Goal: Task Accomplishment & Management: Manage account settings

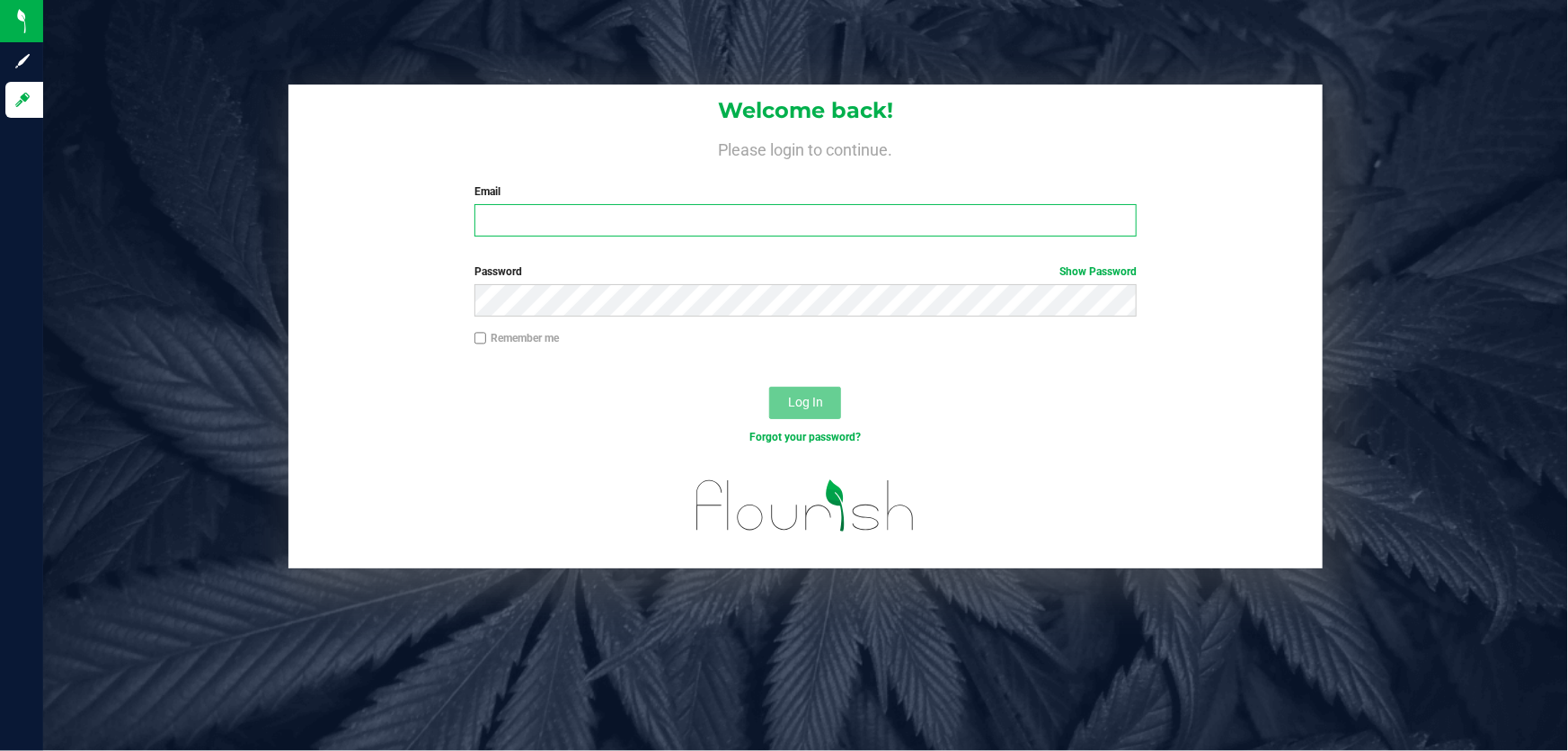
click at [550, 214] on input "Email" at bounding box center [806, 220] width 663 height 32
type input "[EMAIL_ADDRESS][DOMAIN_NAME]"
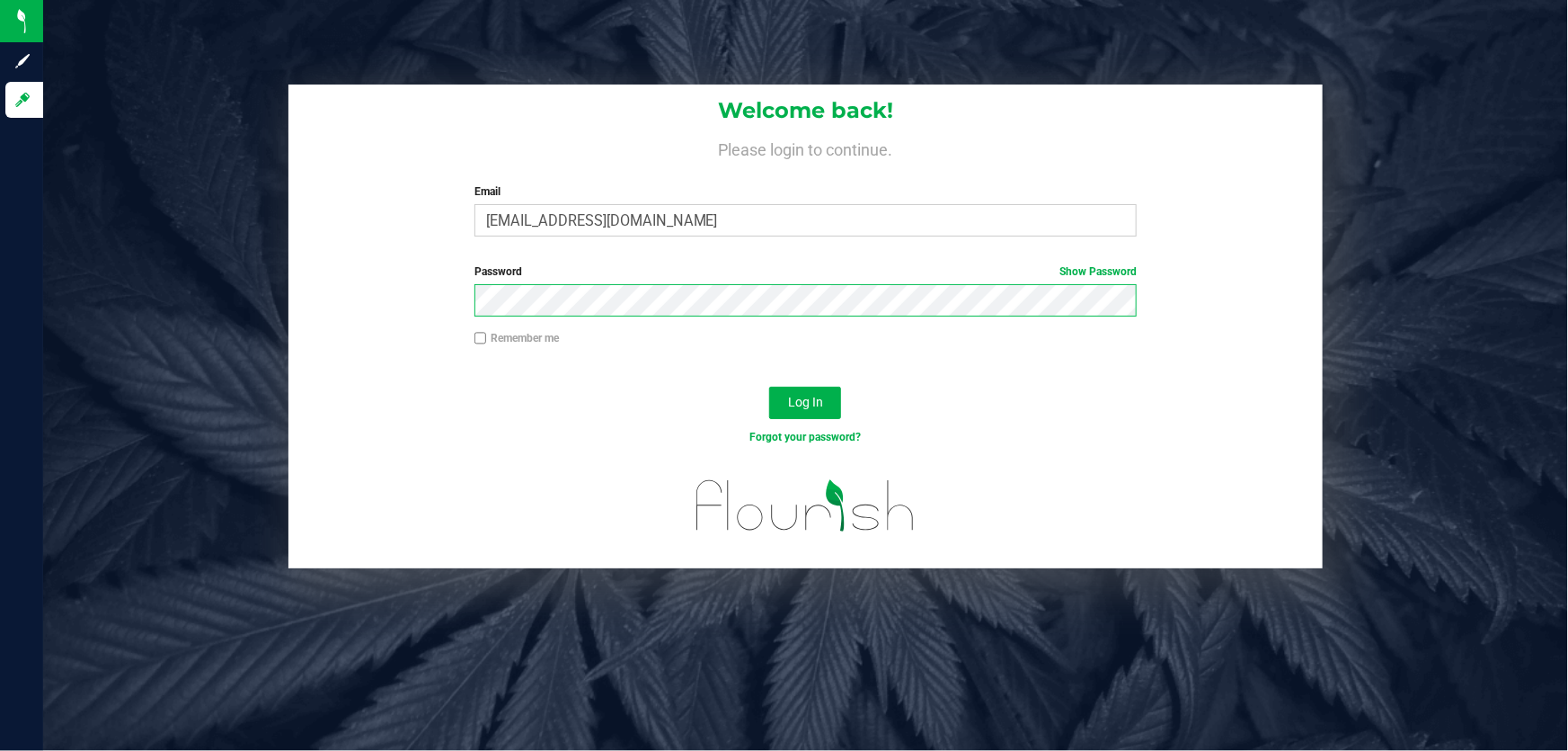
click at [769, 386] on button "Log In" at bounding box center [805, 402] width 72 height 32
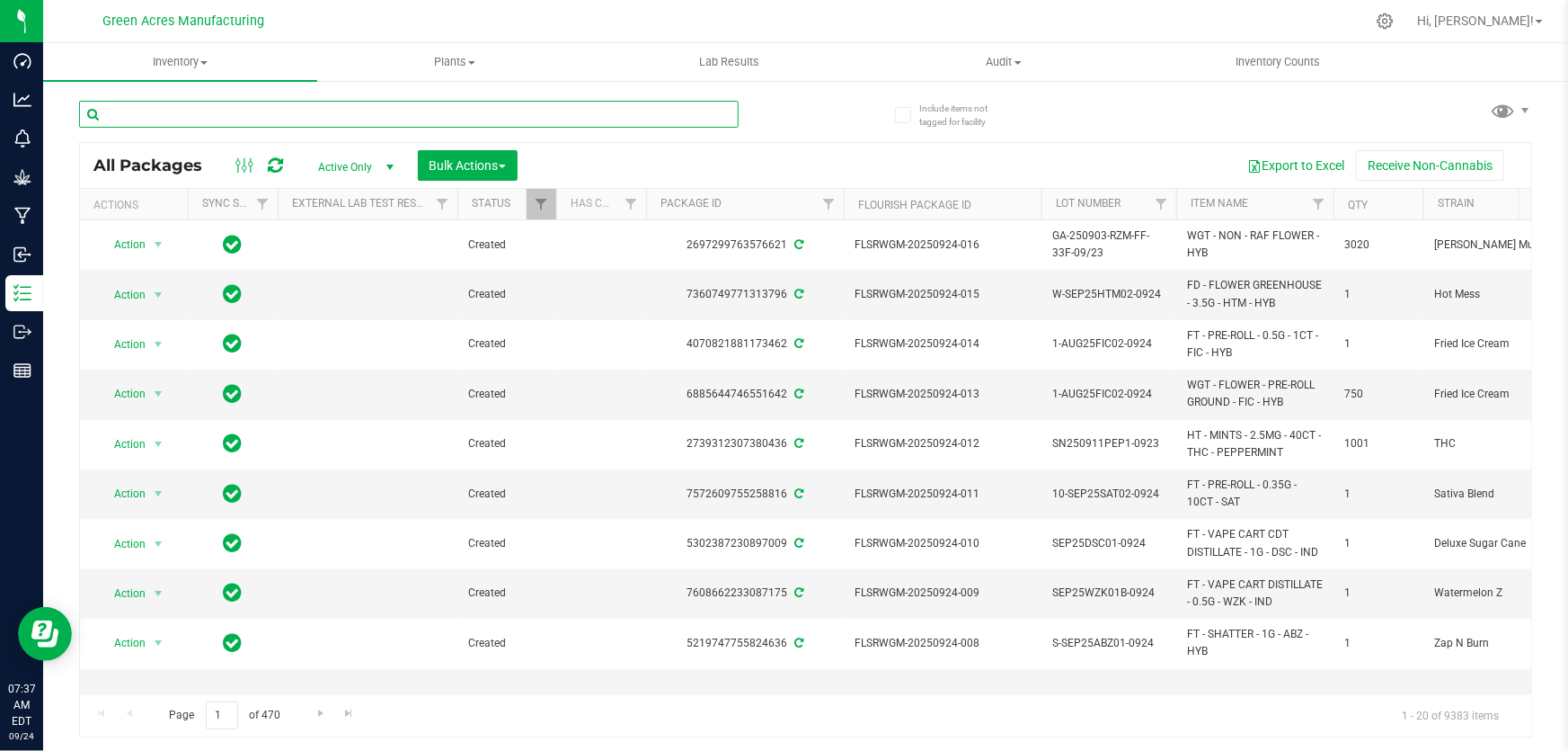
click at [189, 114] on input "text" at bounding box center [409, 115] width 660 height 27
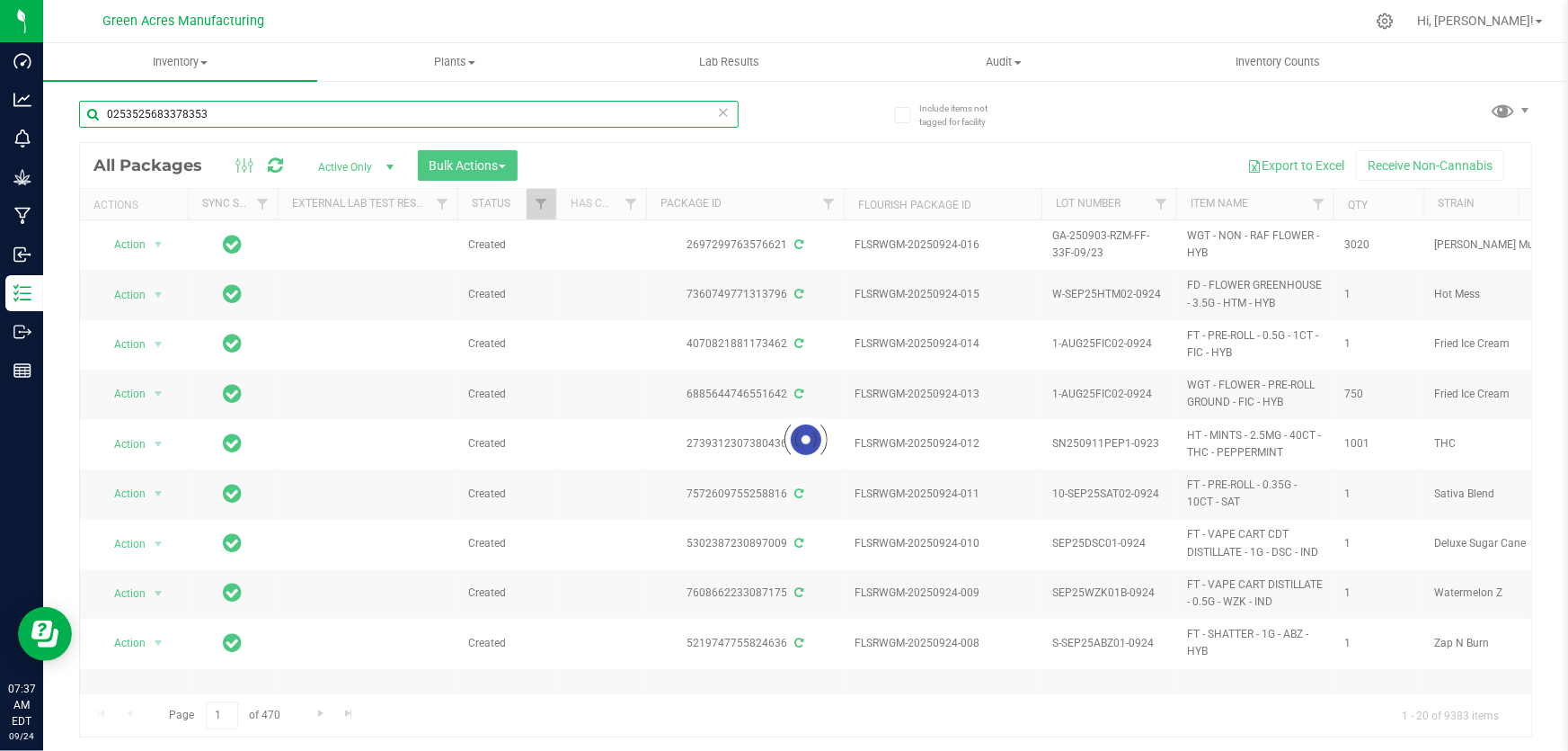
type input "0253525683378353"
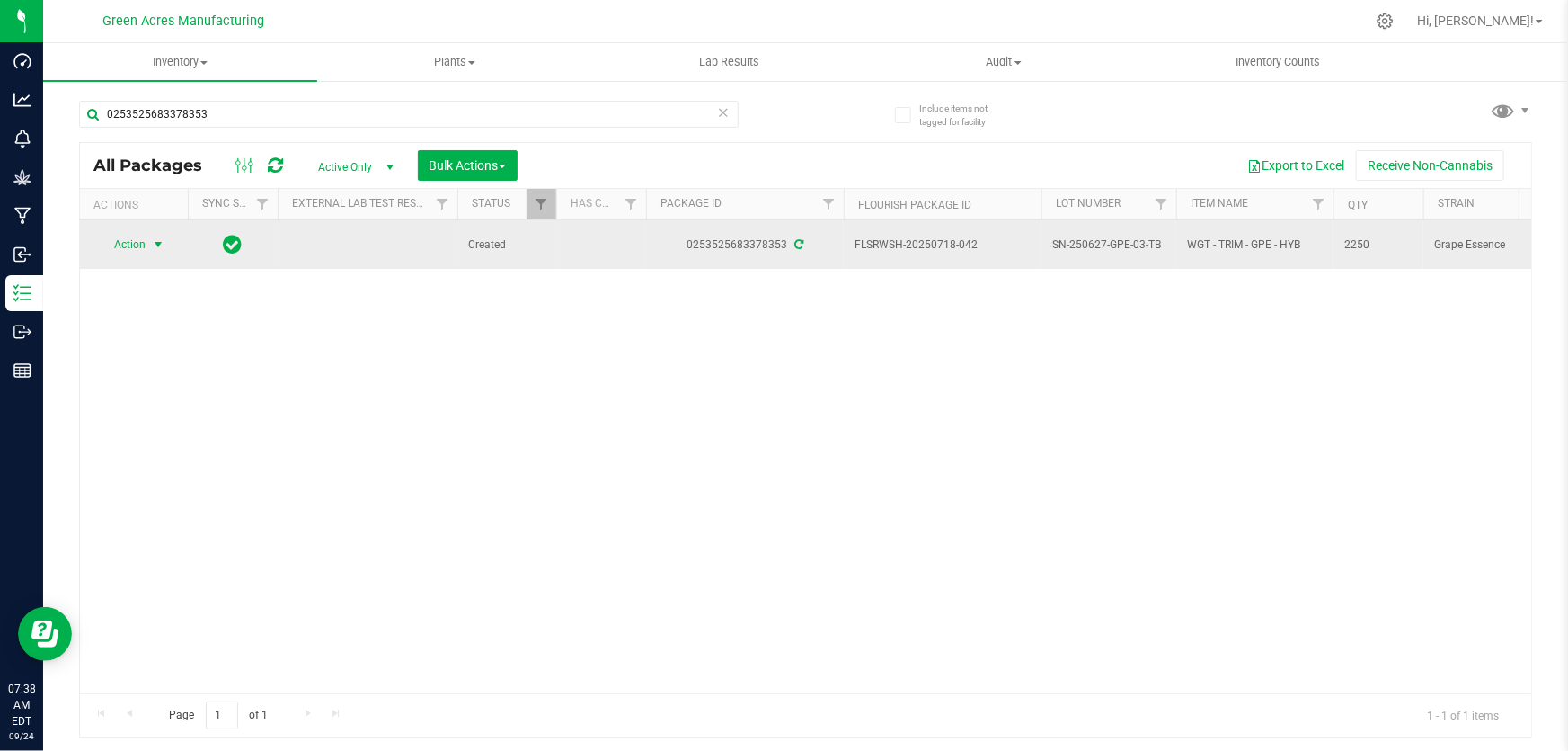
click at [161, 243] on span "select" at bounding box center [158, 244] width 15 height 15
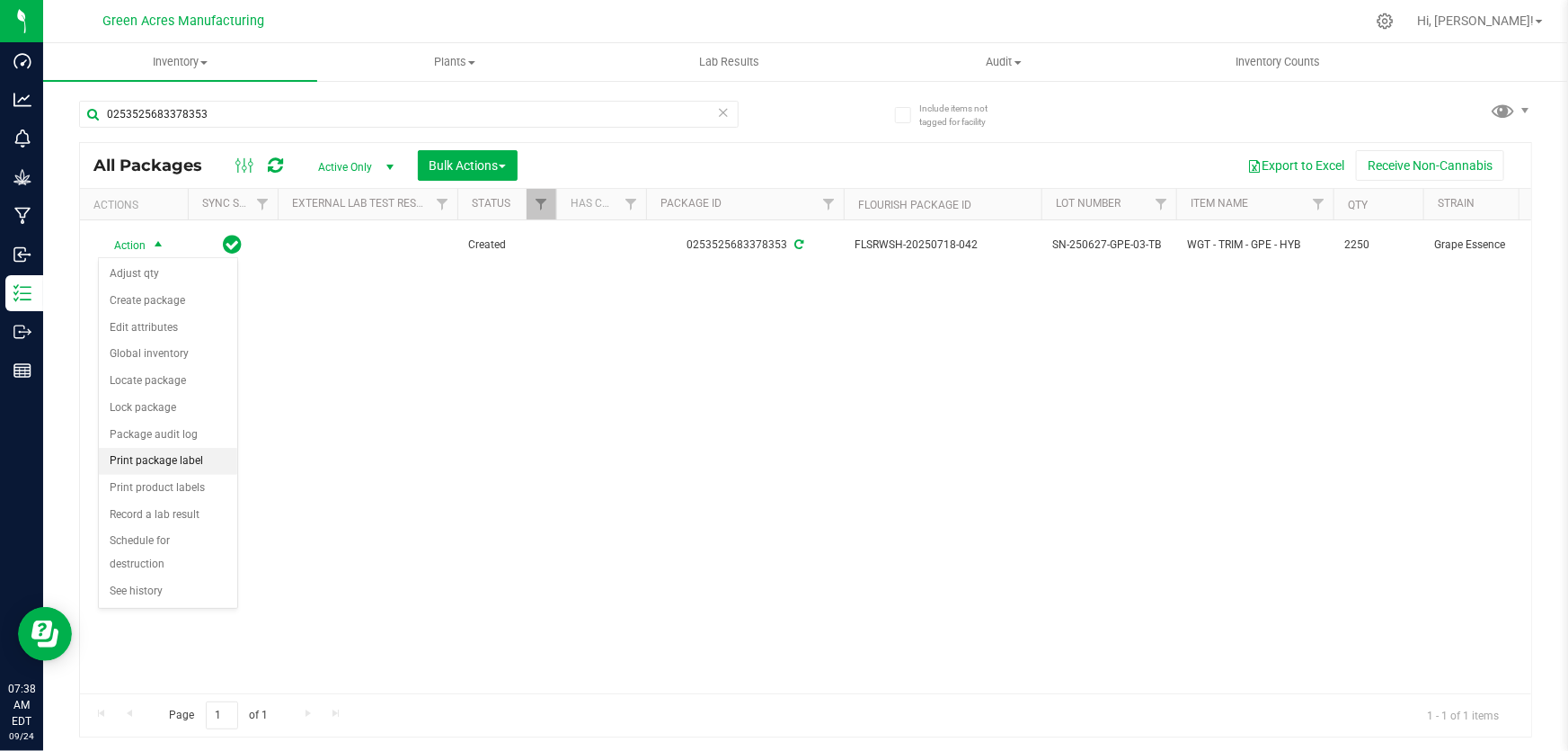
click at [176, 450] on li "Print package label" at bounding box center [168, 462] width 138 height 27
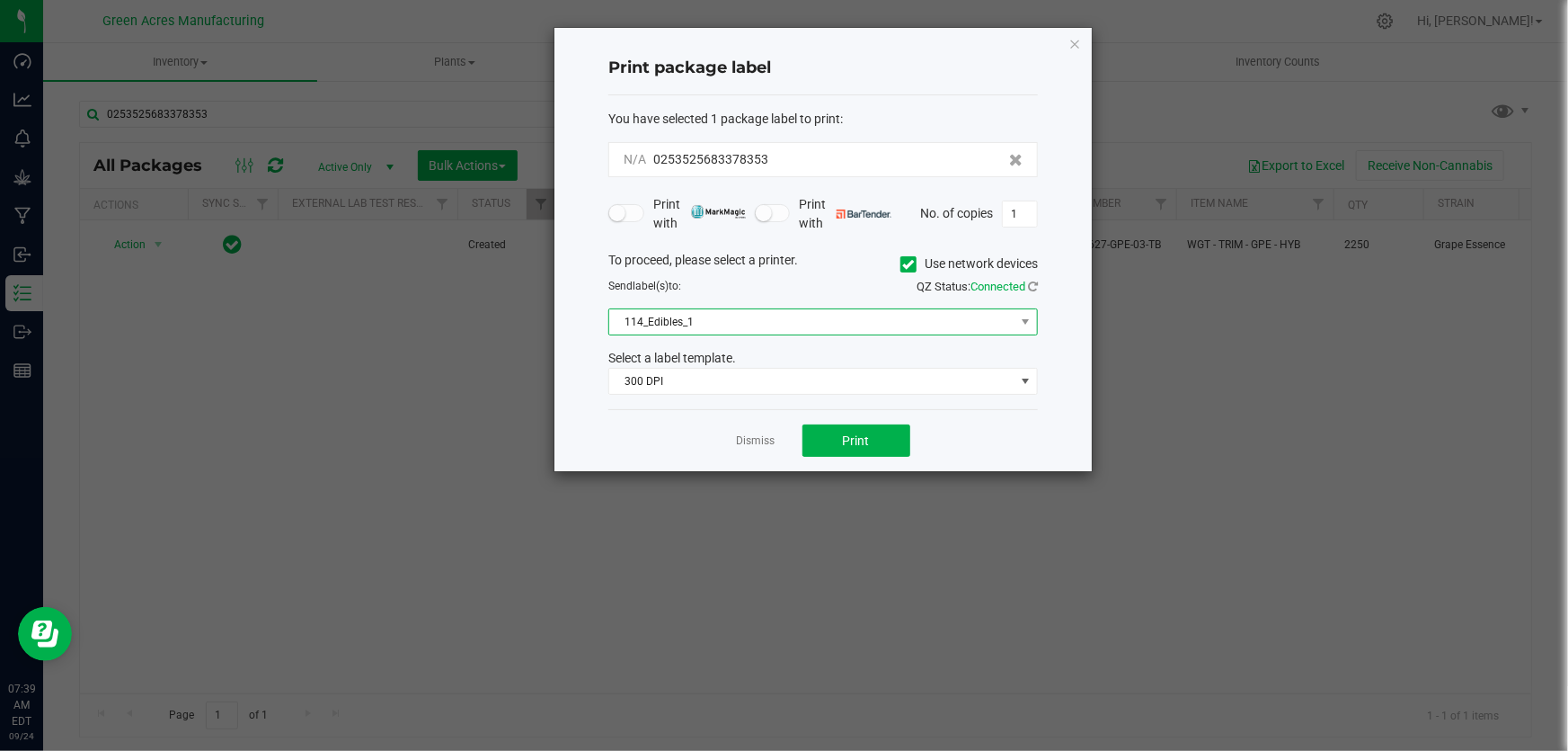
click at [751, 324] on span "114_Edibles_1" at bounding box center [811, 322] width 405 height 25
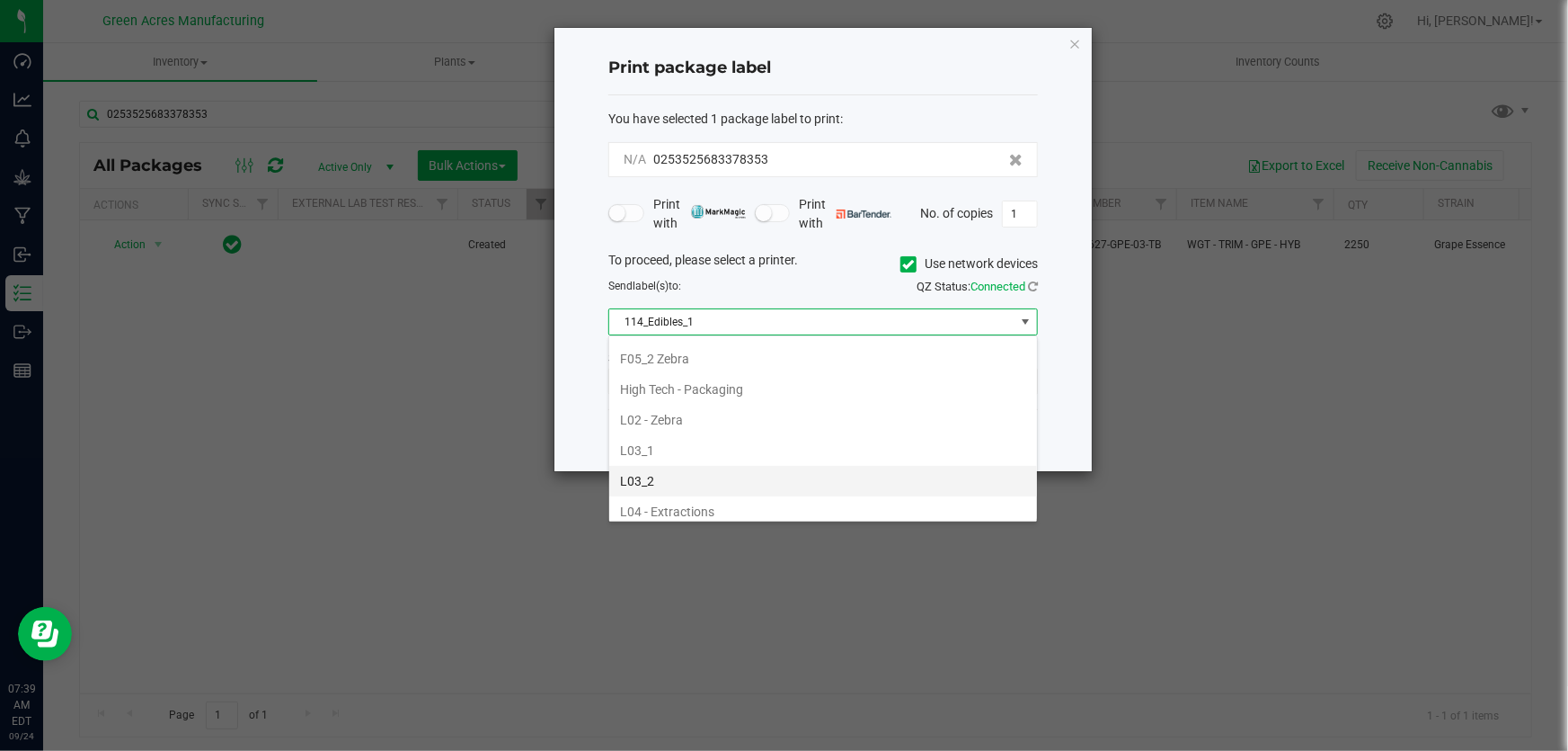
scroll to position [572, 0]
click at [664, 475] on li "L04 - Extractions" at bounding box center [823, 485] width 427 height 30
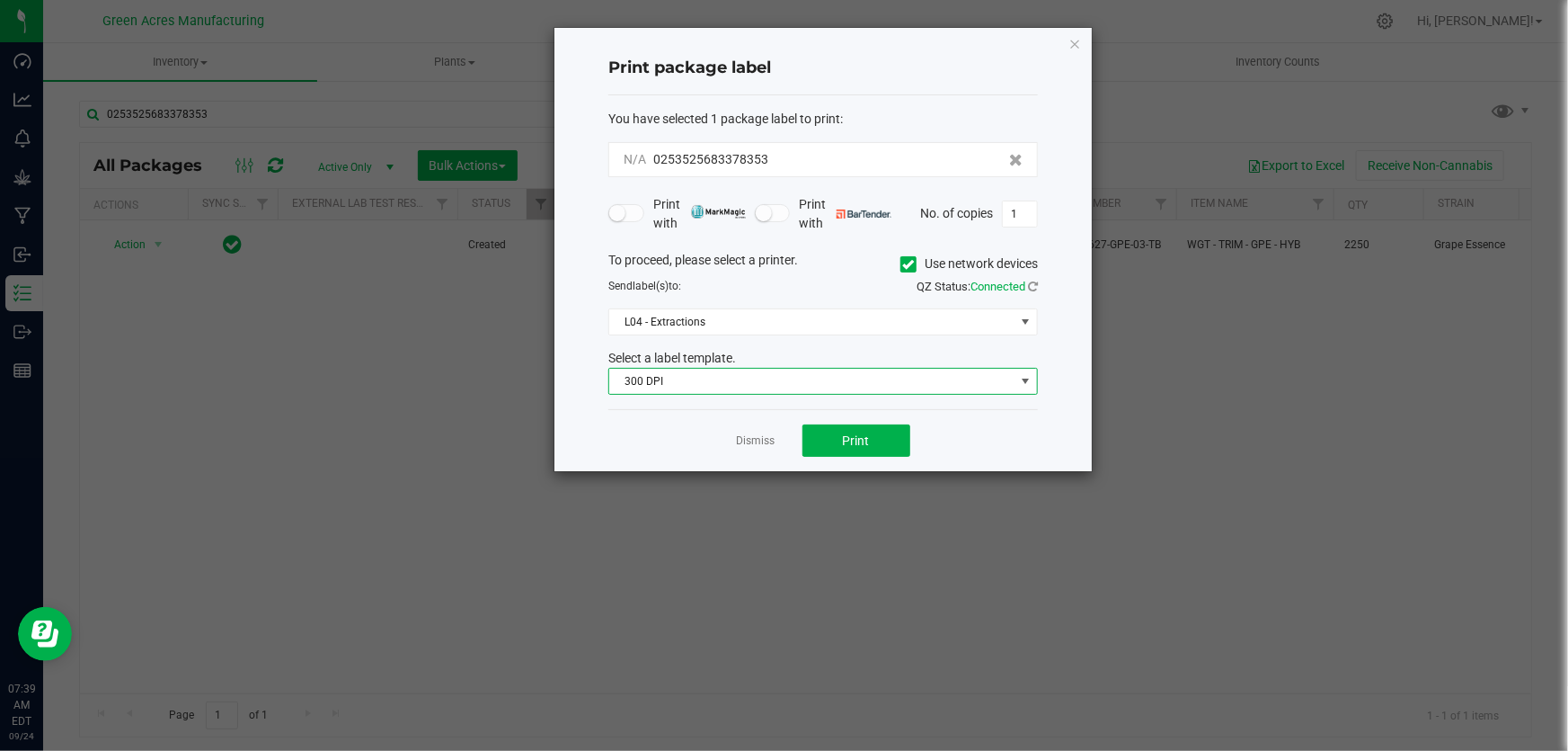
click at [766, 377] on span "300 DPI" at bounding box center [811, 381] width 405 height 25
click at [724, 419] on li "300 DPI" at bounding box center [823, 413] width 427 height 30
click at [843, 438] on span "Print" at bounding box center [857, 440] width 27 height 15
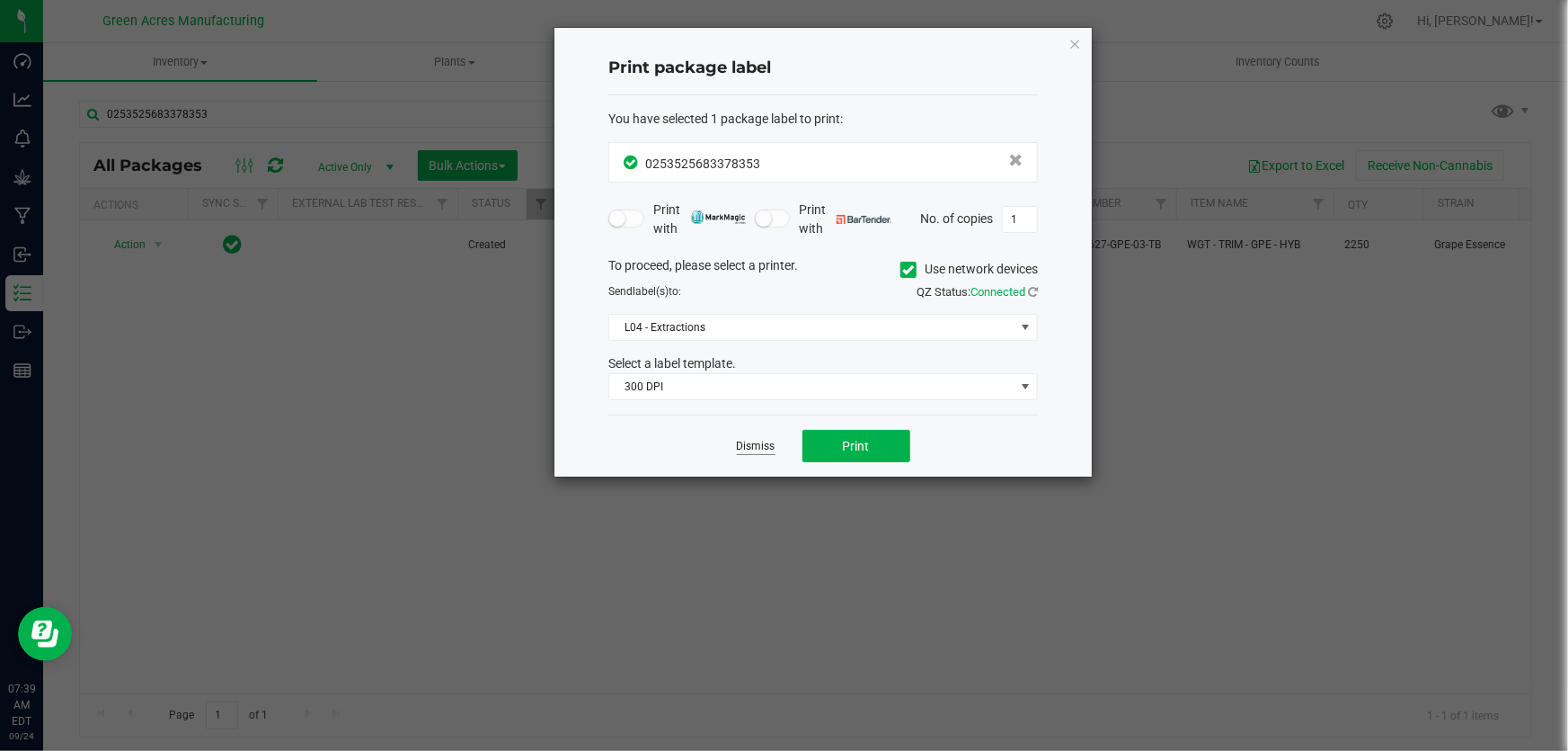
click at [741, 449] on link "Dismiss" at bounding box center [756, 446] width 38 height 16
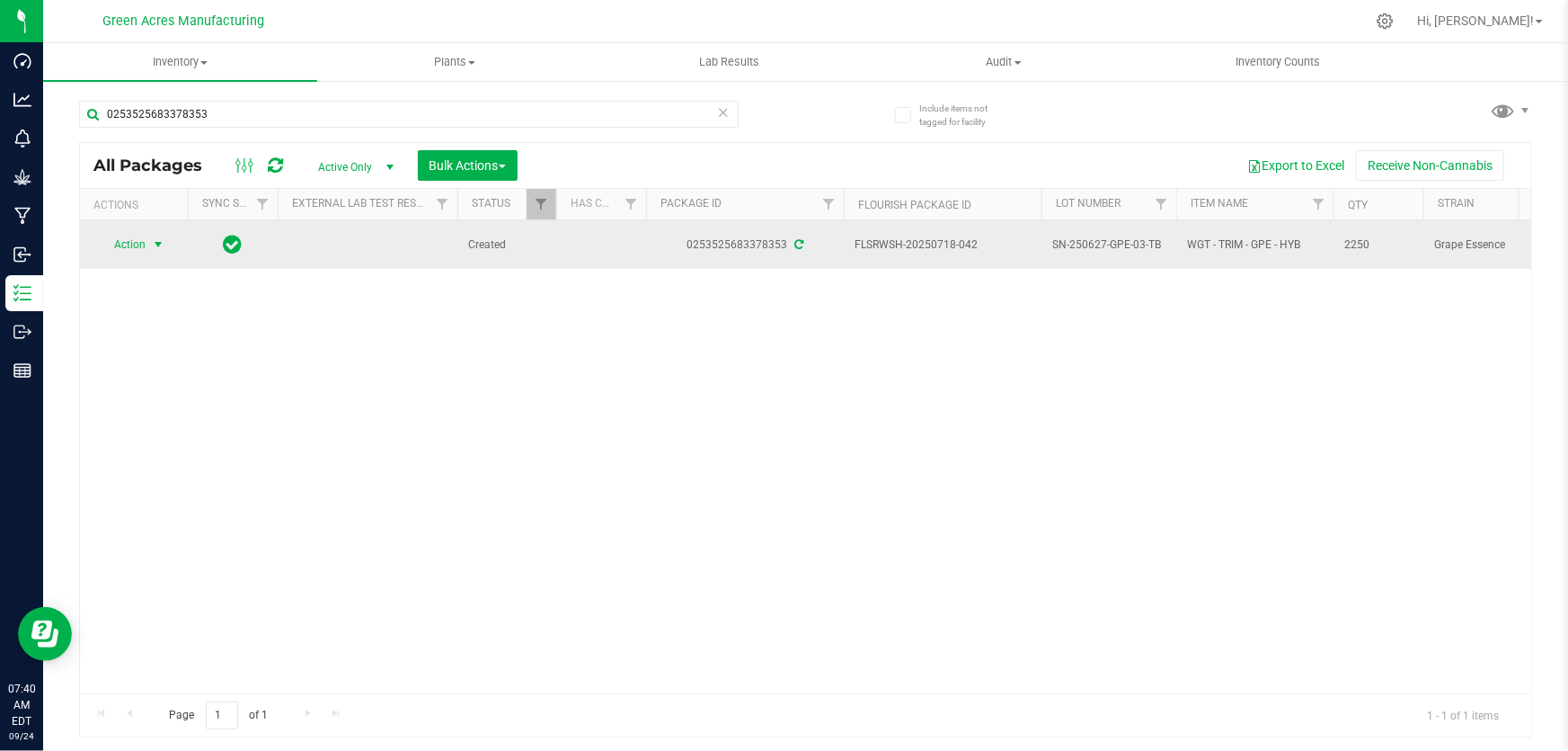
click at [154, 246] on span "select" at bounding box center [158, 244] width 15 height 15
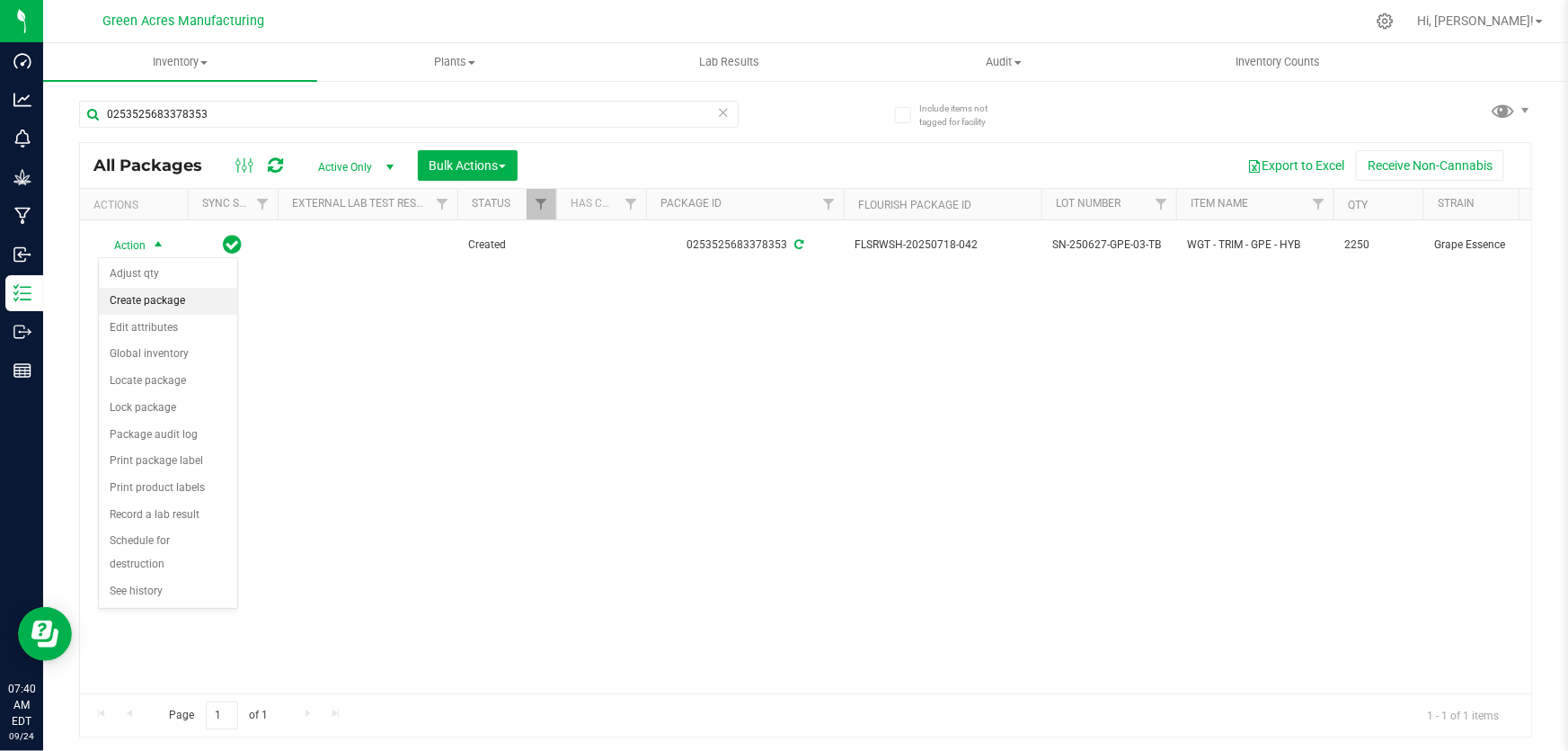
click at [155, 299] on li "Create package" at bounding box center [168, 301] width 138 height 27
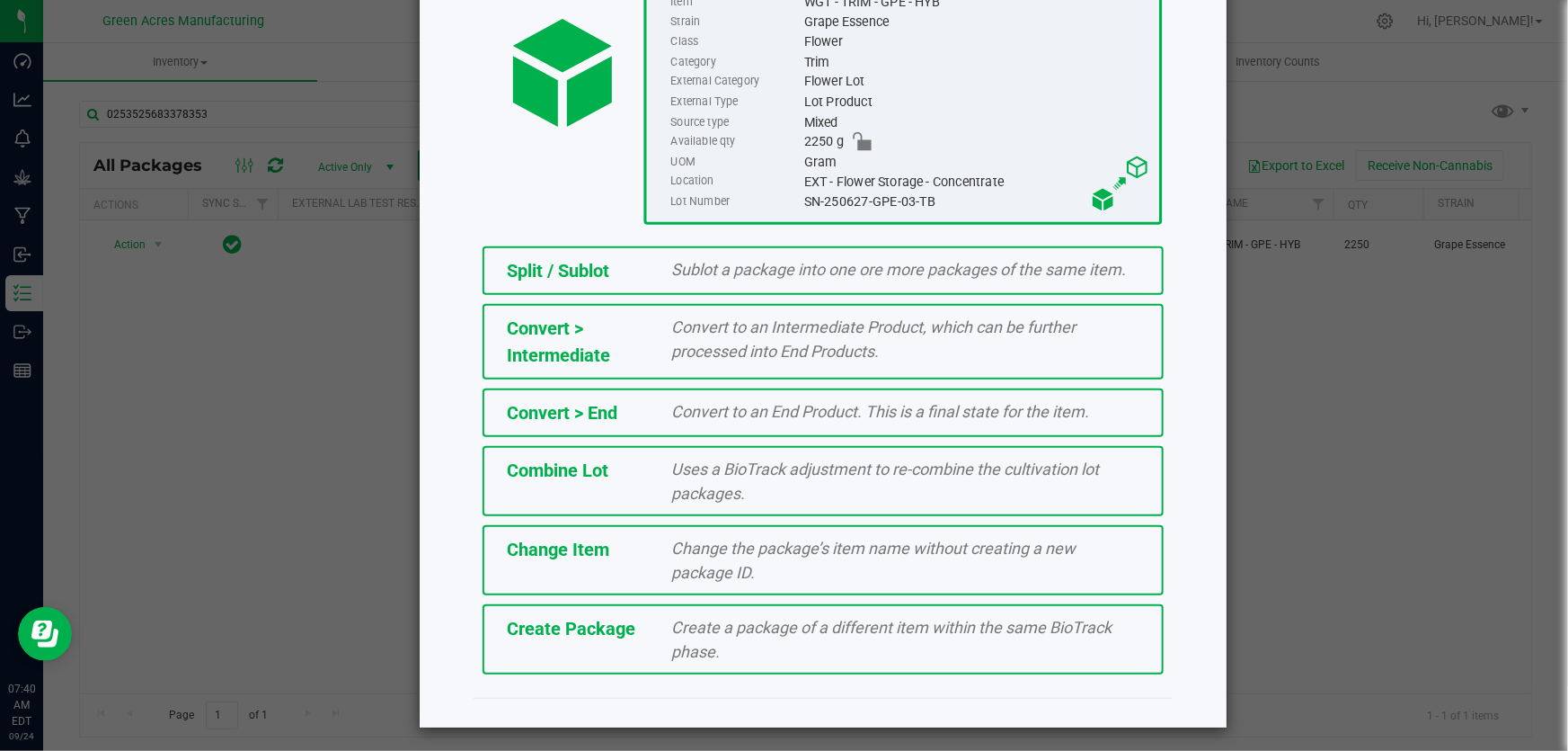
scroll to position [201, 0]
click at [584, 647] on div "Create Package Create a package of a different item within the same BioTrack ph…" at bounding box center [822, 638] width 681 height 71
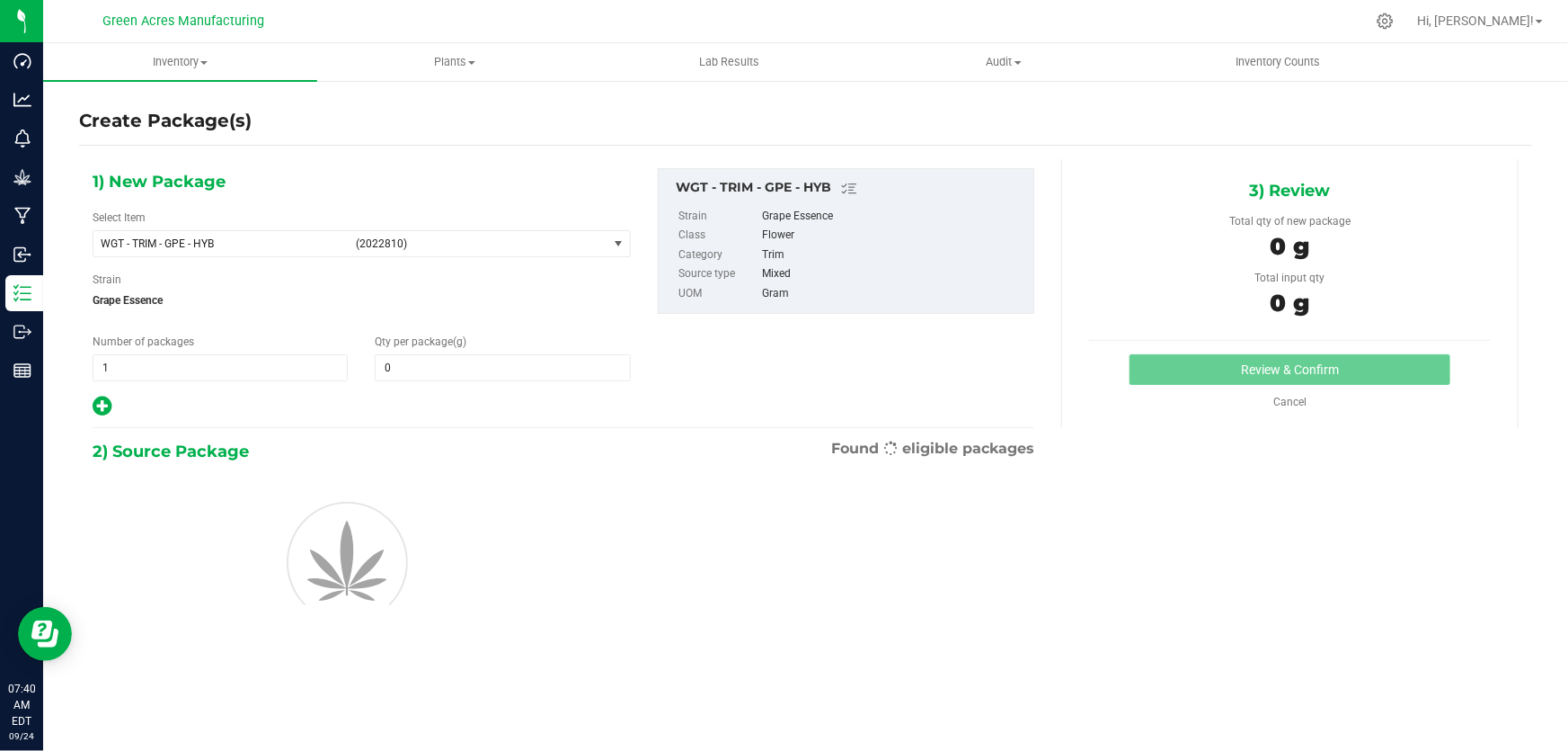
type input "0.0000"
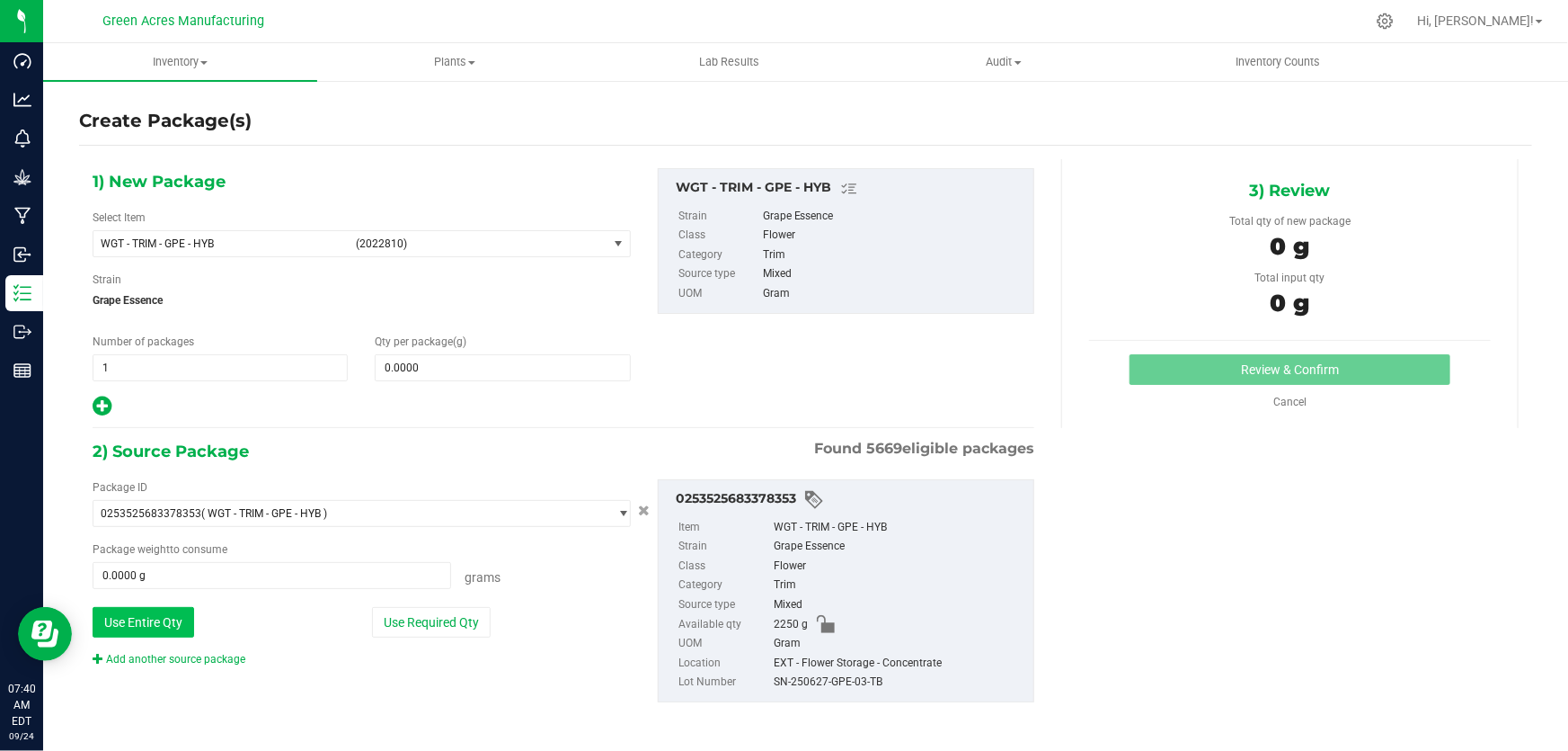
click at [169, 618] on button "Use Entire Qty" at bounding box center [143, 622] width 102 height 30
type input "2250.0000 g"
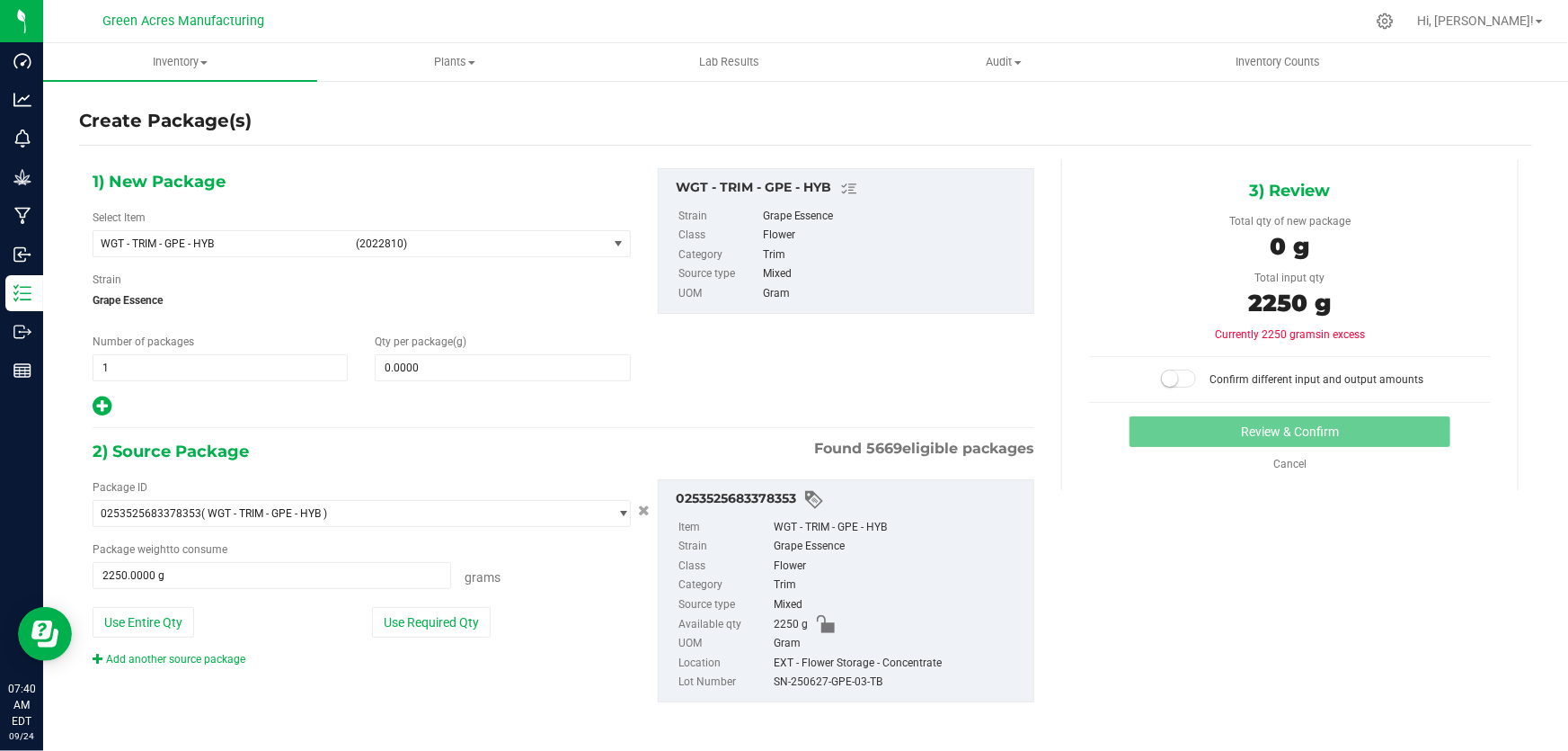
scroll to position [1, 0]
click at [194, 663] on div "Add another source package" at bounding box center [181, 658] width 179 height 17
click at [198, 657] on link "Add another source package" at bounding box center [169, 658] width 153 height 13
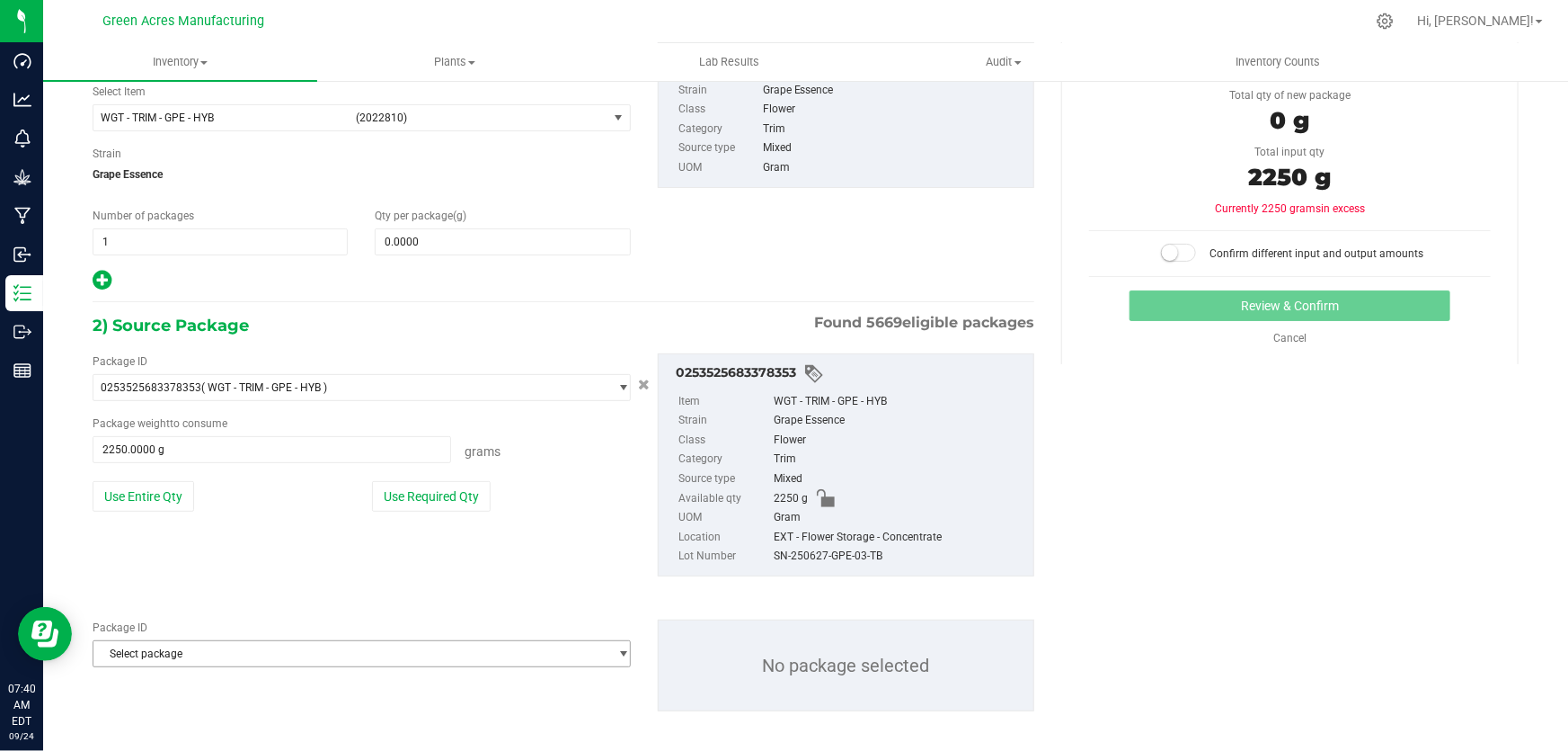
scroll to position [135, 0]
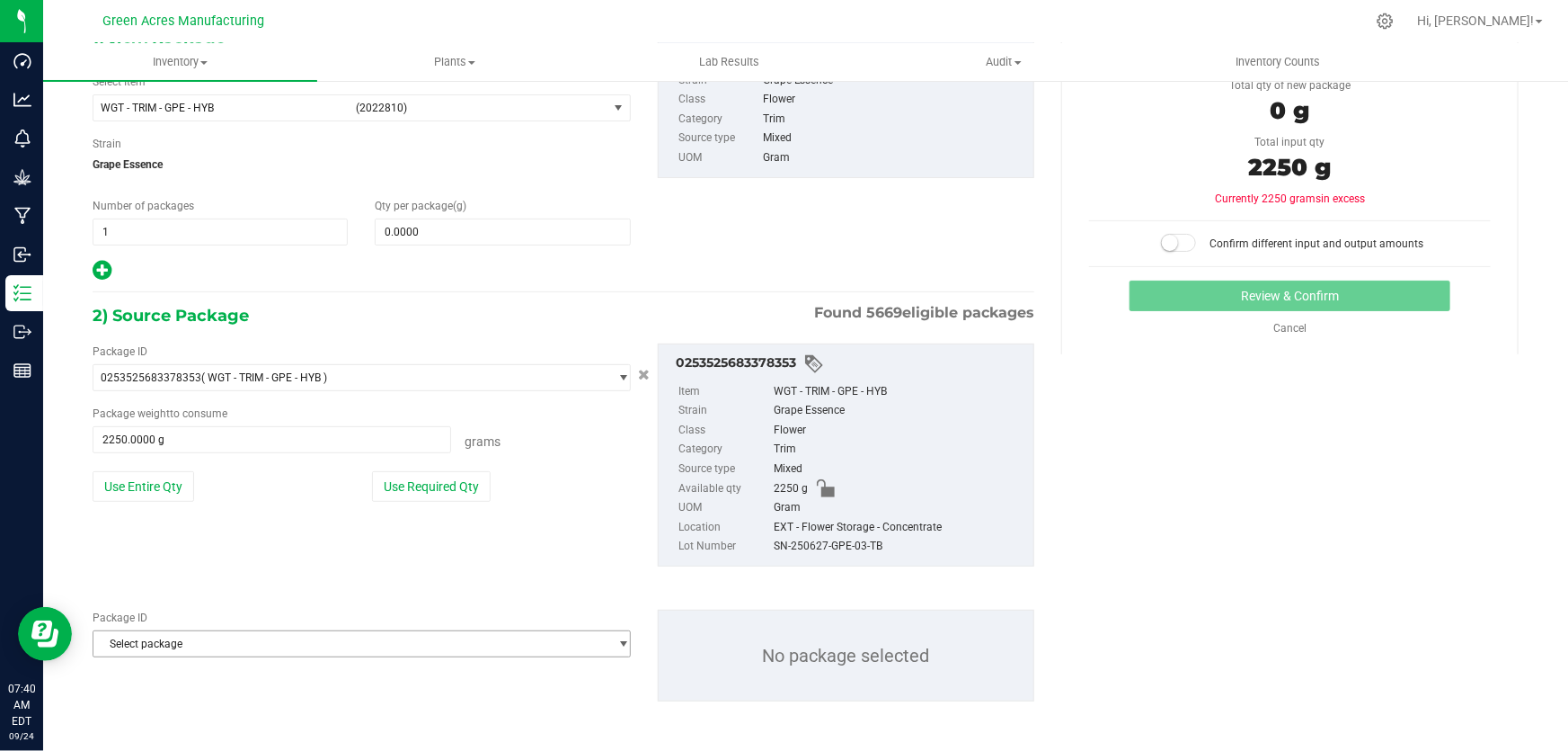
click at [220, 643] on span "Select package" at bounding box center [350, 644] width 514 height 25
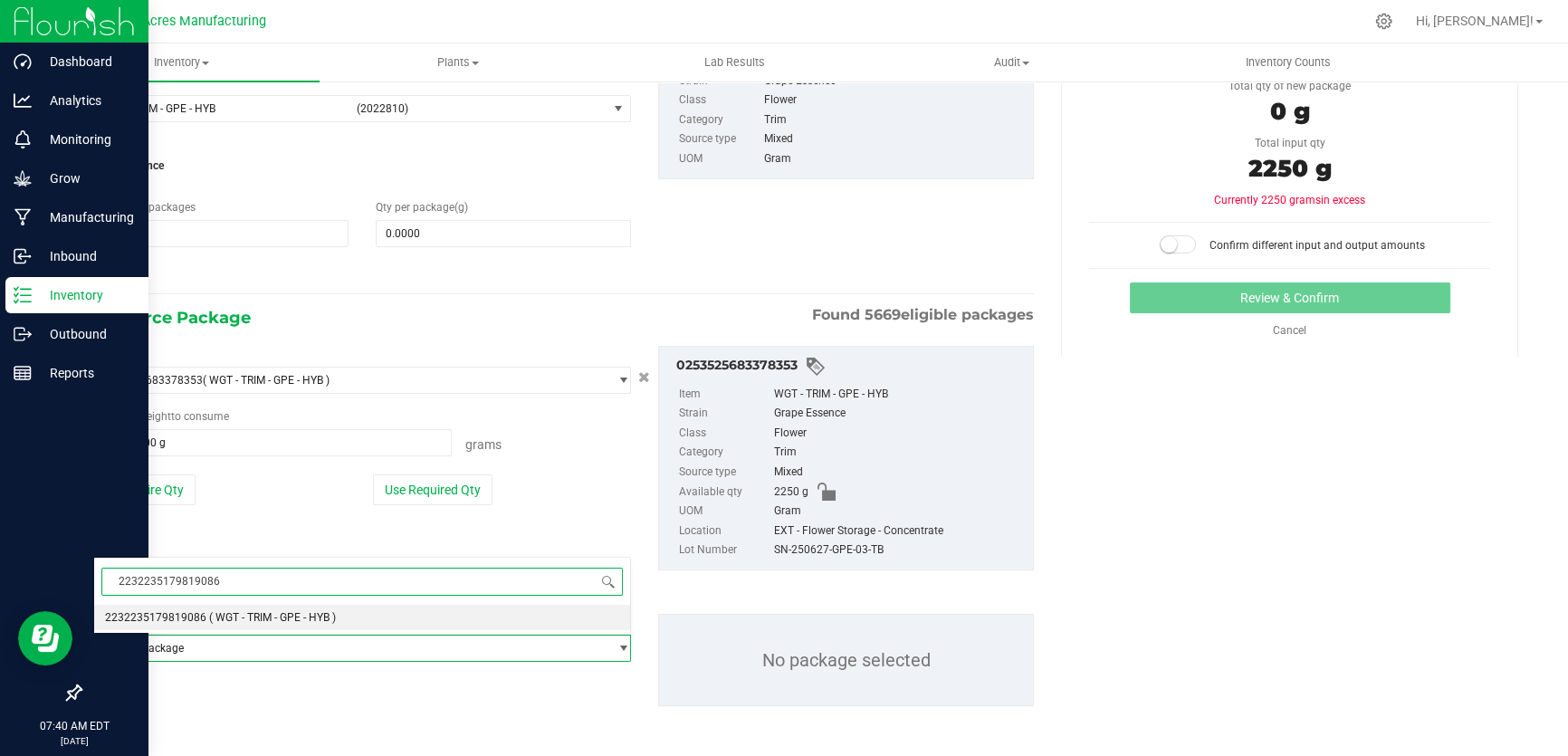
type input "2232235179819086"
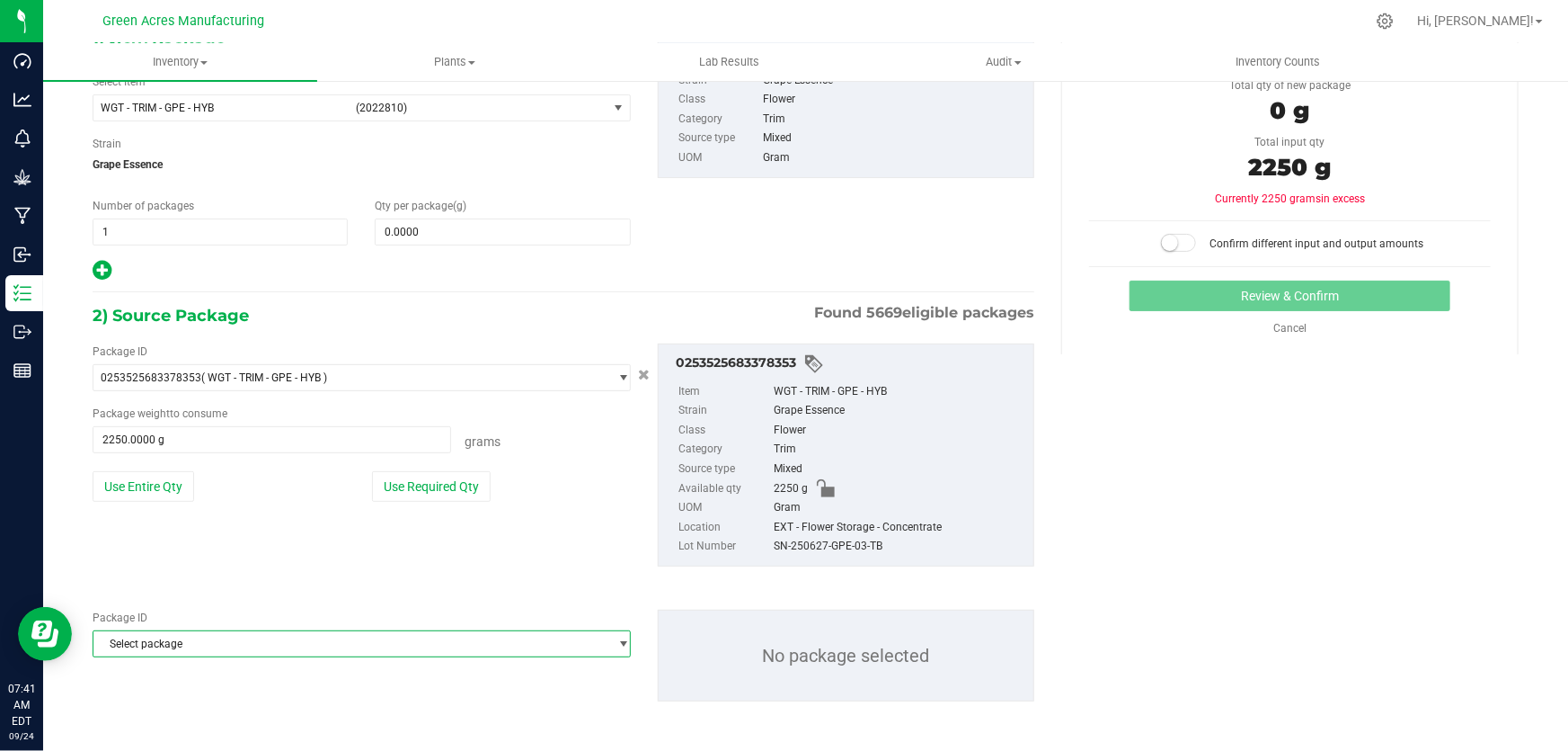
click at [234, 641] on span "Select package" at bounding box center [350, 644] width 514 height 25
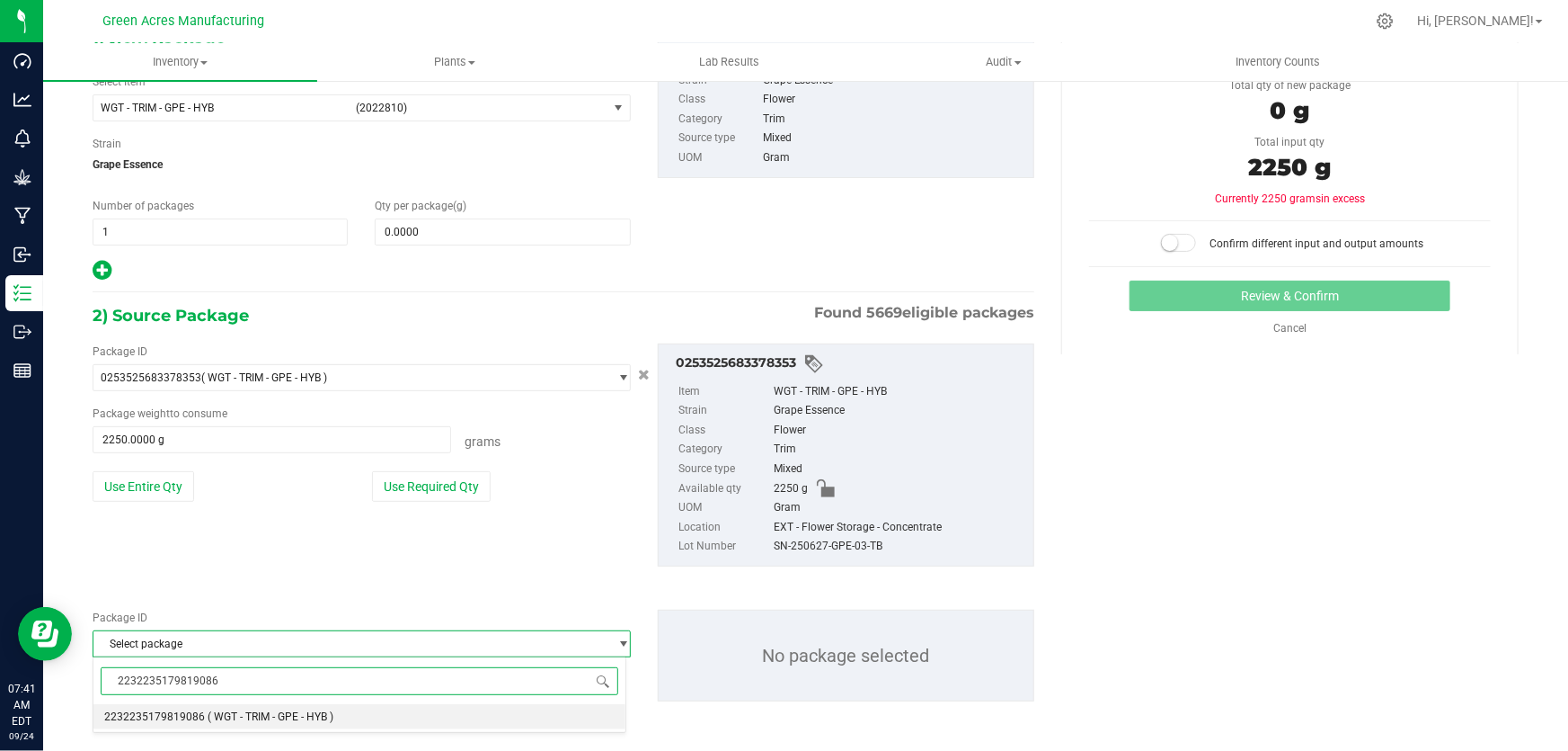
click at [283, 715] on span "( WGT - TRIM - GPE - HYB )" at bounding box center [270, 716] width 125 height 13
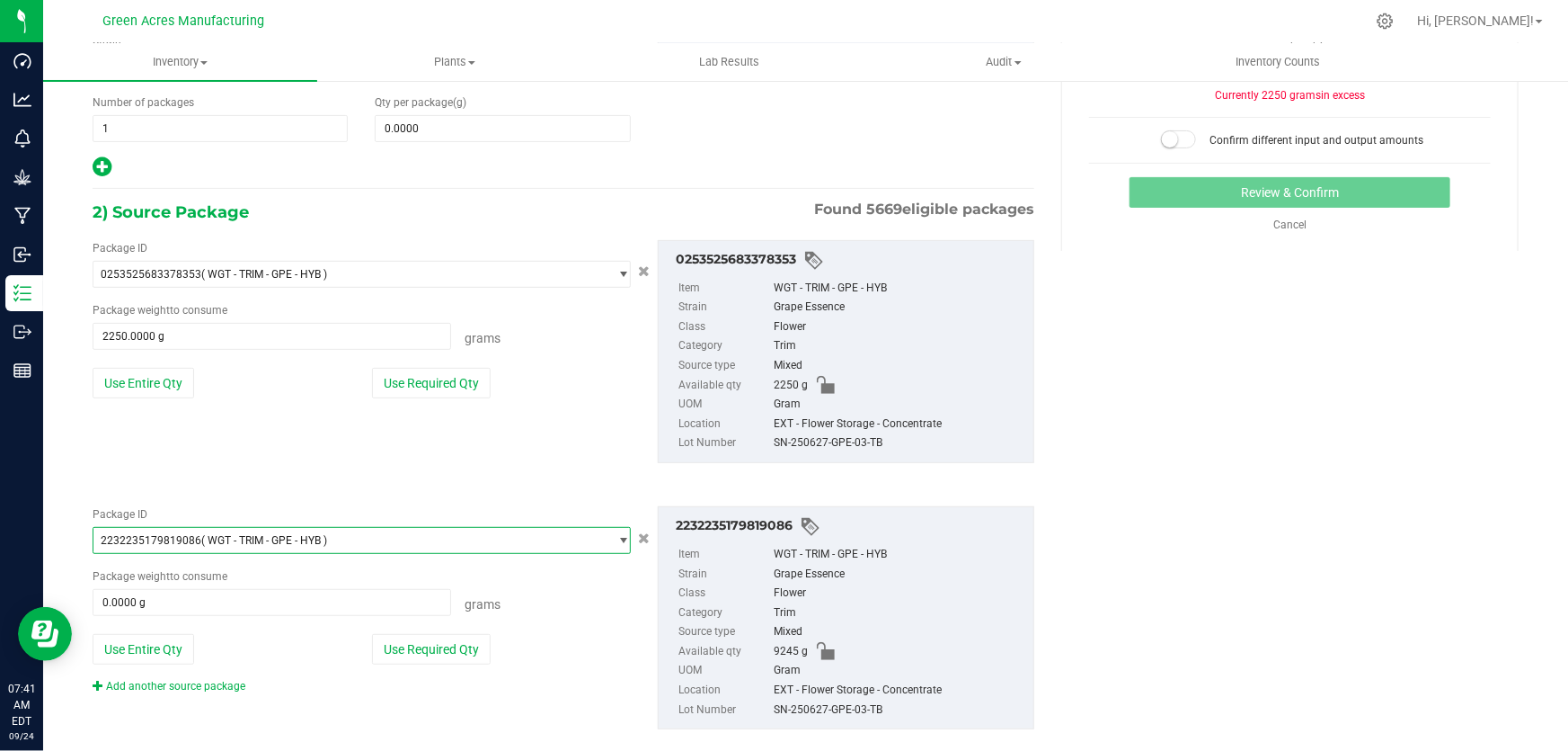
scroll to position [268, 0]
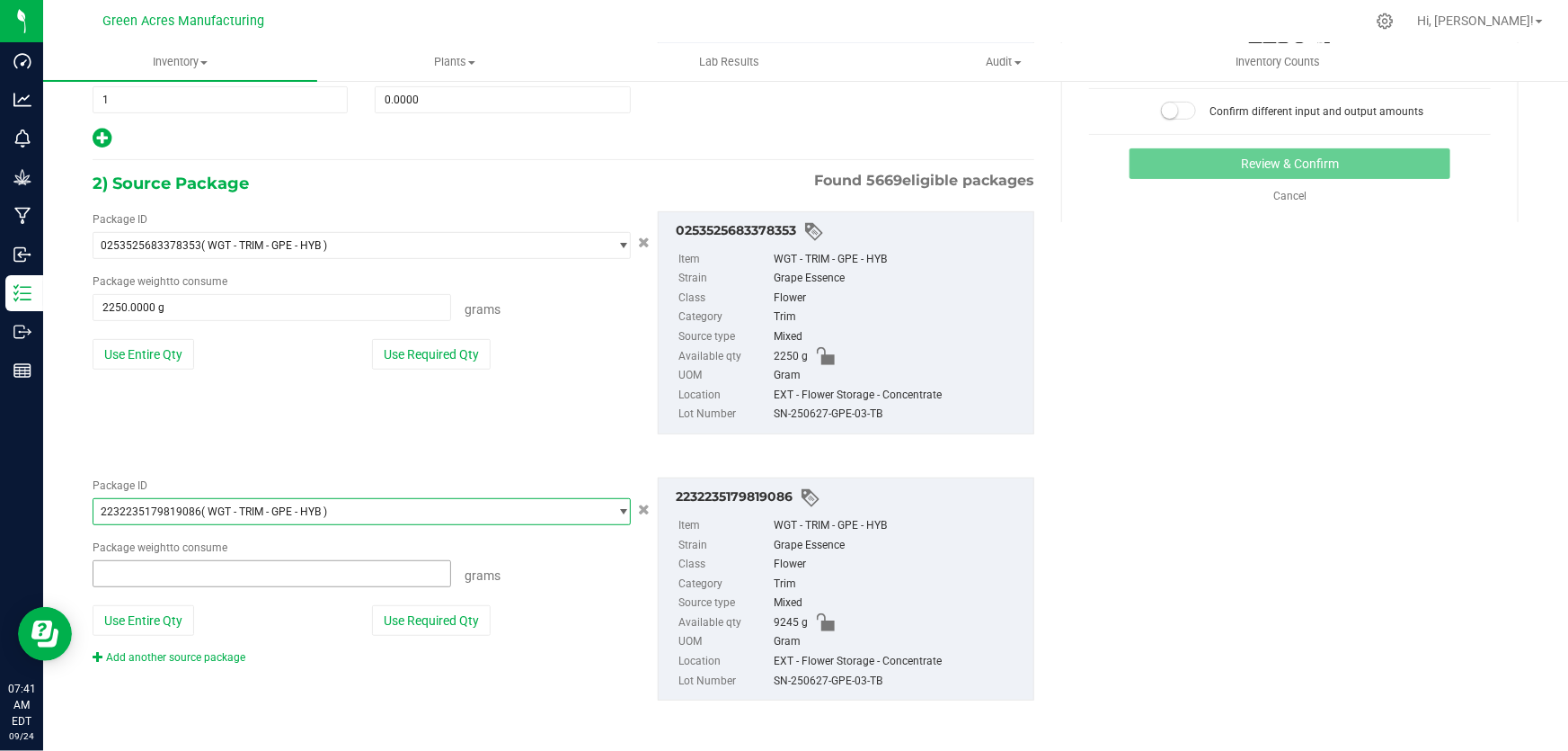
click at [232, 576] on span at bounding box center [271, 574] width 359 height 27
type input "3505"
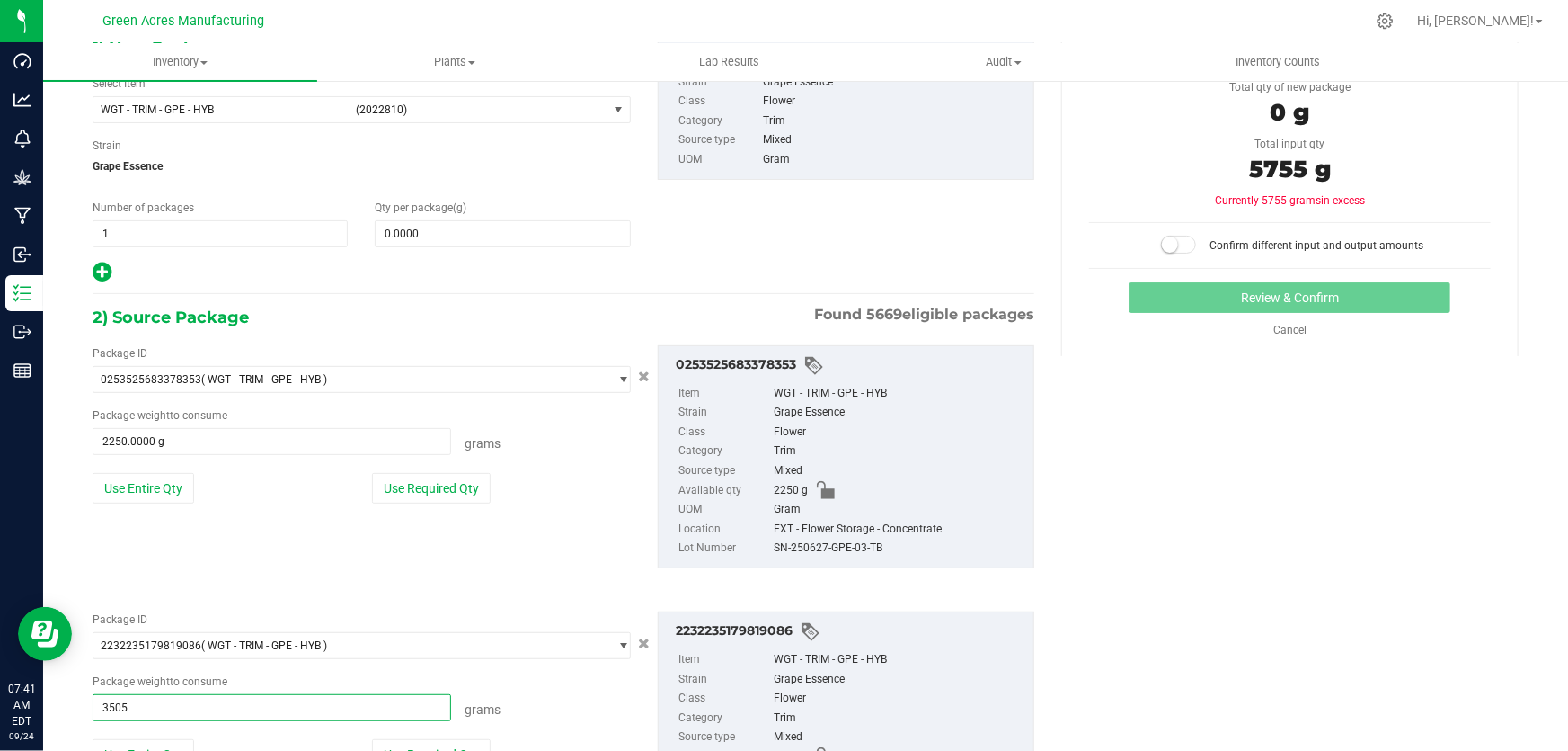
scroll to position [104, 0]
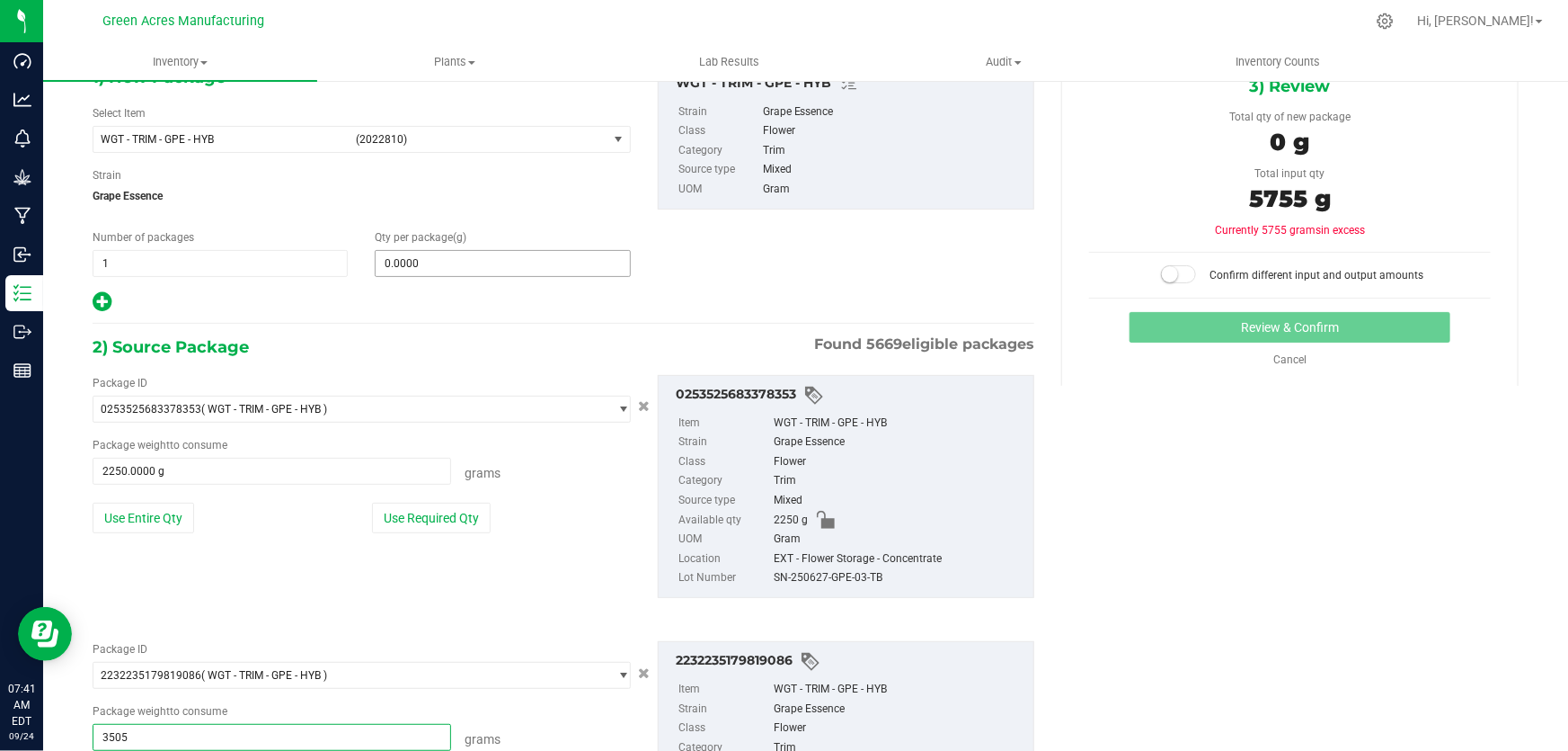
type input "3505.0000 g"
click at [444, 266] on span at bounding box center [502, 264] width 255 height 27
type input "5755"
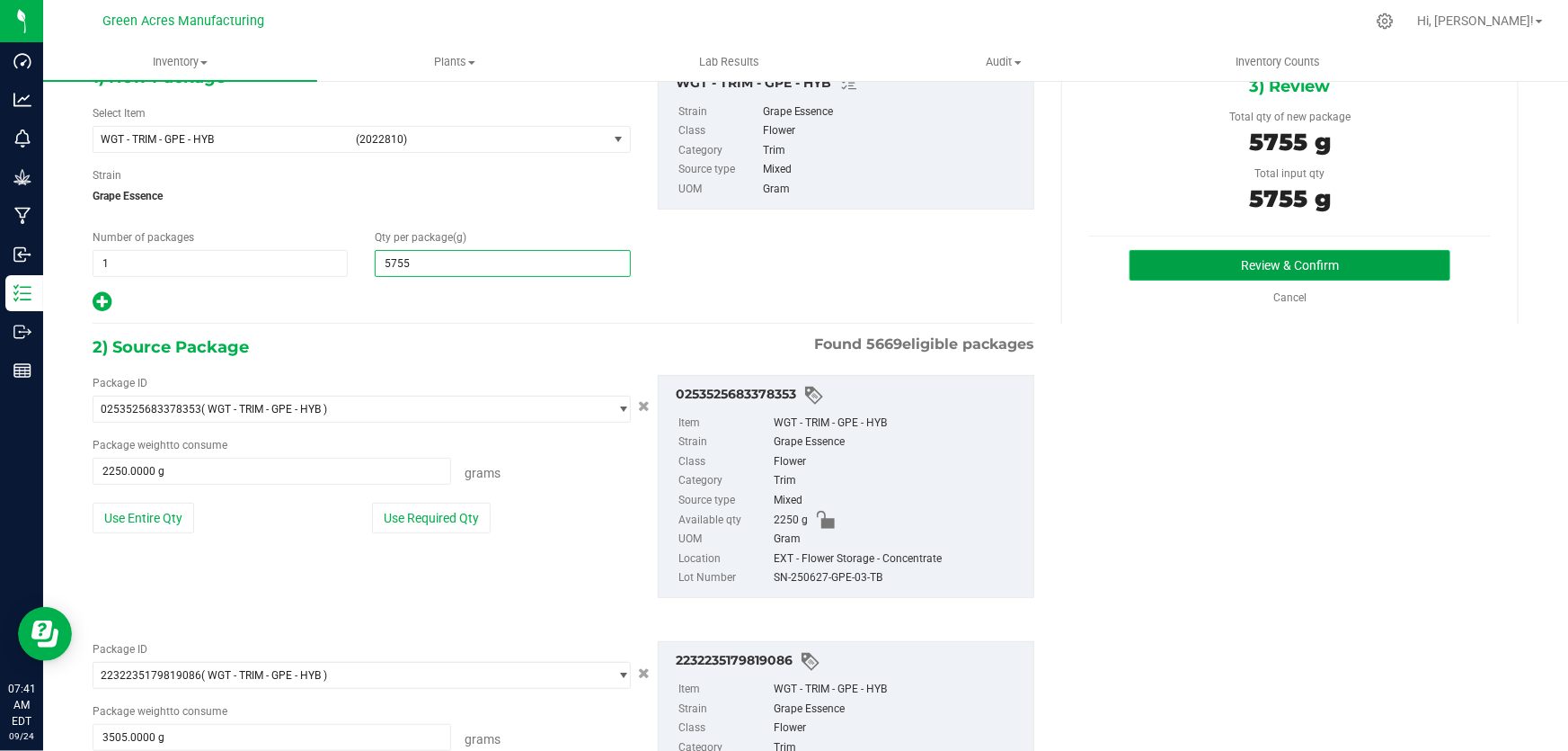
type input "5,755.0000"
click at [1354, 254] on button "Review & Confirm" at bounding box center [1290, 265] width 321 height 30
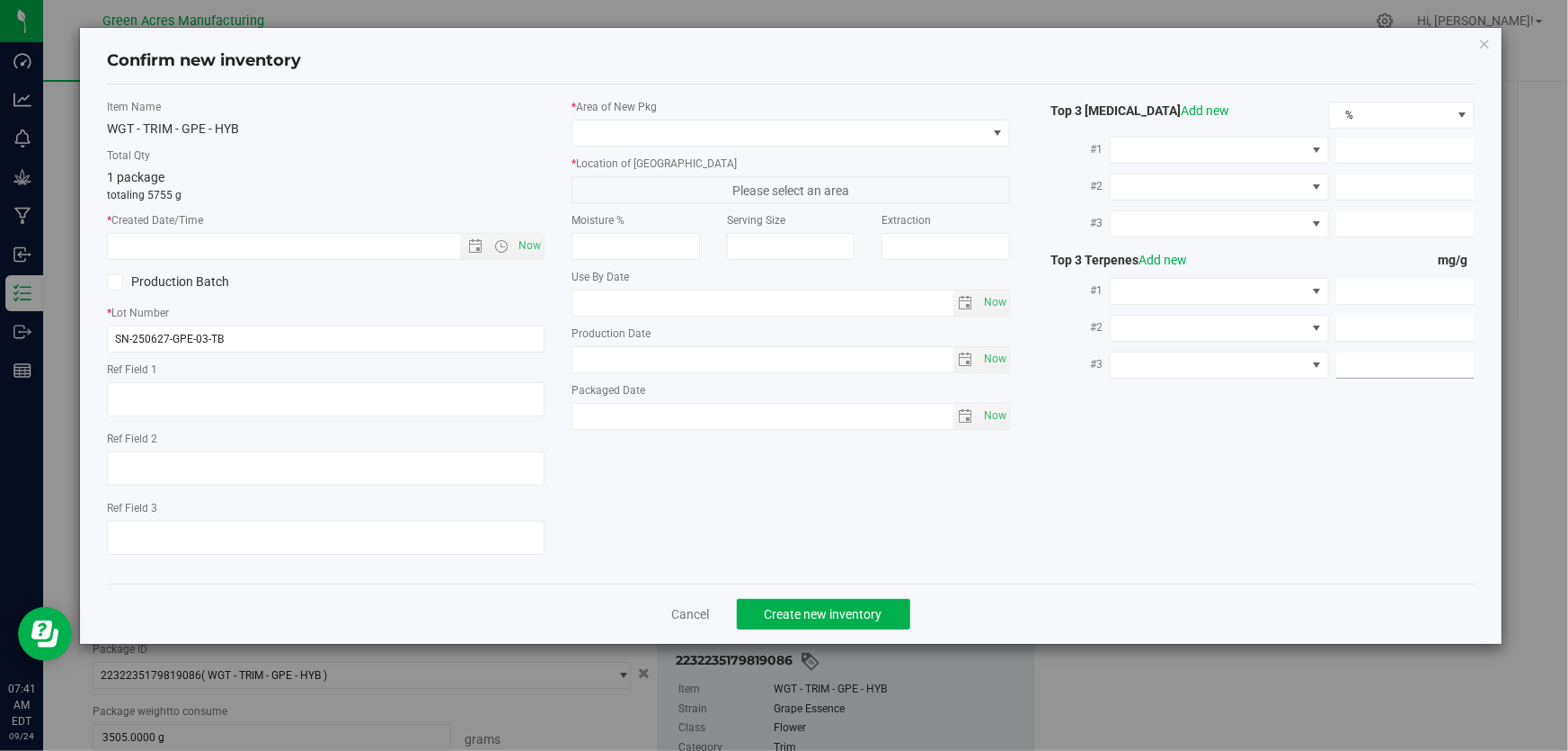
type textarea "ND PBO"
click at [536, 248] on span "Now" at bounding box center [529, 245] width 30 height 26
type input "9/24/2025 7:42 AM"
click at [275, 342] on input "SN-250627-GPE-03-TB" at bounding box center [325, 339] width 438 height 27
click at [254, 340] on input "SN-250627-GPE-03-TB" at bounding box center [325, 339] width 438 height 27
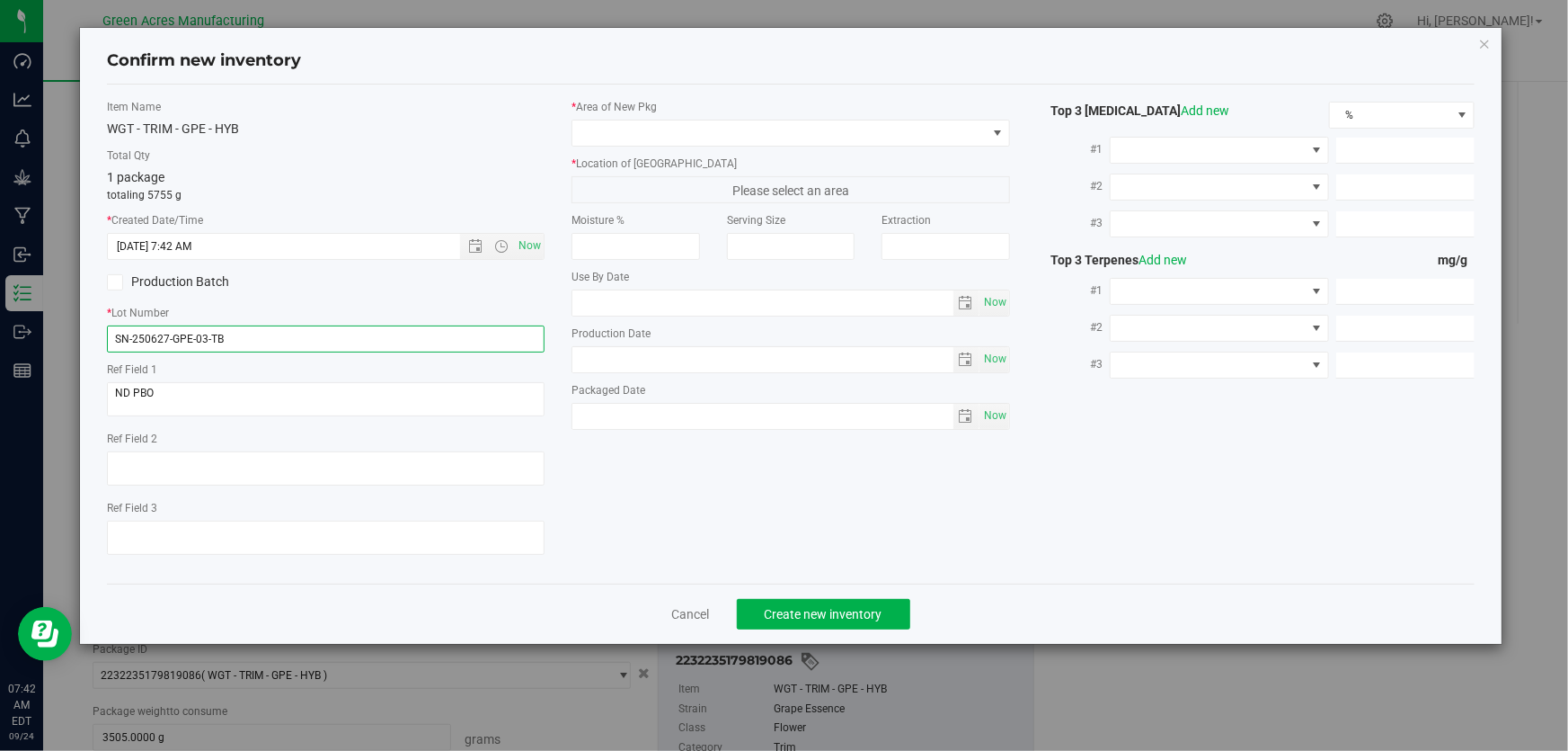
click at [254, 340] on input "SN-250627-GPE-03-TB" at bounding box center [325, 339] width 438 height 27
click at [473, 153] on label "Total Qty" at bounding box center [325, 155] width 438 height 17
click at [320, 337] on input "SN-250627-GPE-03-TB" at bounding box center [325, 339] width 438 height 27
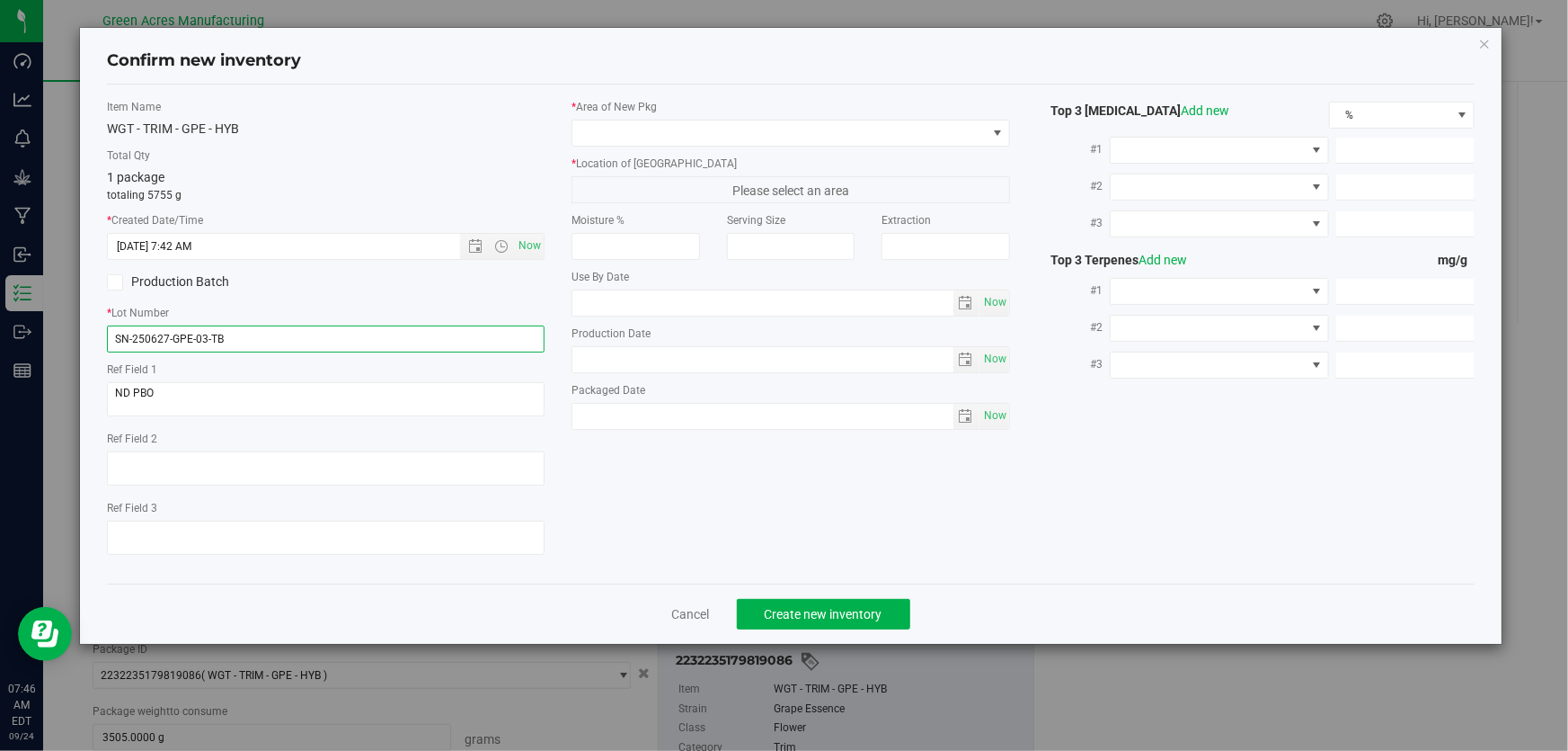
click at [320, 337] on input "SN-250627-GPE-03-TB" at bounding box center [325, 339] width 438 height 27
paste input "-CRUMBLE05"
type input "SN-250627-GPE-03-TB-CRUMBLE05"
click at [964, 136] on span at bounding box center [779, 133] width 414 height 25
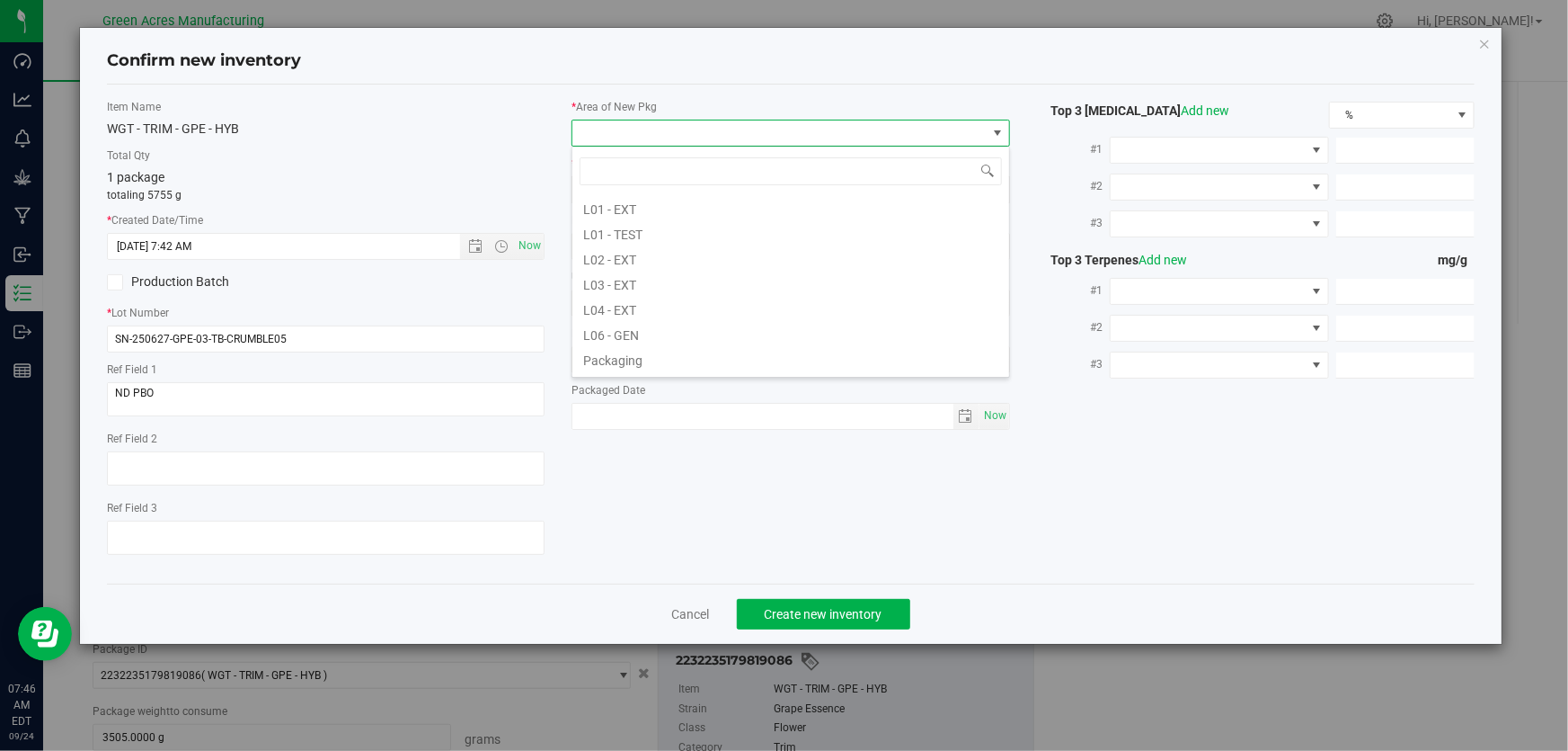
scroll to position [326, 0]
click at [642, 304] on li "L04 - EXT" at bounding box center [791, 309] width 437 height 25
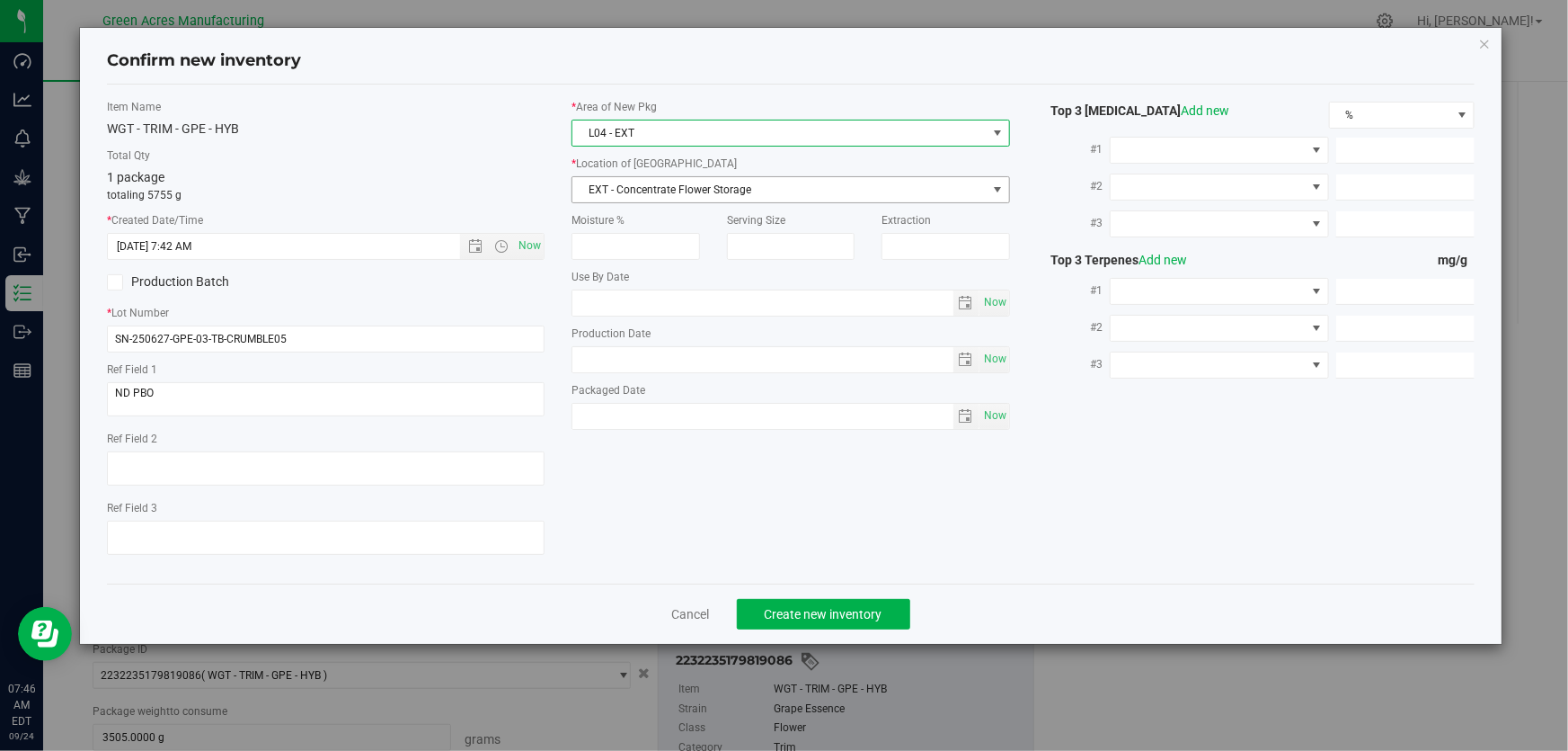
click at [704, 192] on span "EXT - Concentrate Flower Storage" at bounding box center [779, 190] width 414 height 25
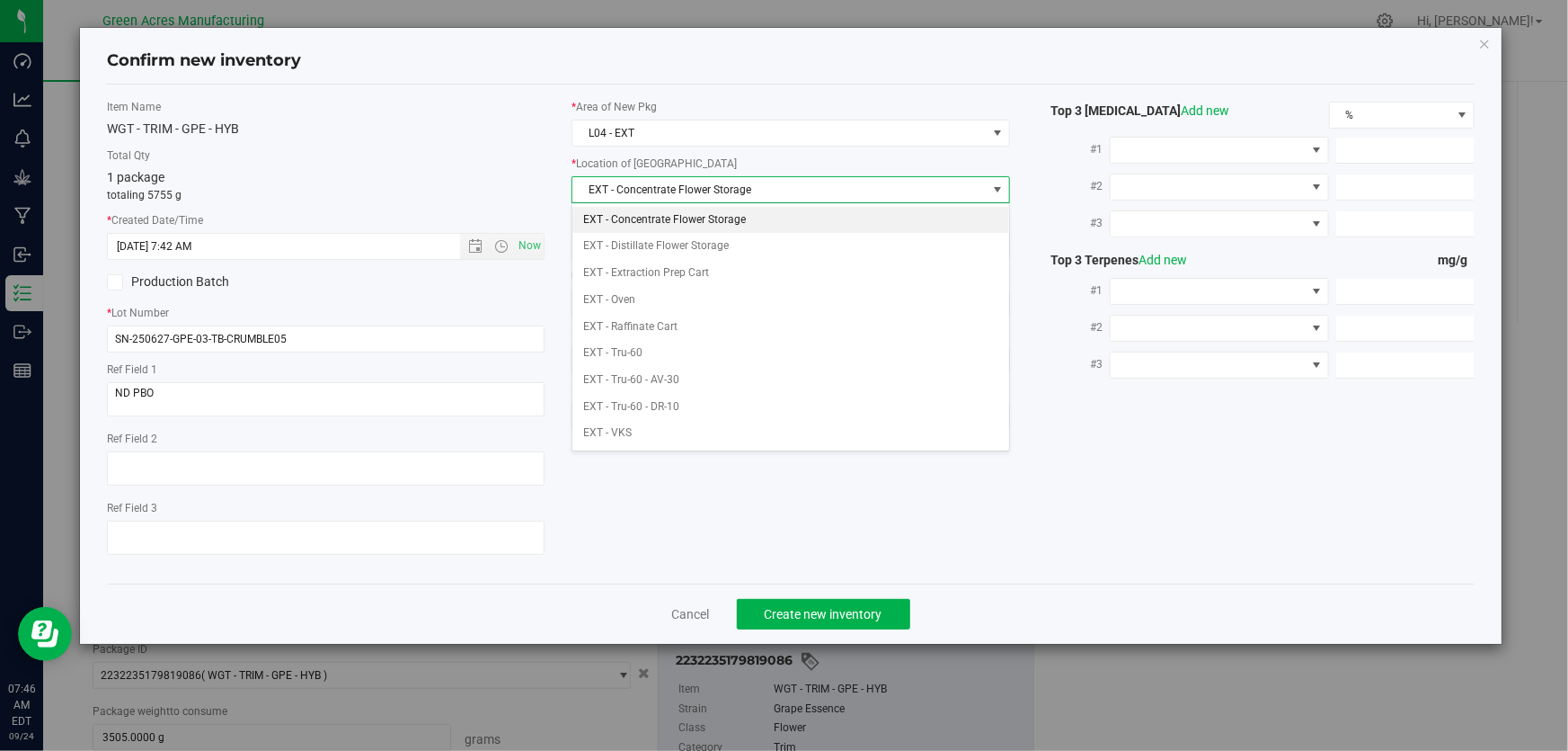
click at [690, 224] on li "EXT - Concentrate Flower Storage" at bounding box center [791, 221] width 437 height 27
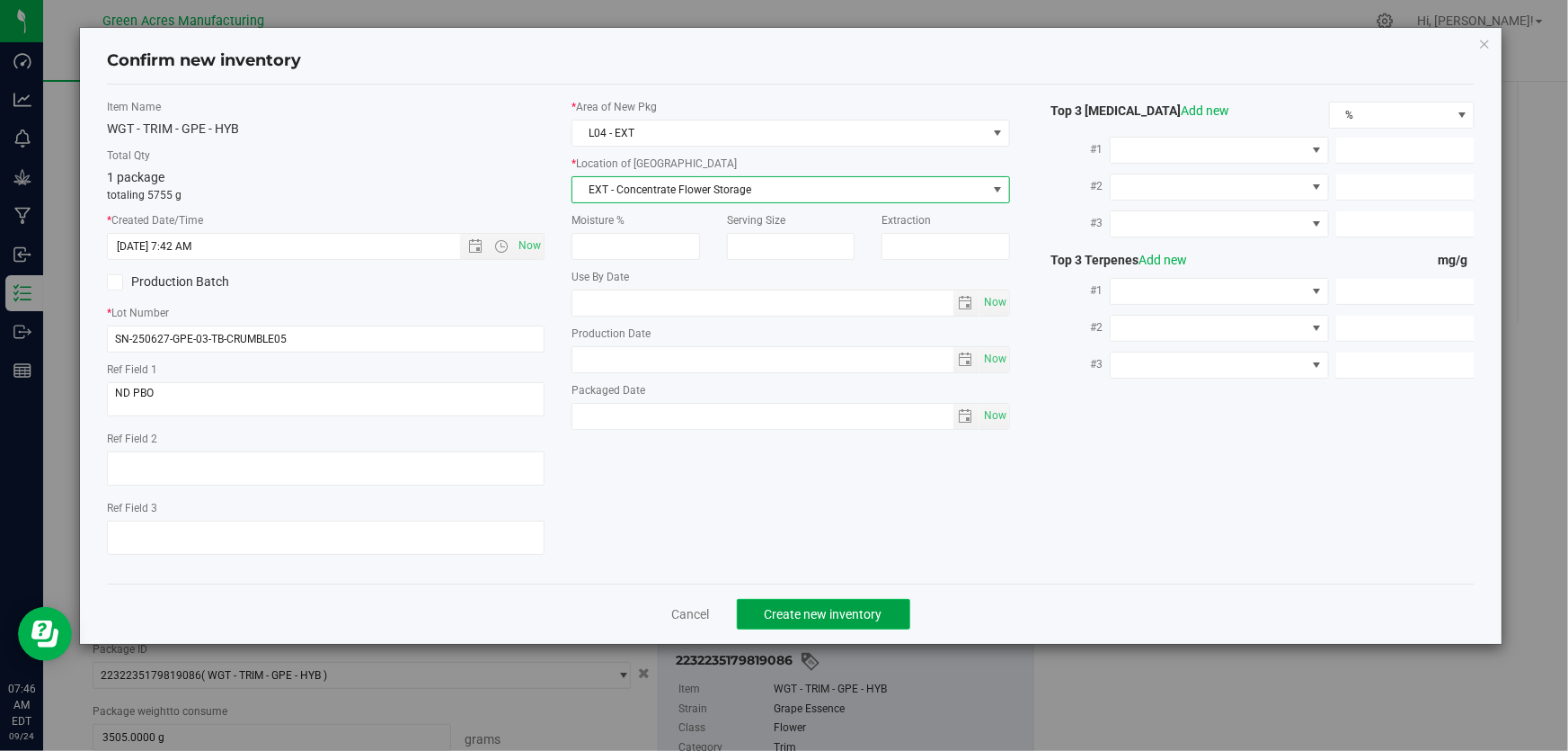
click at [859, 621] on span "Create new inventory" at bounding box center [823, 614] width 118 height 15
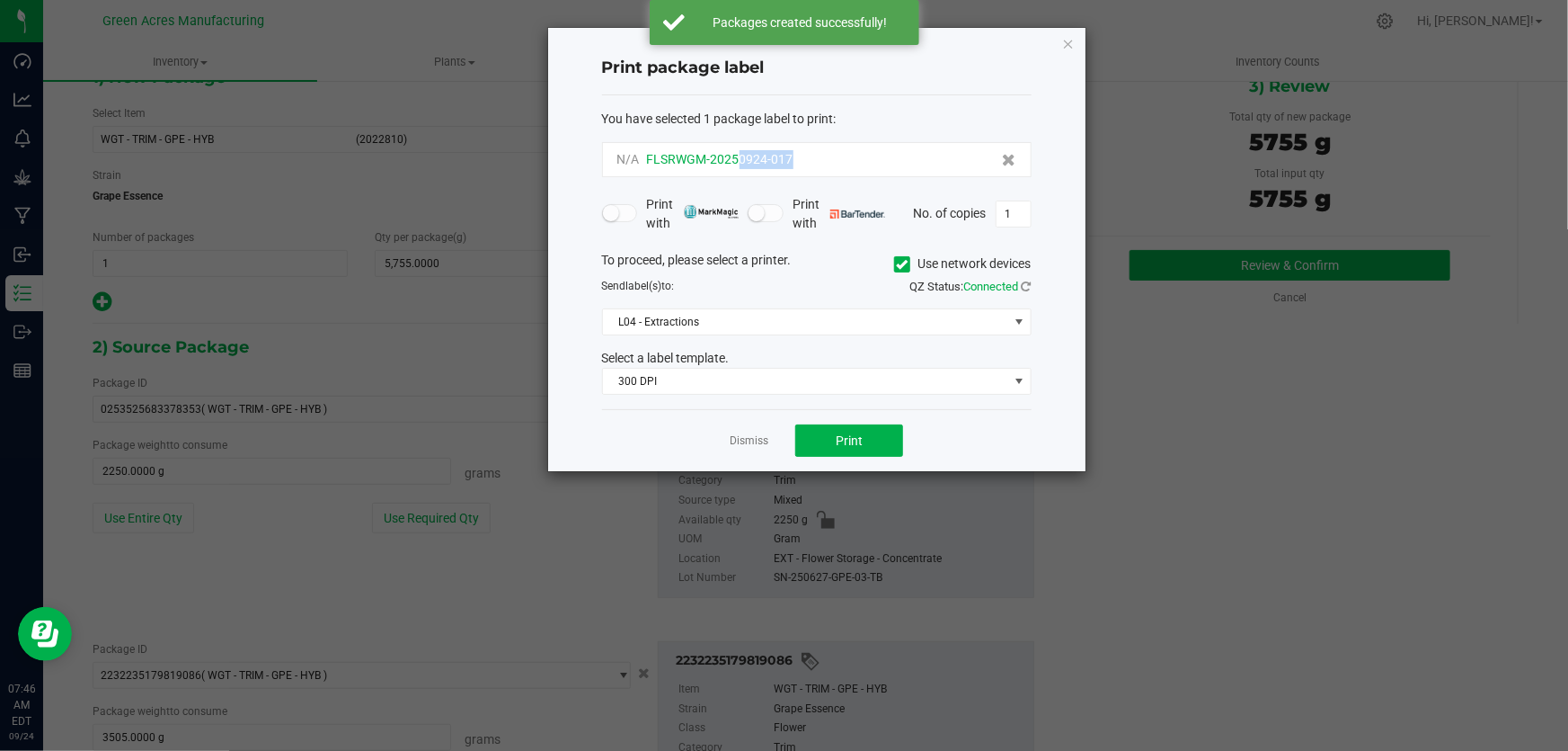
drag, startPoint x: 736, startPoint y: 158, endPoint x: 798, endPoint y: 167, distance: 62.6
click at [798, 167] on div "N/A FLSRWGM-20250924-017" at bounding box center [816, 159] width 399 height 19
copy span "0924-017"
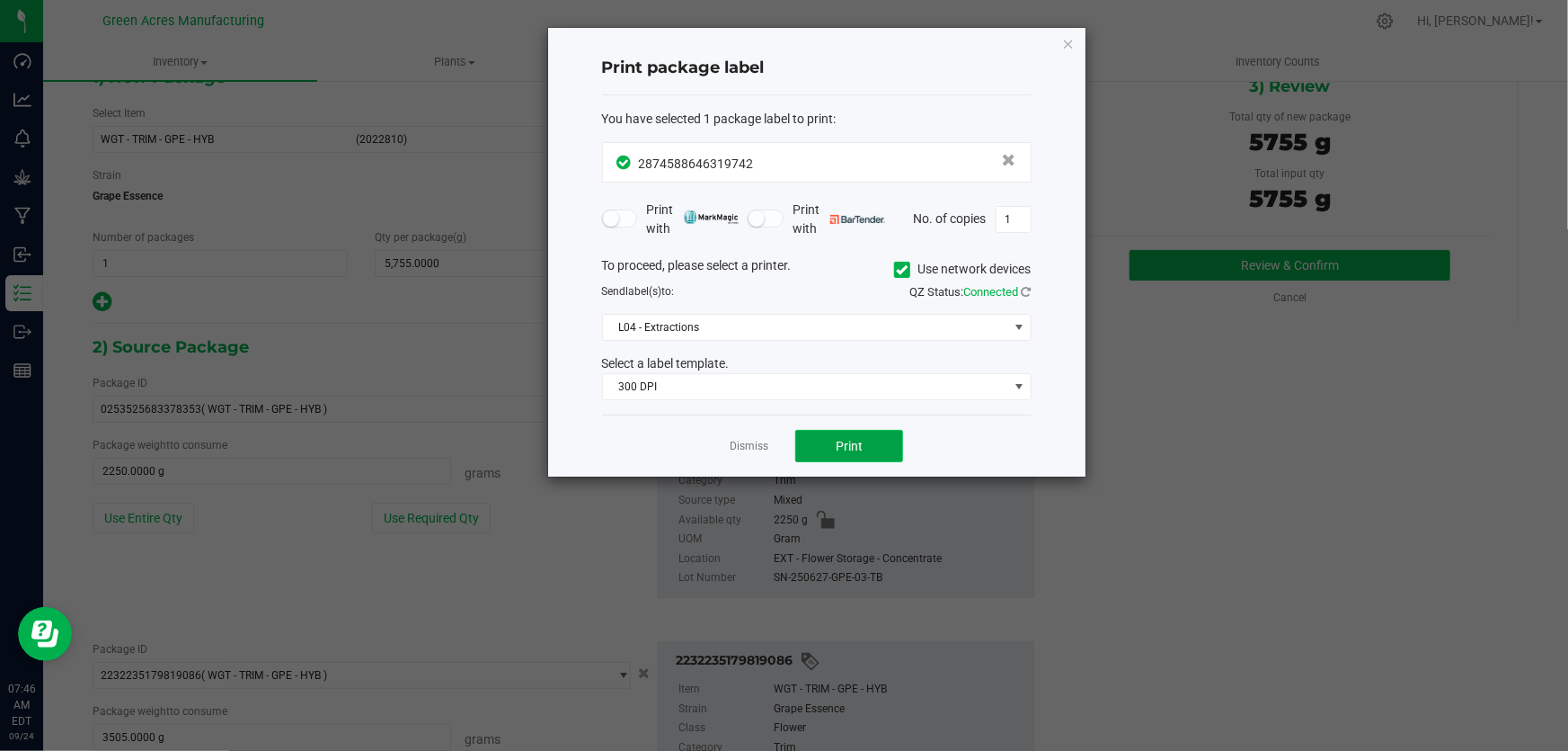
click at [836, 448] on span "Print" at bounding box center [850, 445] width 27 height 15
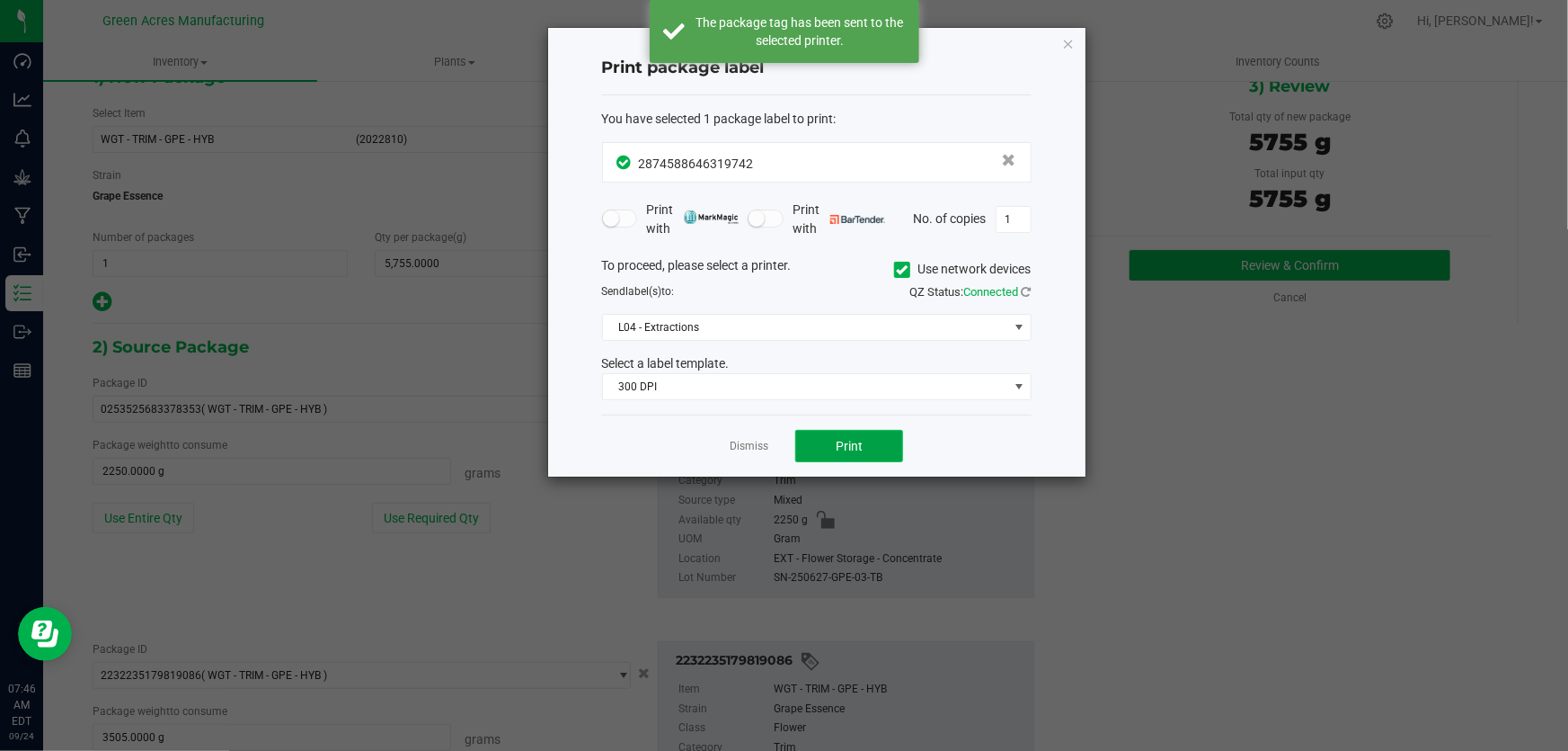
click at [837, 448] on span "Print" at bounding box center [850, 445] width 27 height 15
click at [837, 449] on span "Print" at bounding box center [850, 445] width 27 height 15
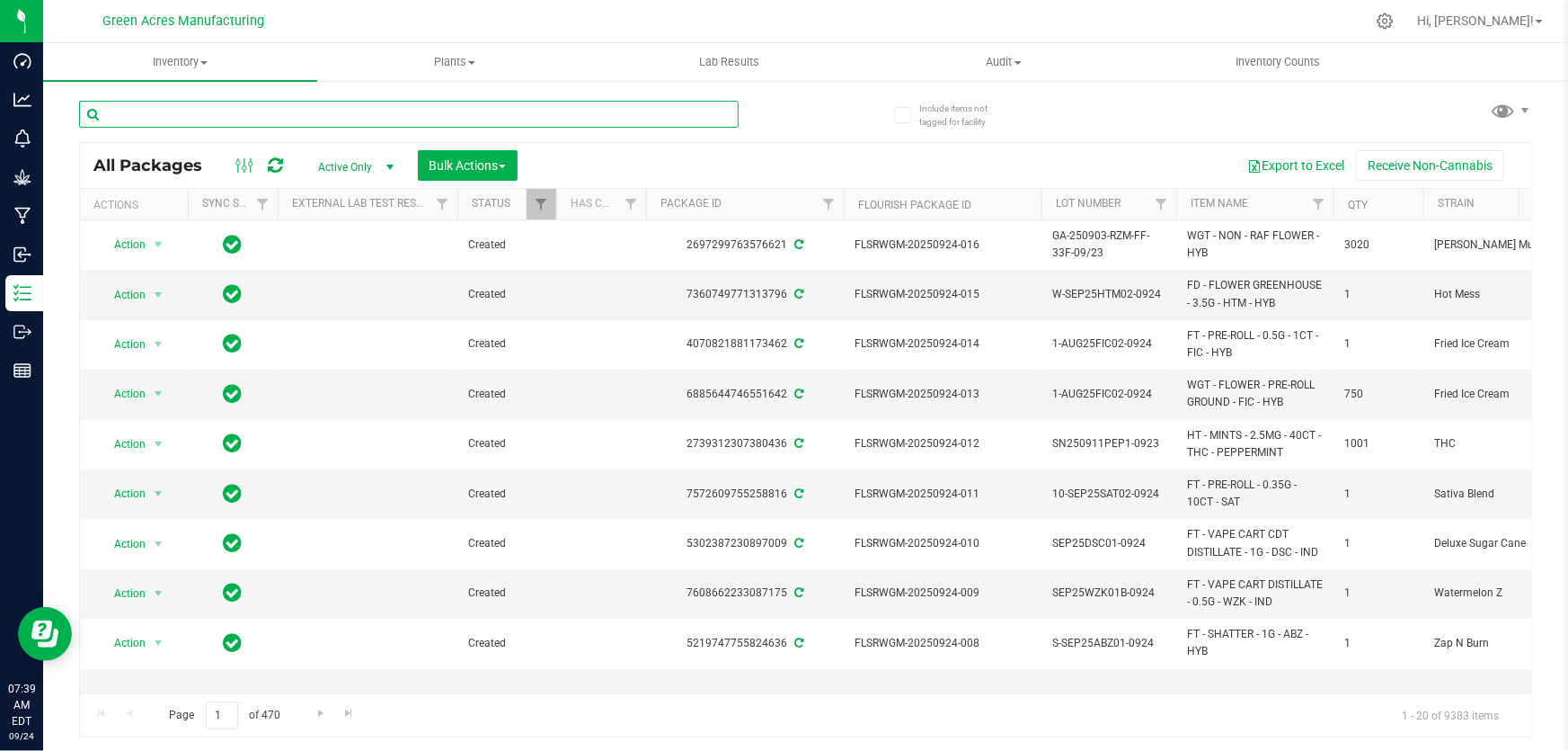
click at [208, 118] on input "text" at bounding box center [409, 115] width 660 height 27
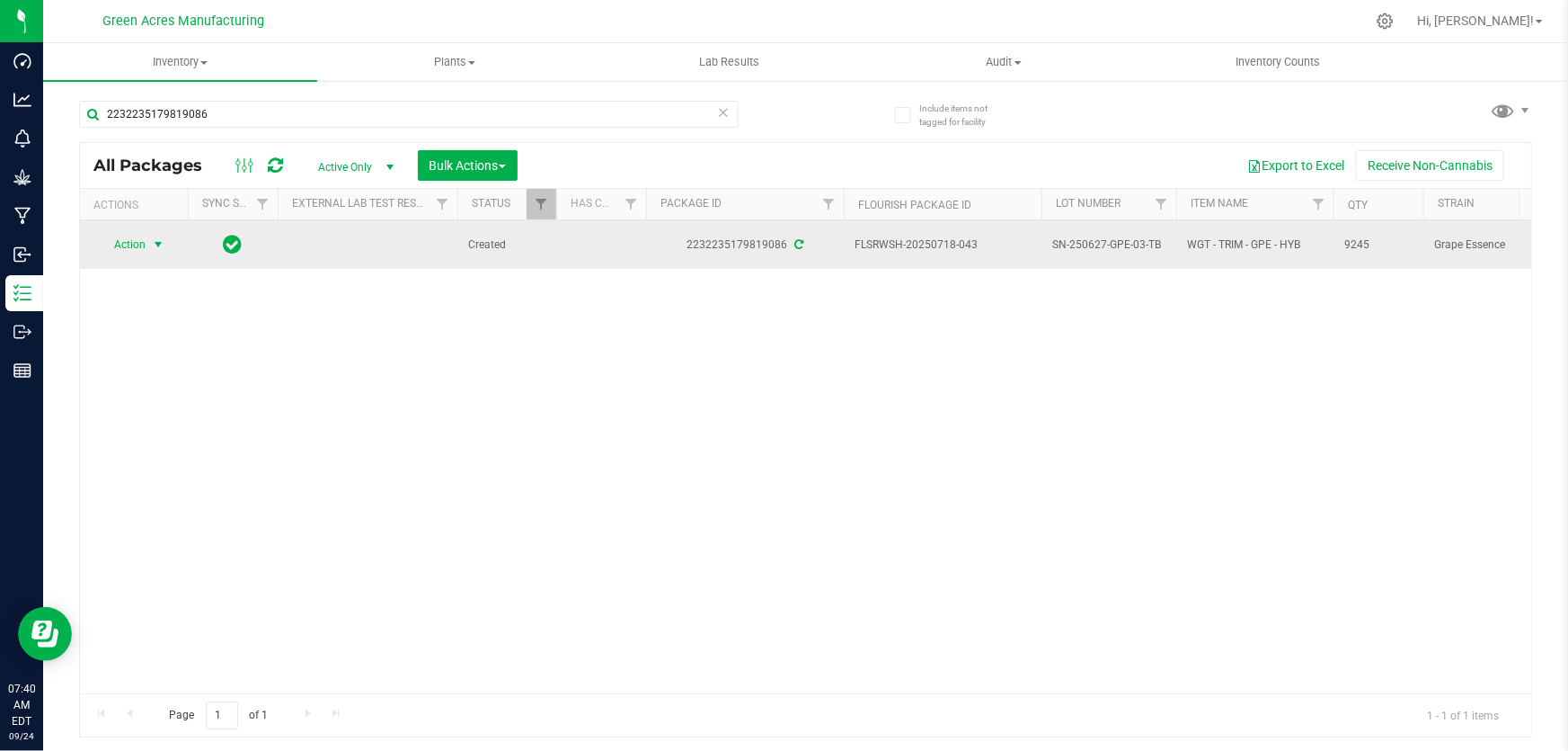
click at [146, 245] on span "Action" at bounding box center [122, 245] width 49 height 25
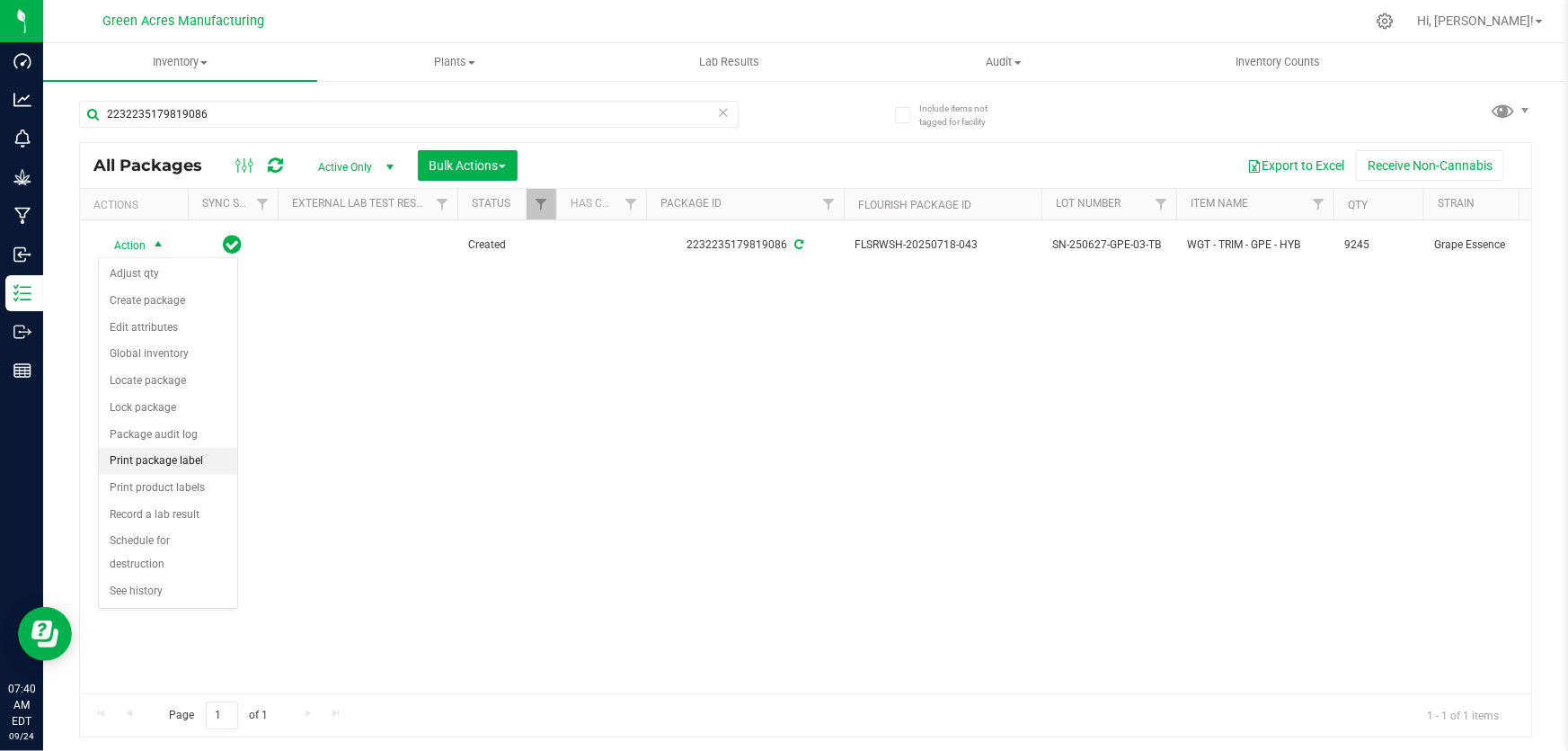
click at [132, 463] on li "Print package label" at bounding box center [168, 462] width 138 height 27
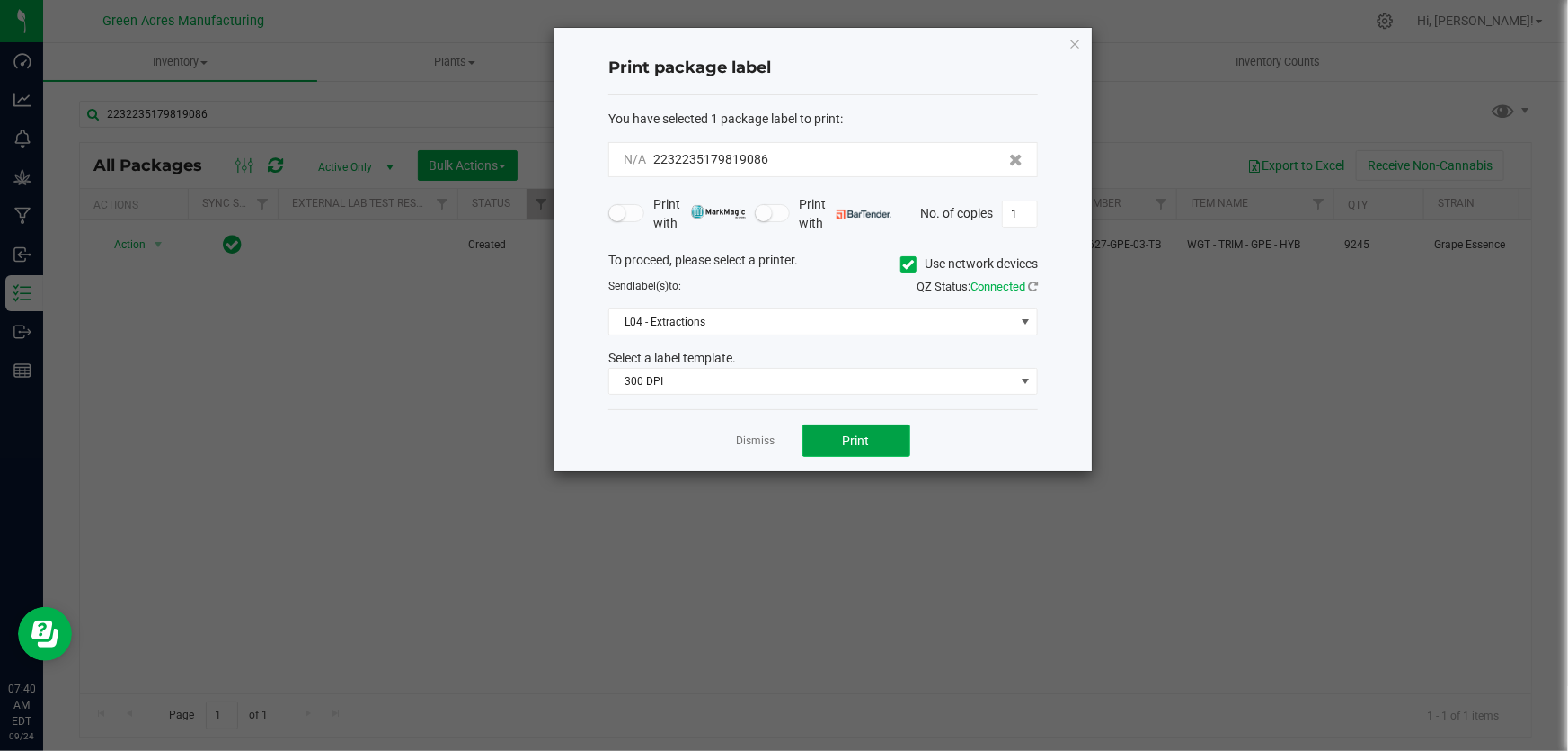
click at [823, 439] on button "Print" at bounding box center [857, 440] width 108 height 32
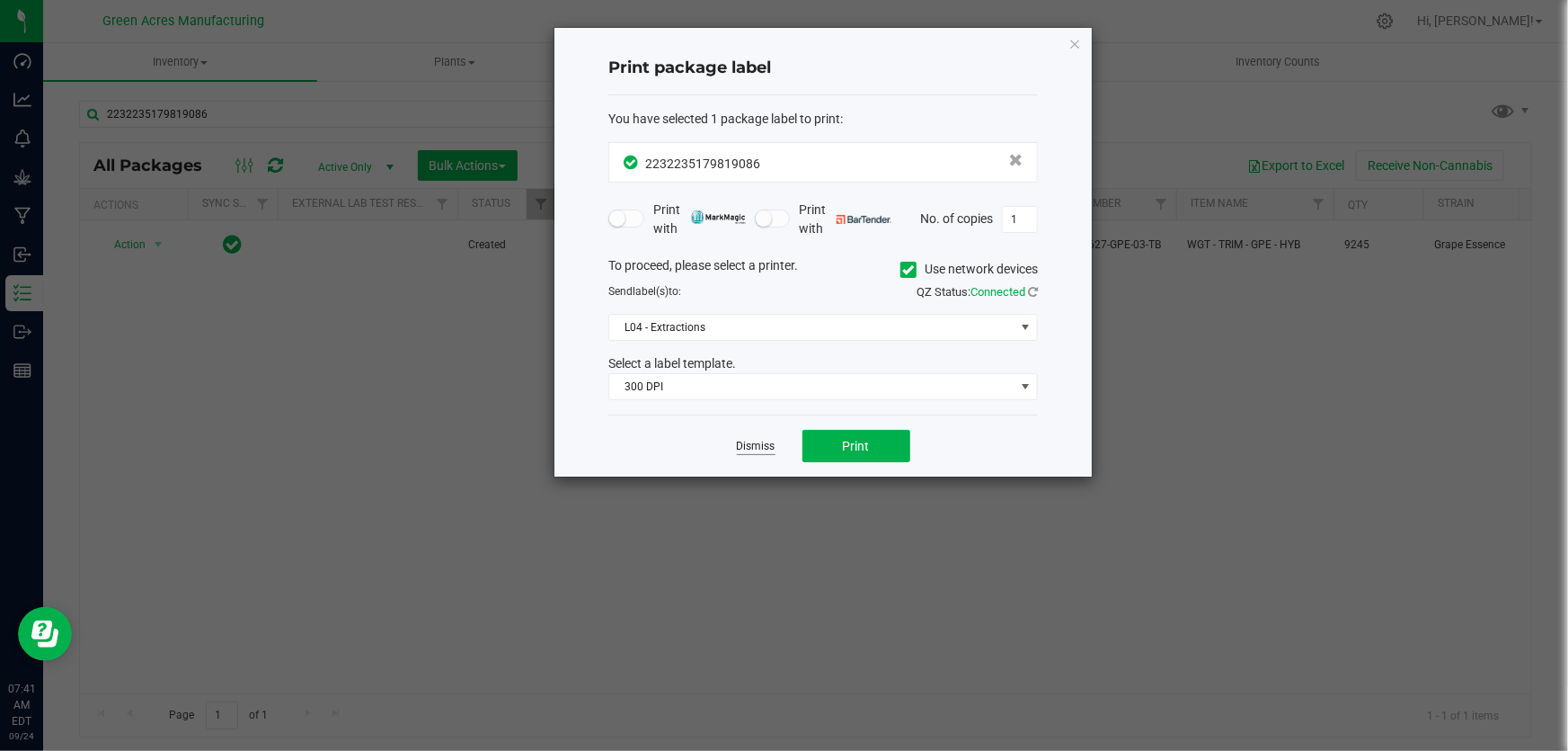
click at [758, 449] on link "Dismiss" at bounding box center [756, 446] width 38 height 16
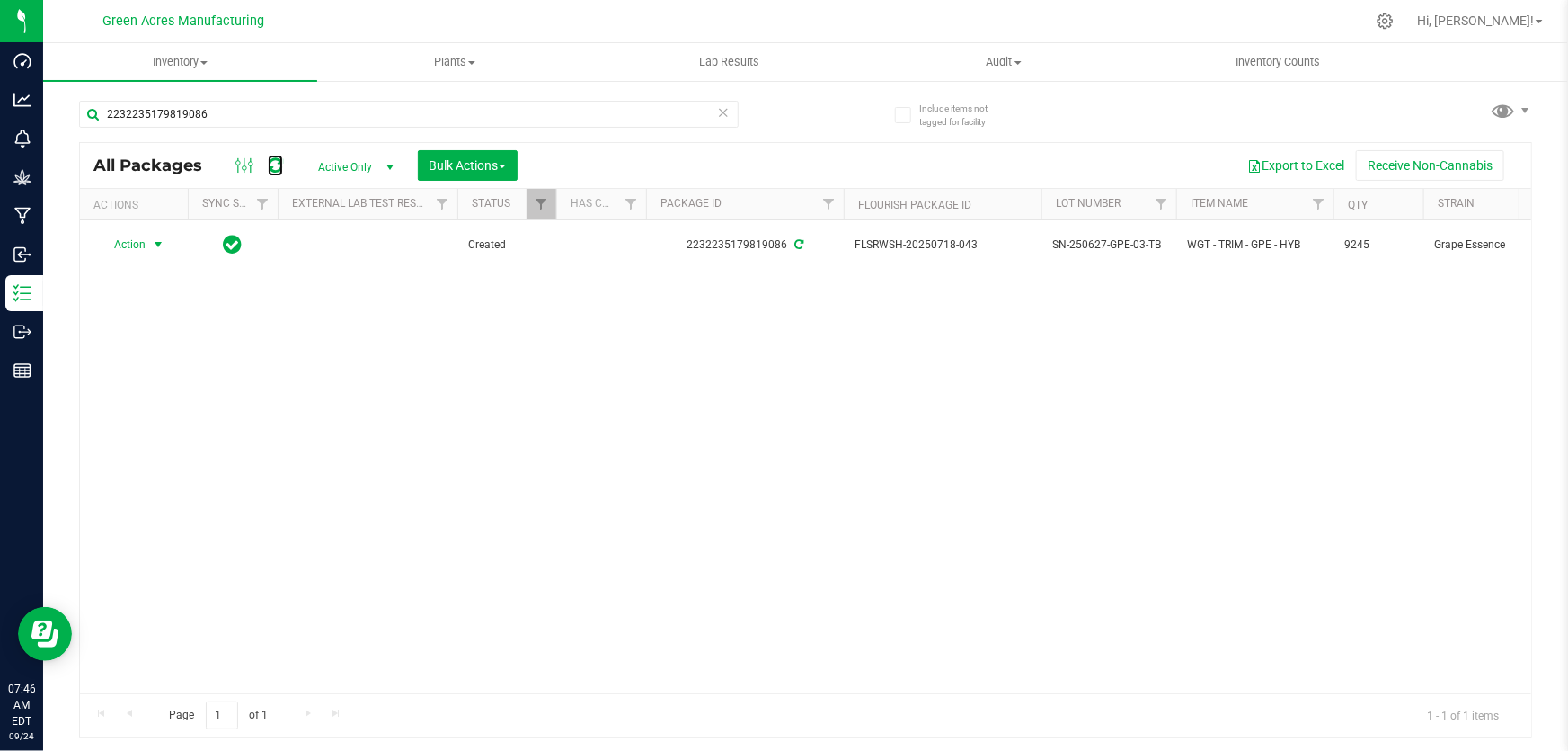
drag, startPoint x: 276, startPoint y: 161, endPoint x: 282, endPoint y: 150, distance: 12.5
click at [278, 161] on icon at bounding box center [275, 166] width 16 height 18
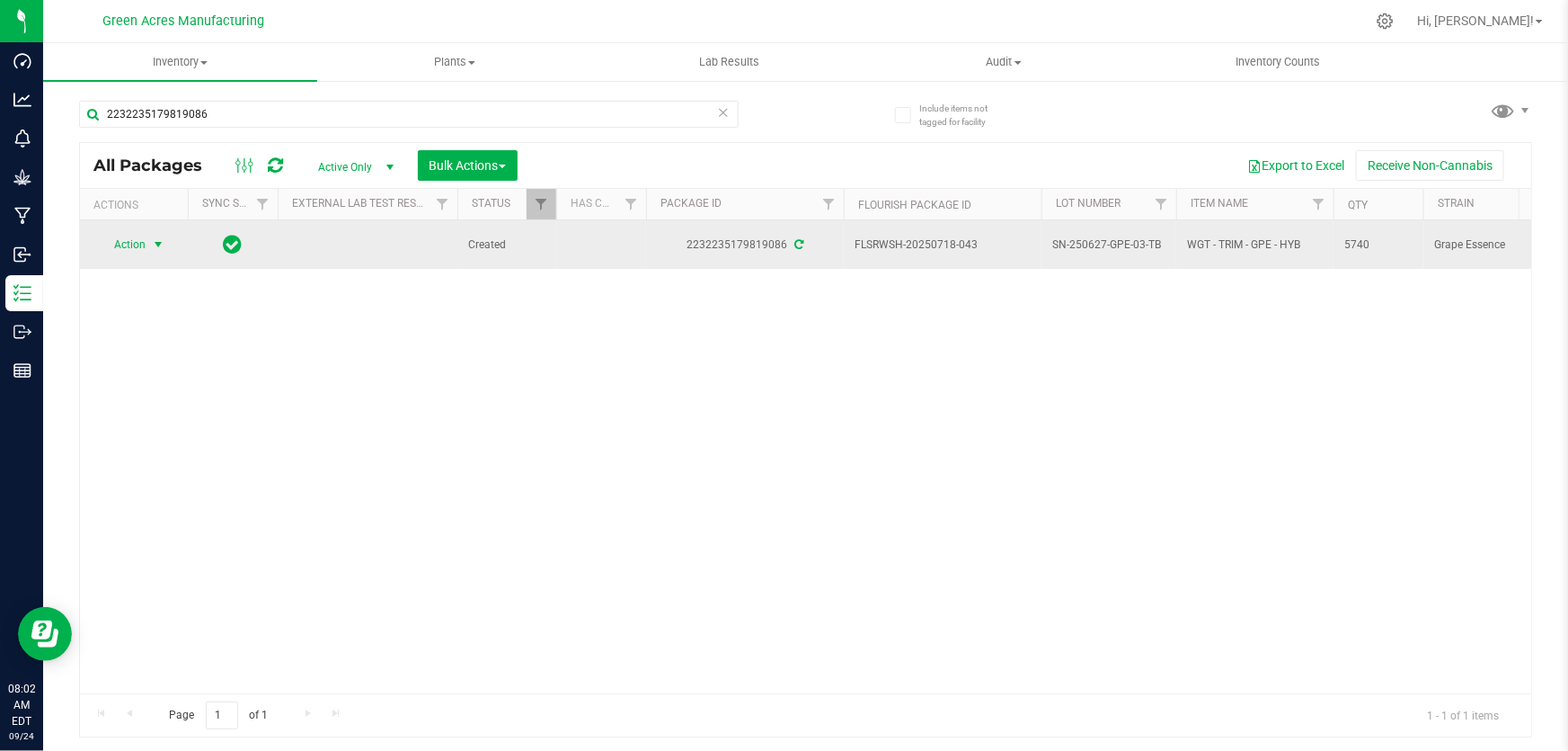
click at [119, 243] on span "Action" at bounding box center [122, 245] width 49 height 25
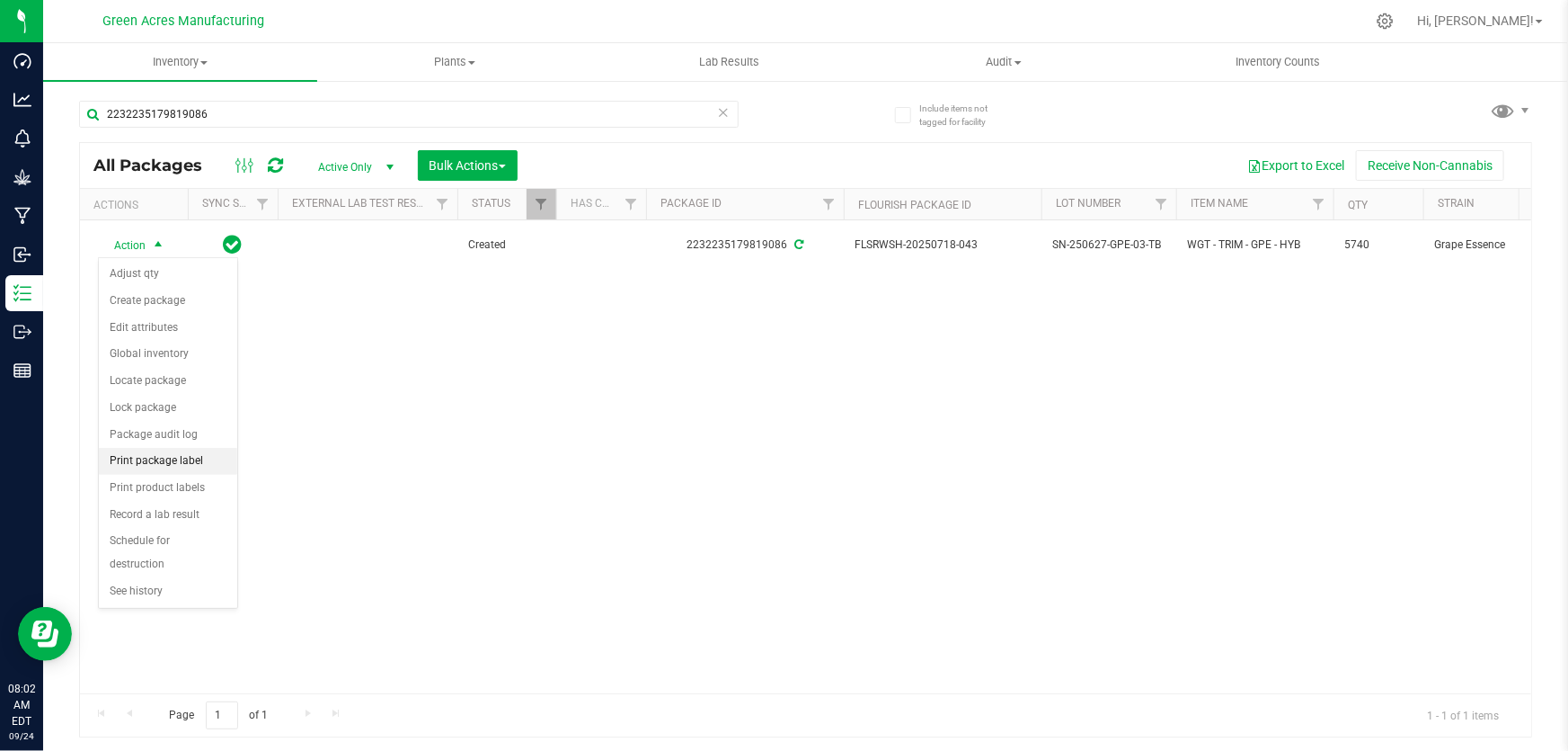
click at [143, 462] on li "Print package label" at bounding box center [168, 462] width 138 height 27
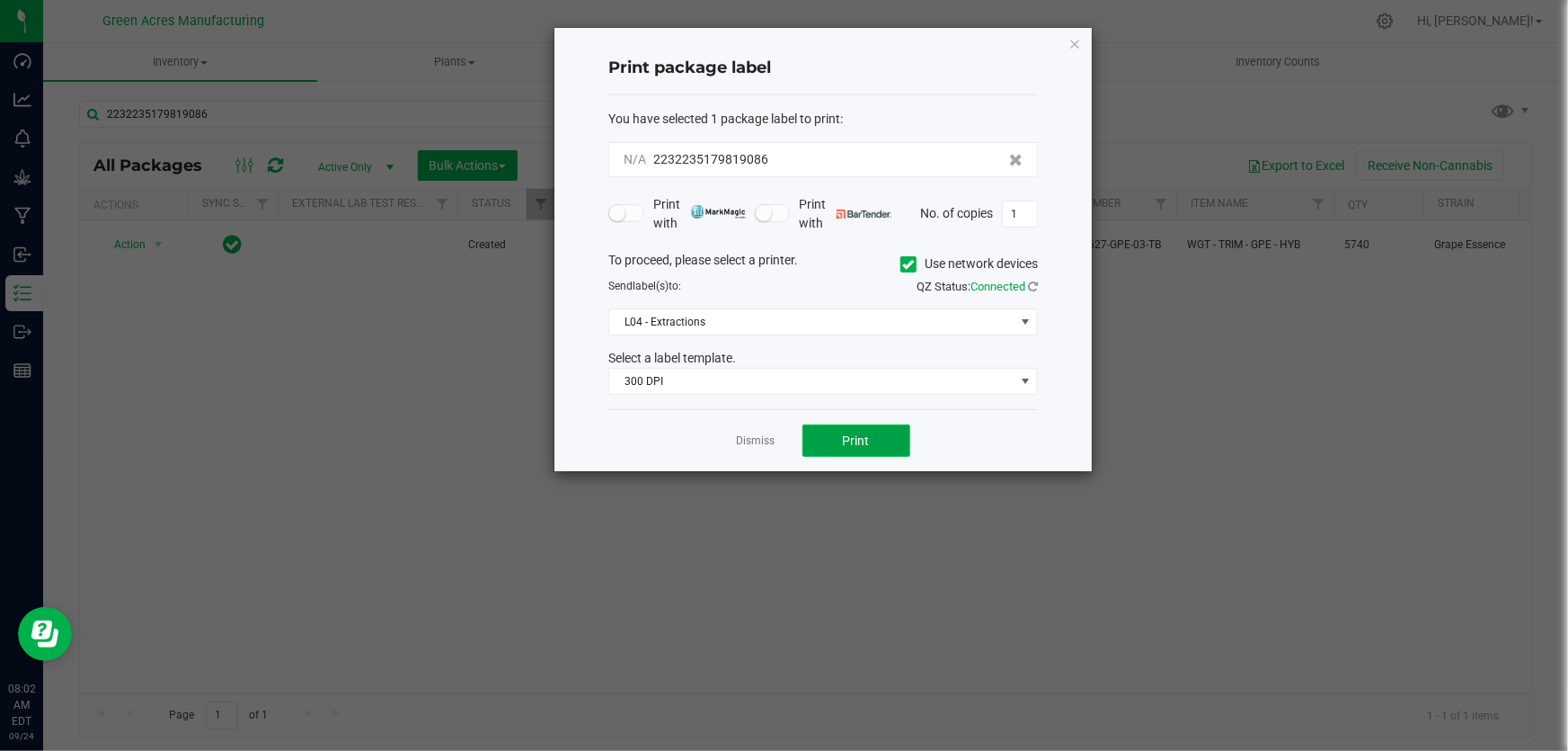
click at [867, 430] on button "Print" at bounding box center [857, 440] width 108 height 32
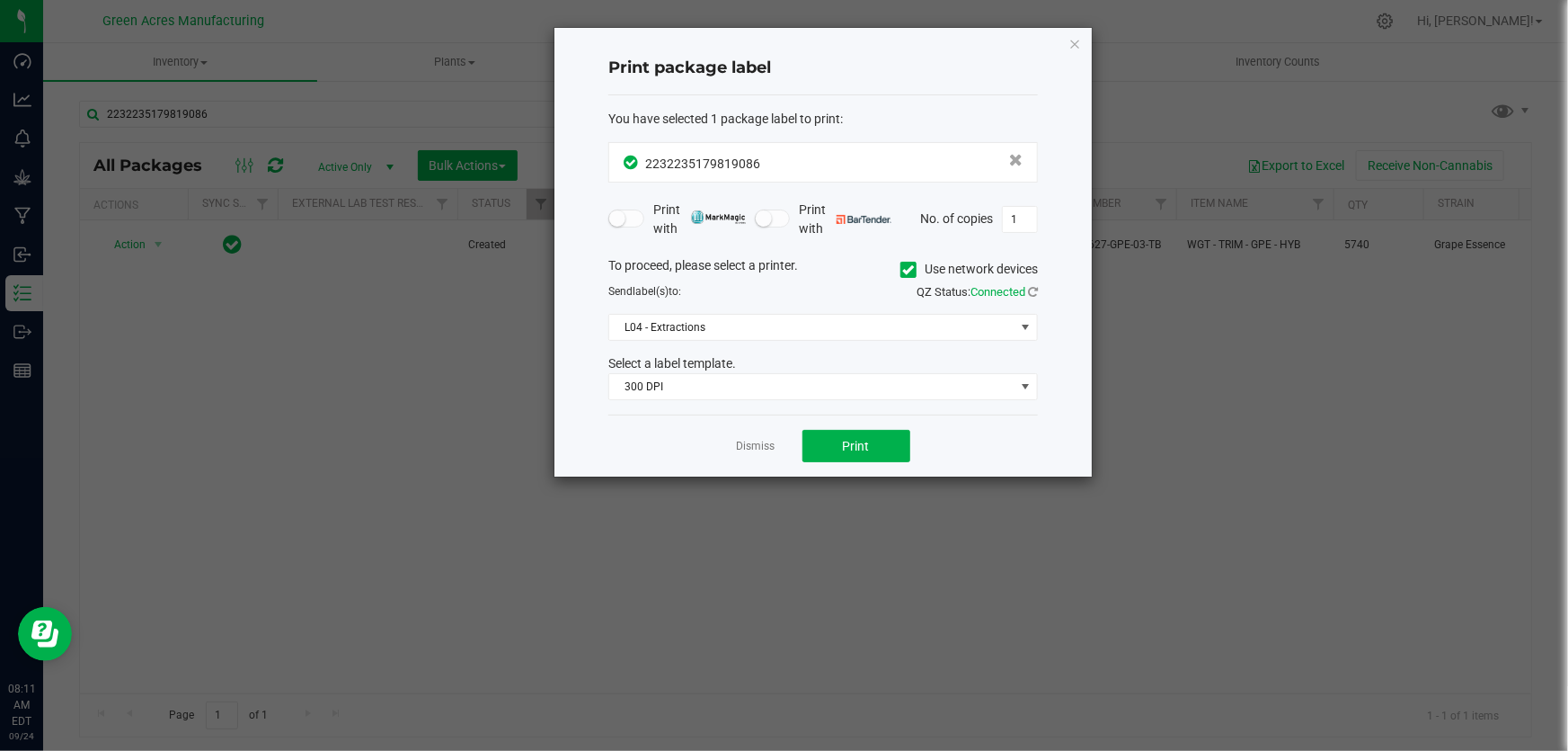
click at [999, 580] on ngb-modal-window "Print package label You have selected 1 package label to print : 22322351798190…" at bounding box center [791, 376] width 1582 height 751
click at [761, 440] on link "Dismiss" at bounding box center [756, 446] width 38 height 16
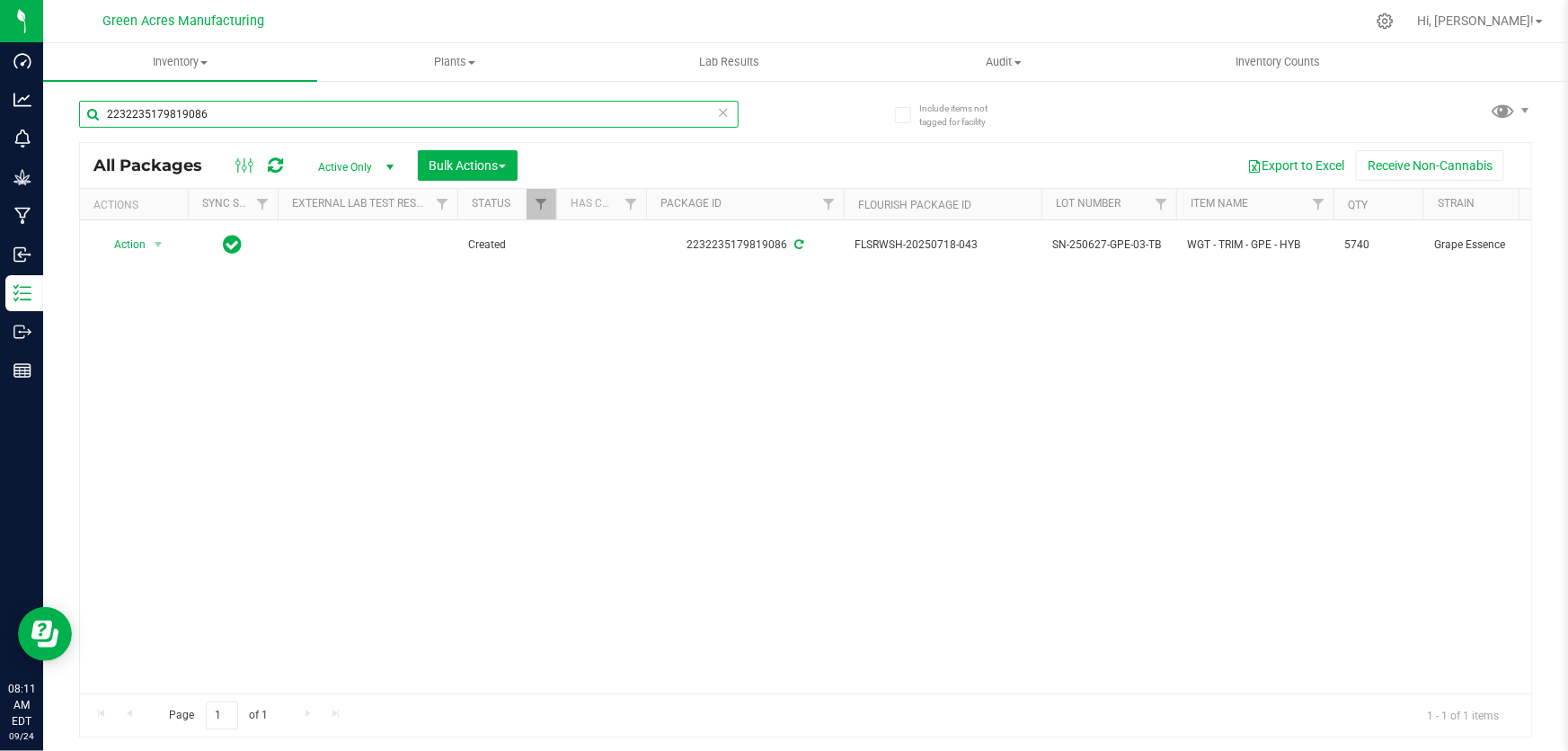
click at [251, 118] on input "2232235179819086" at bounding box center [409, 115] width 660 height 27
click at [252, 118] on input "2232235179819086" at bounding box center [409, 115] width 660 height 27
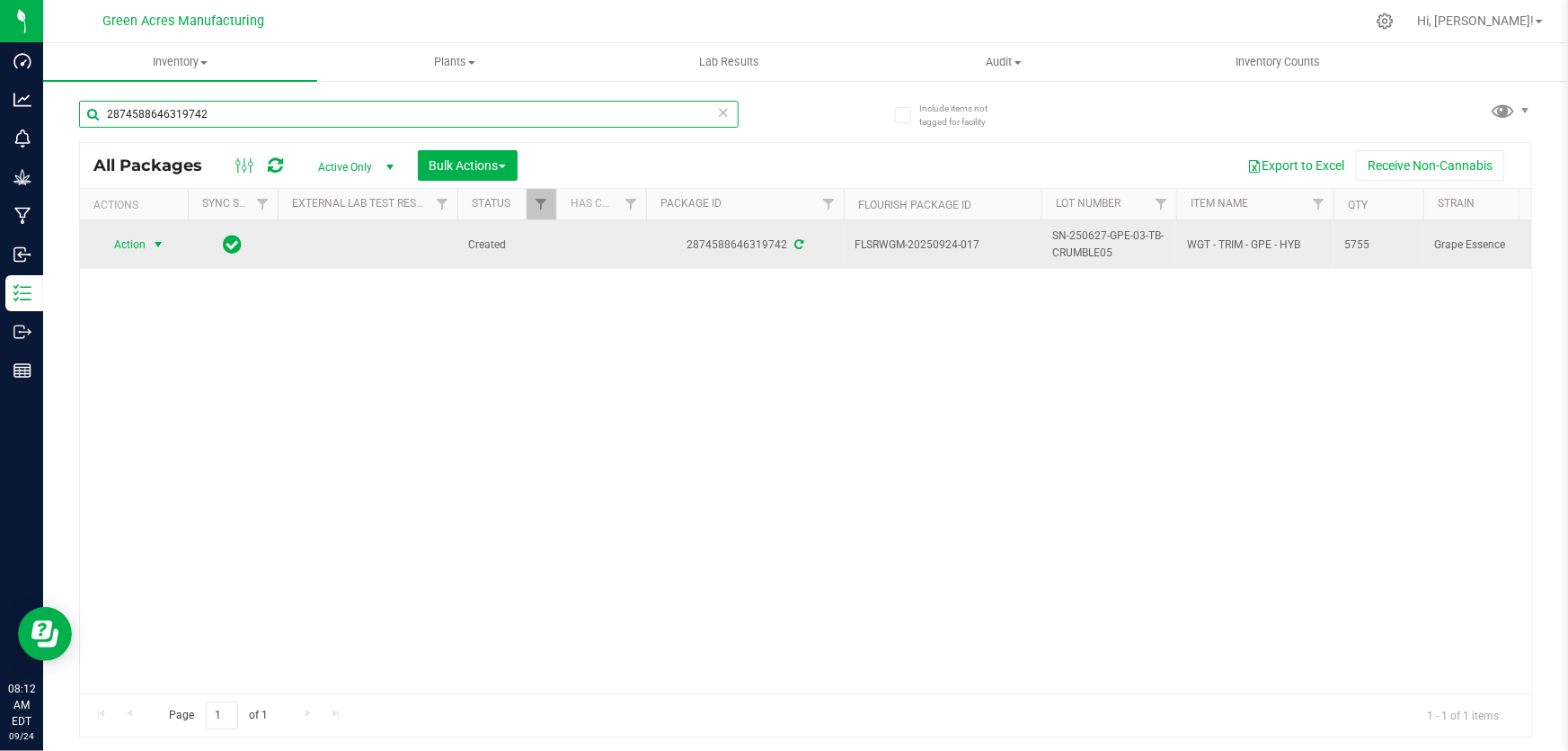
type input "2874588646319742"
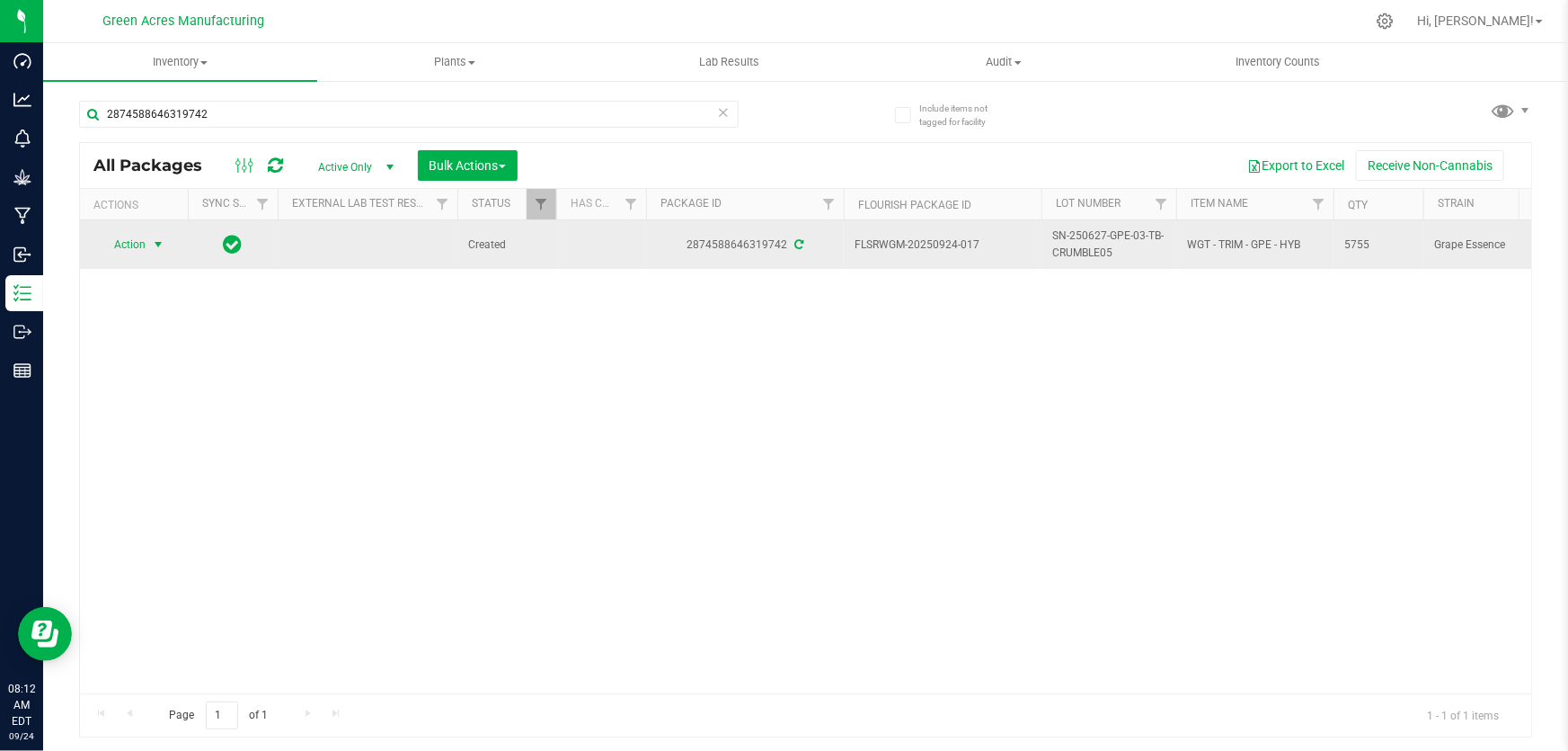
click at [159, 248] on span "select" at bounding box center [158, 244] width 15 height 15
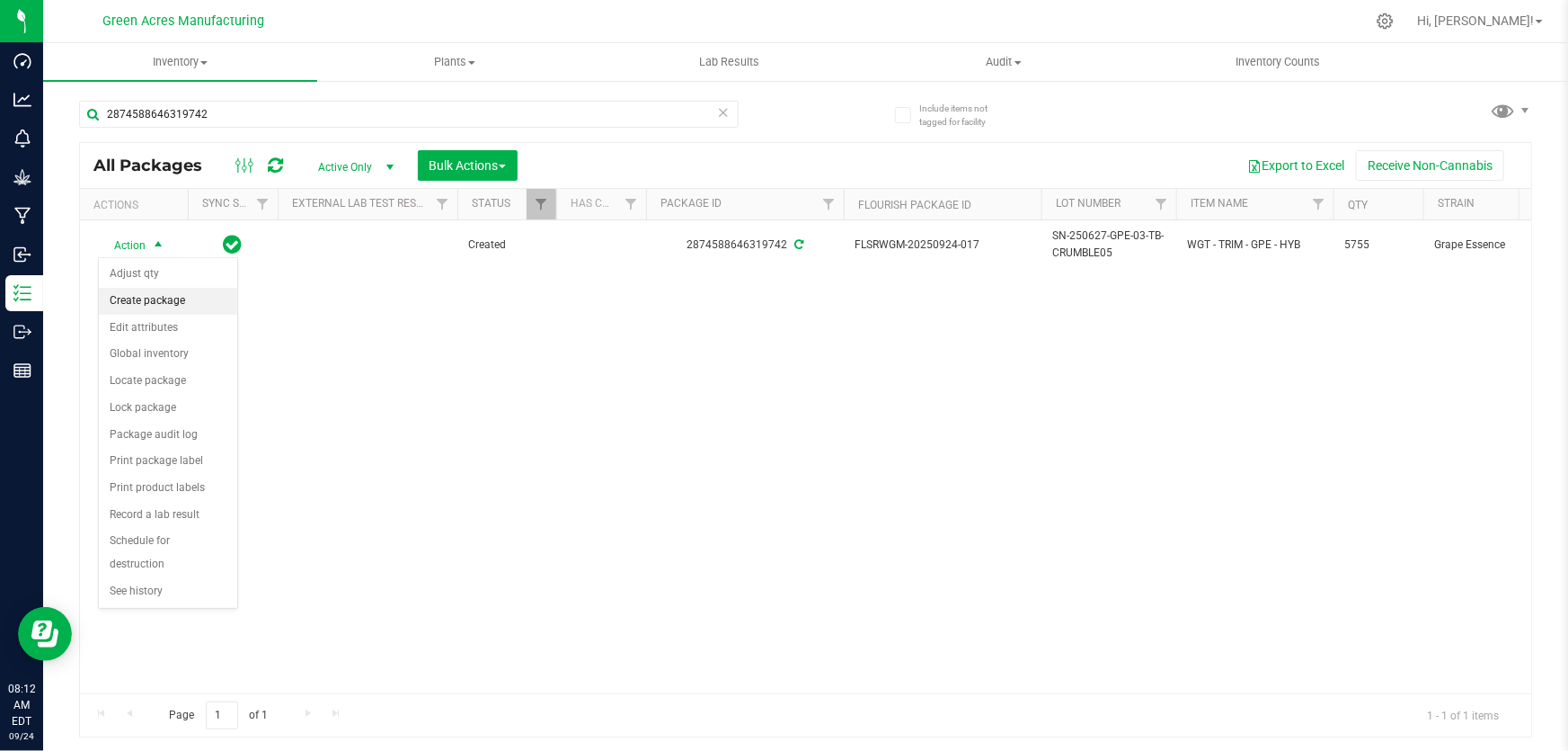
click at [171, 303] on li "Create package" at bounding box center [168, 301] width 138 height 27
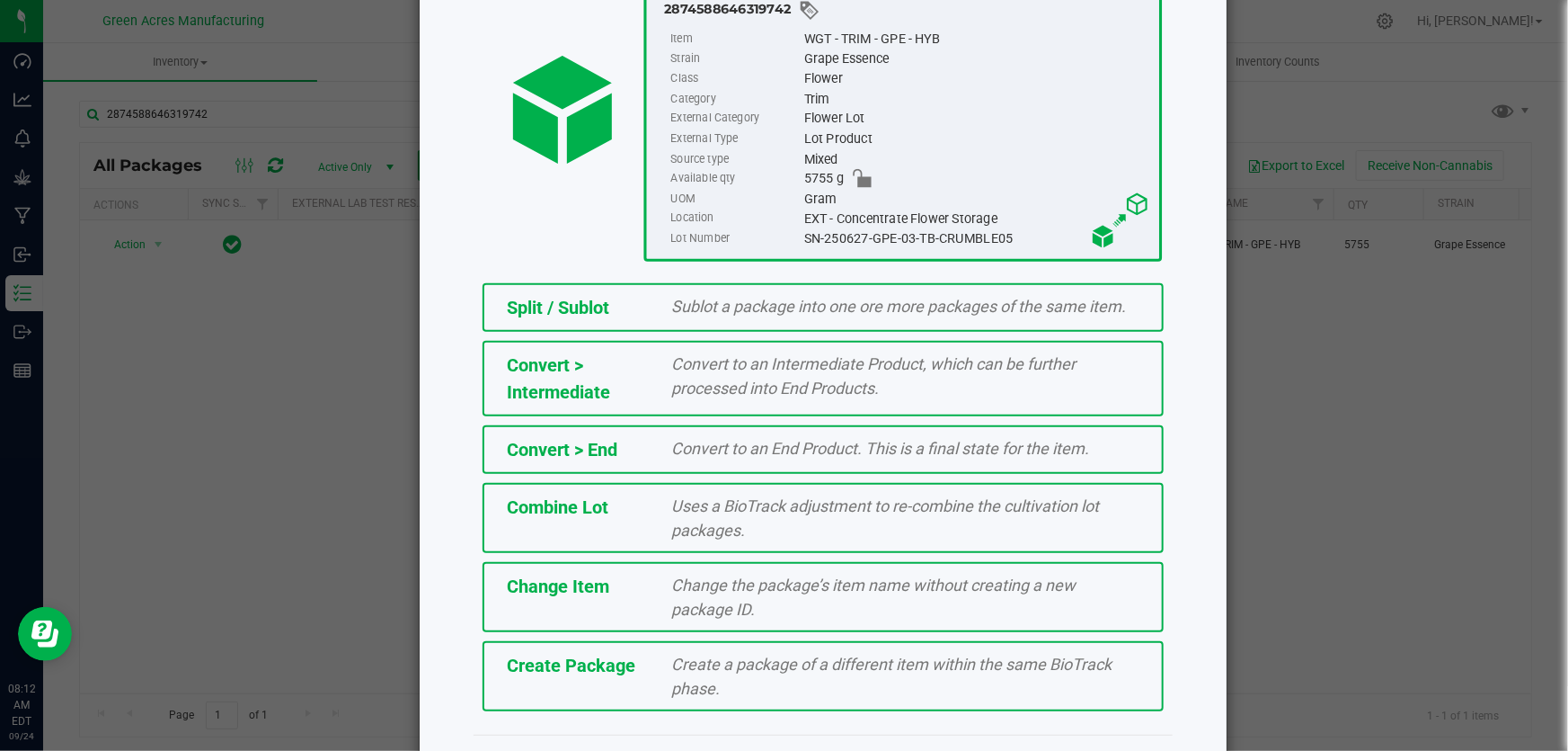
scroll to position [201, 0]
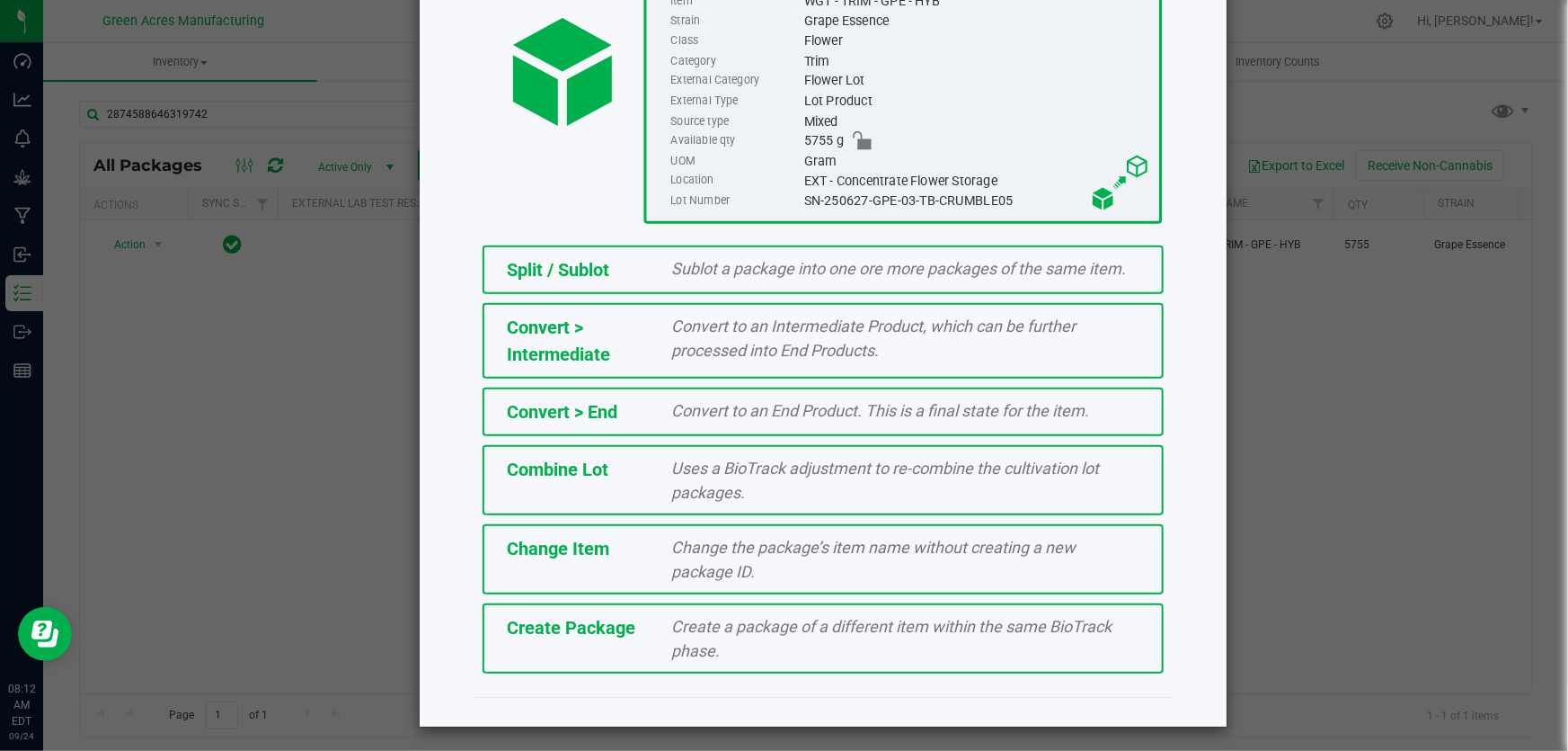
click at [556, 637] on div "Create Package" at bounding box center [575, 627] width 166 height 27
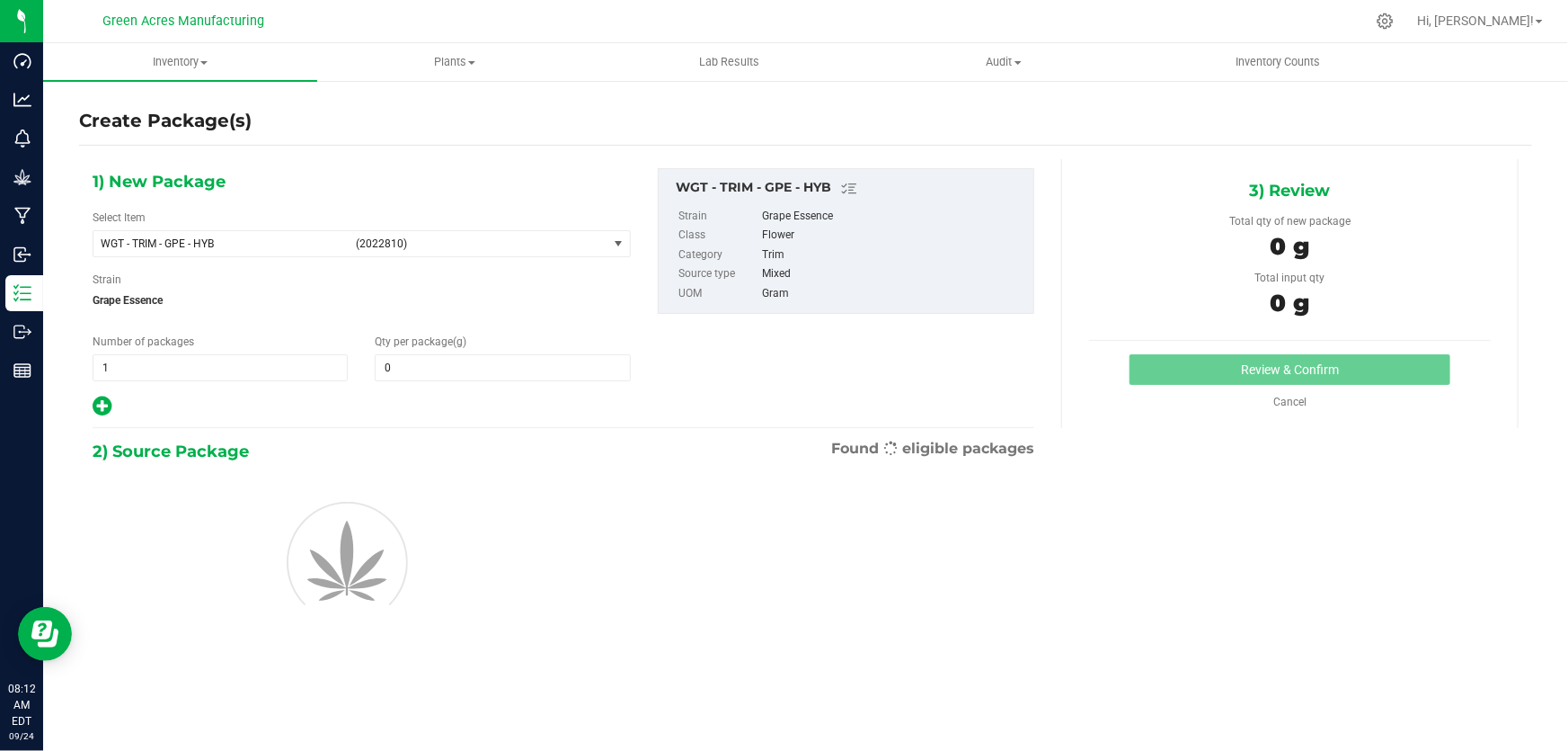
type input "0.0000"
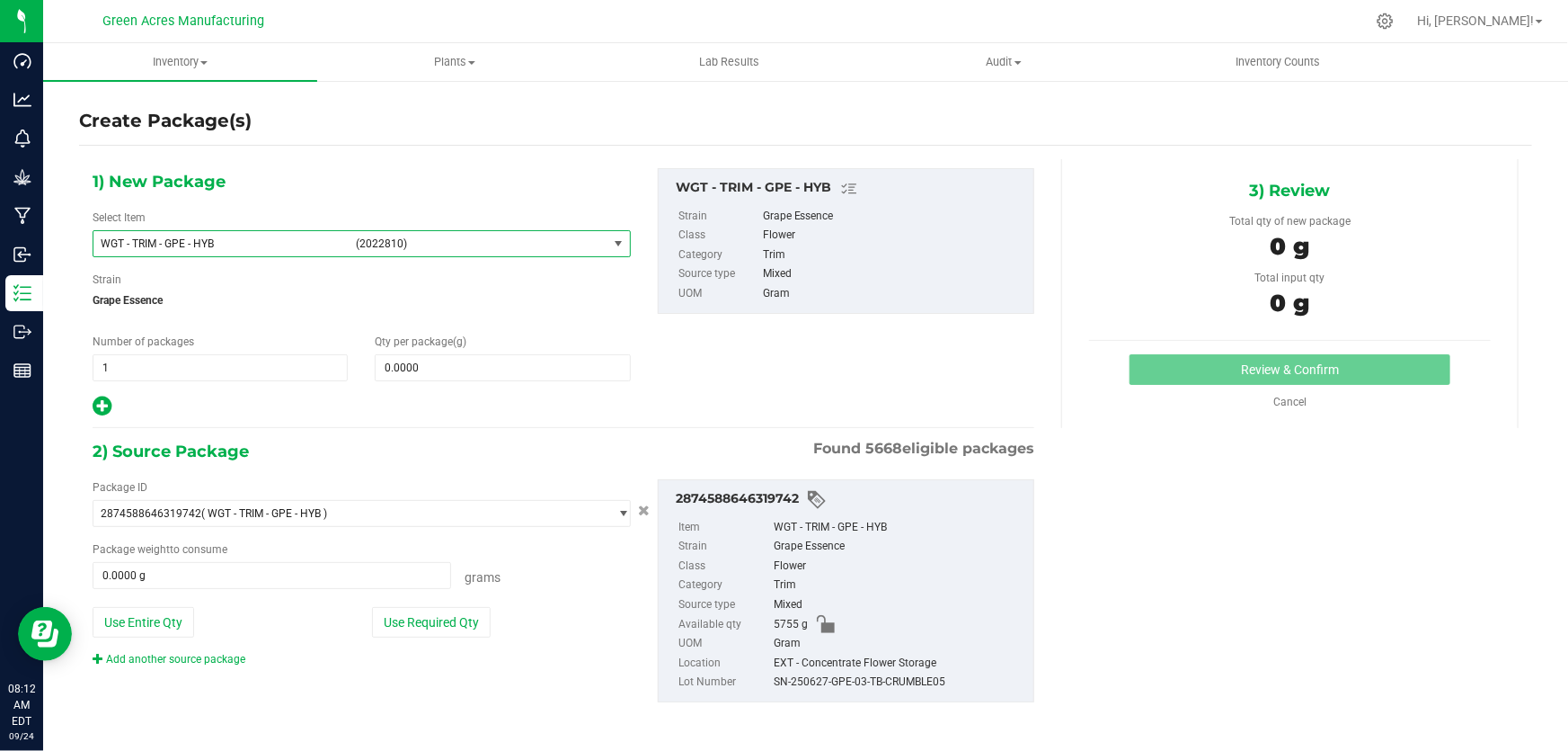
click at [273, 243] on span "WGT - TRIM - GPE - HYB" at bounding box center [222, 243] width 244 height 13
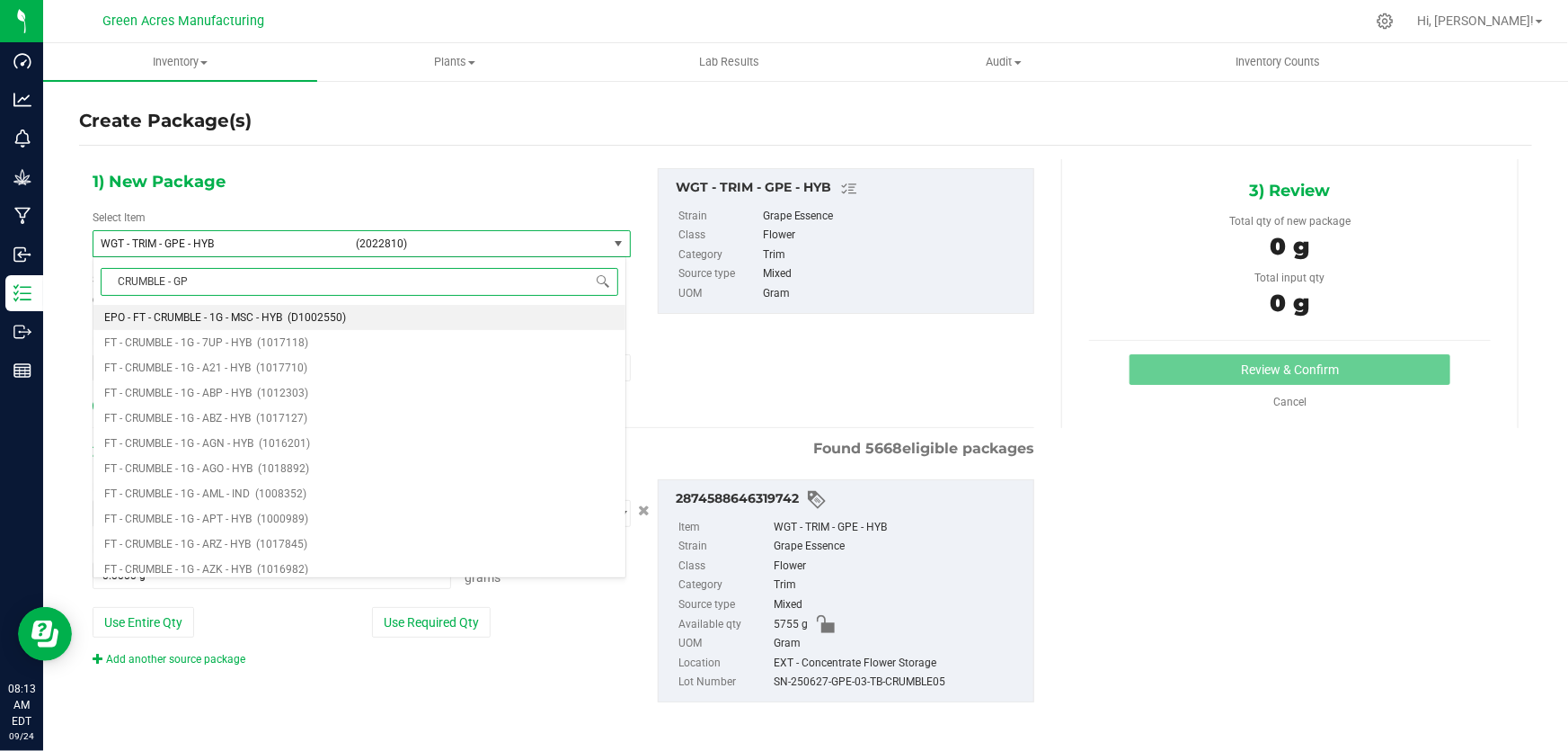
type input "CRUMBLE - GPE"
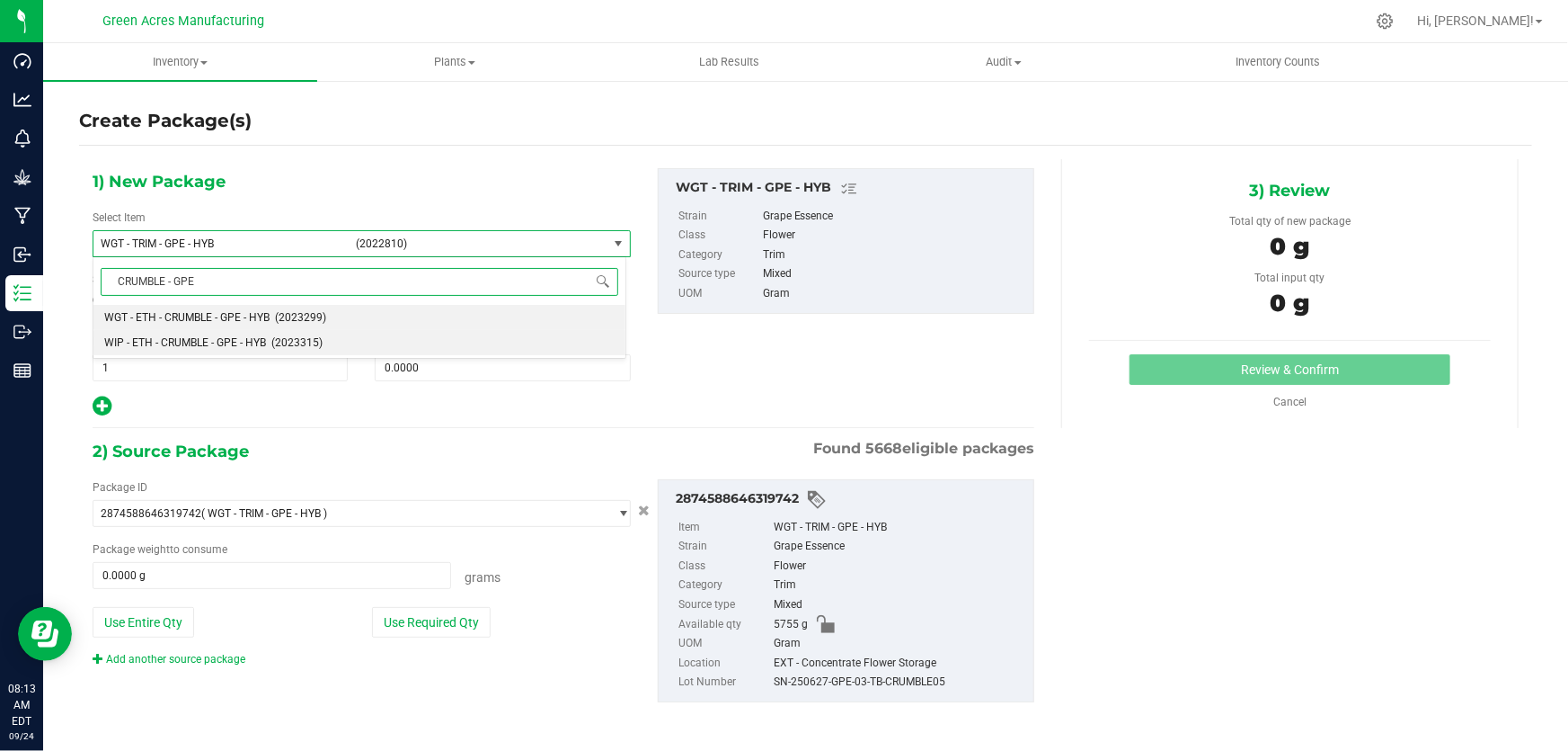
click at [202, 351] on li "WIP - ETH - CRUMBLE - GPE - HYB (2023315)" at bounding box center [359, 342] width 532 height 25
type input "0.0000"
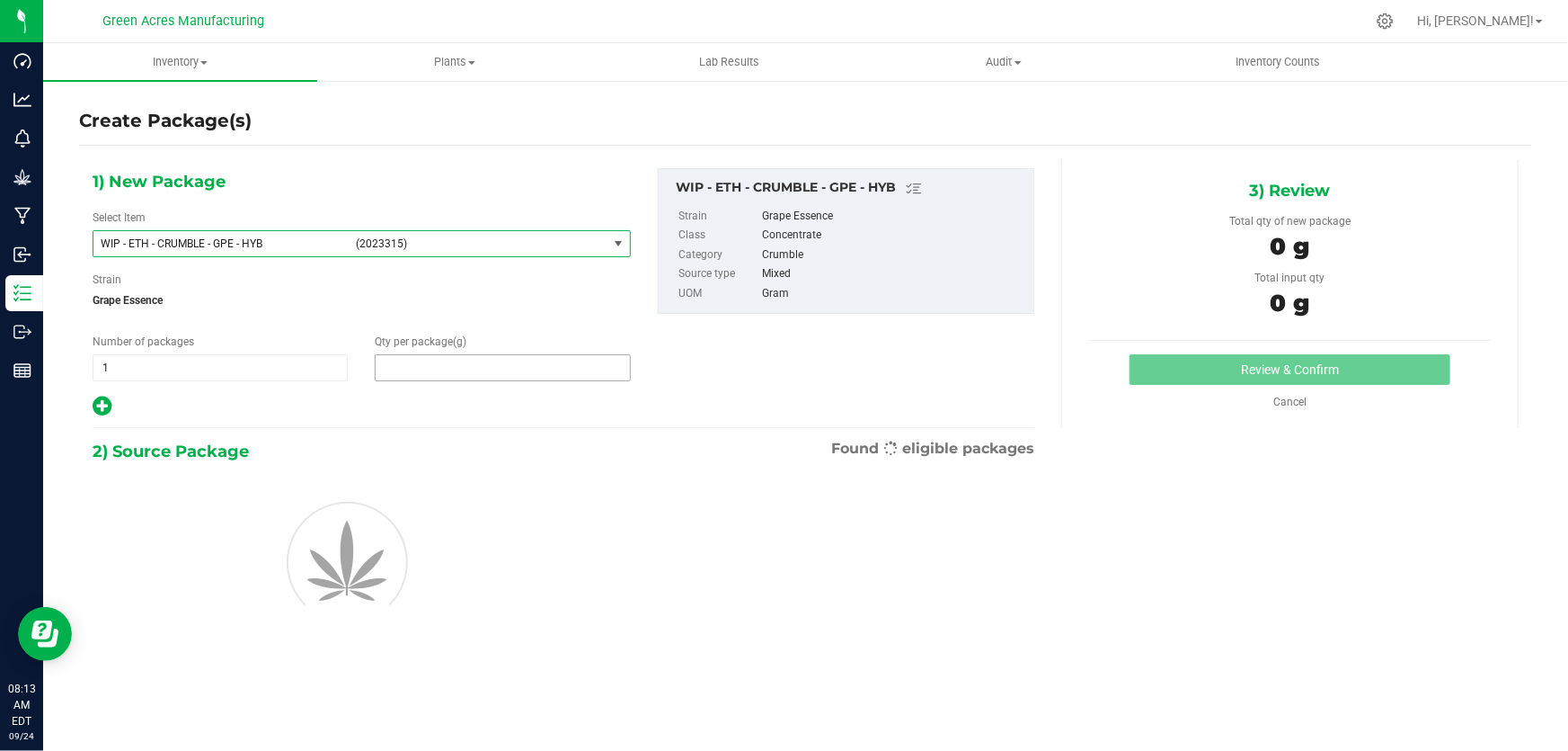
click at [469, 376] on span at bounding box center [502, 368] width 255 height 27
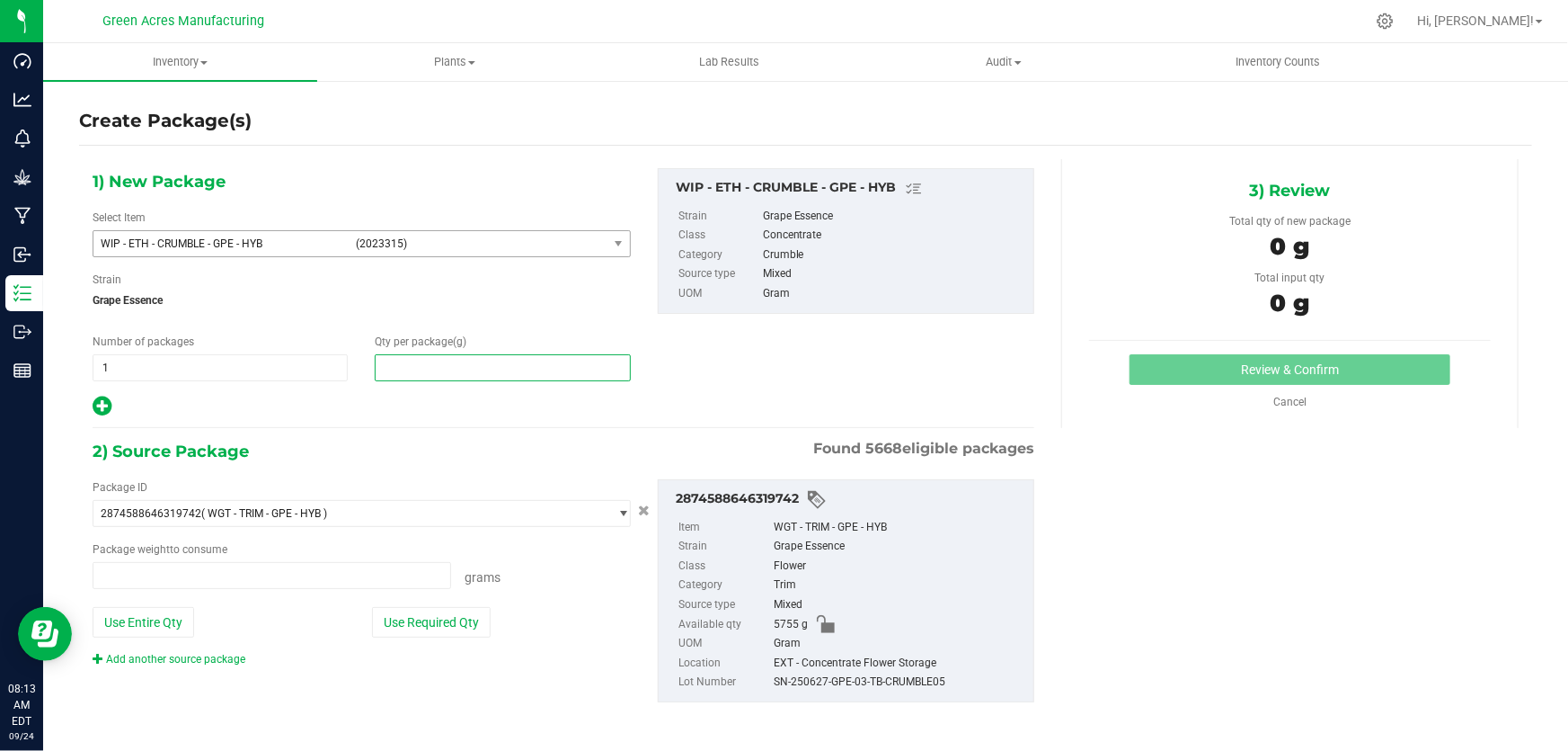
type input "0.0000 g"
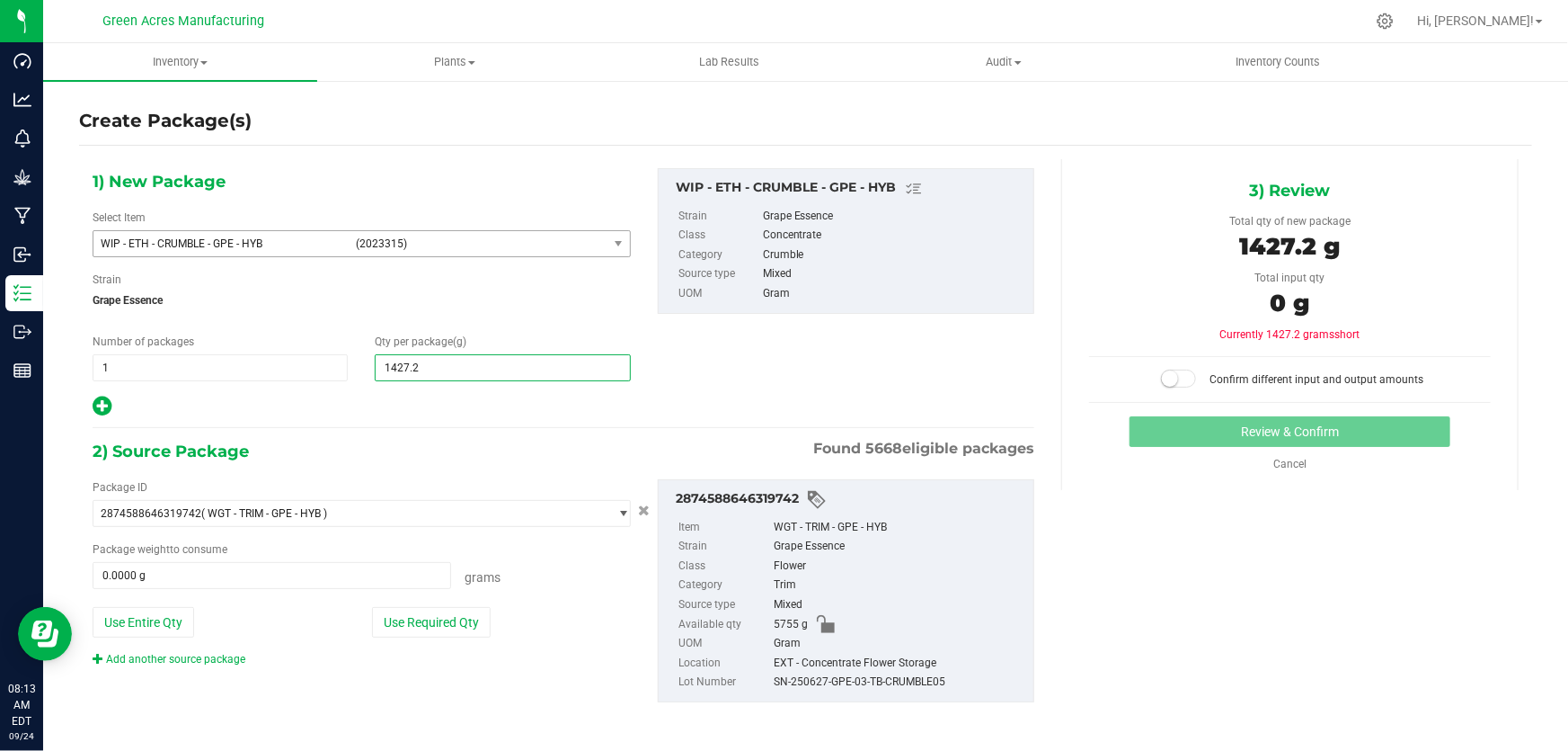
type input "1427.24"
type input "1,427.2400"
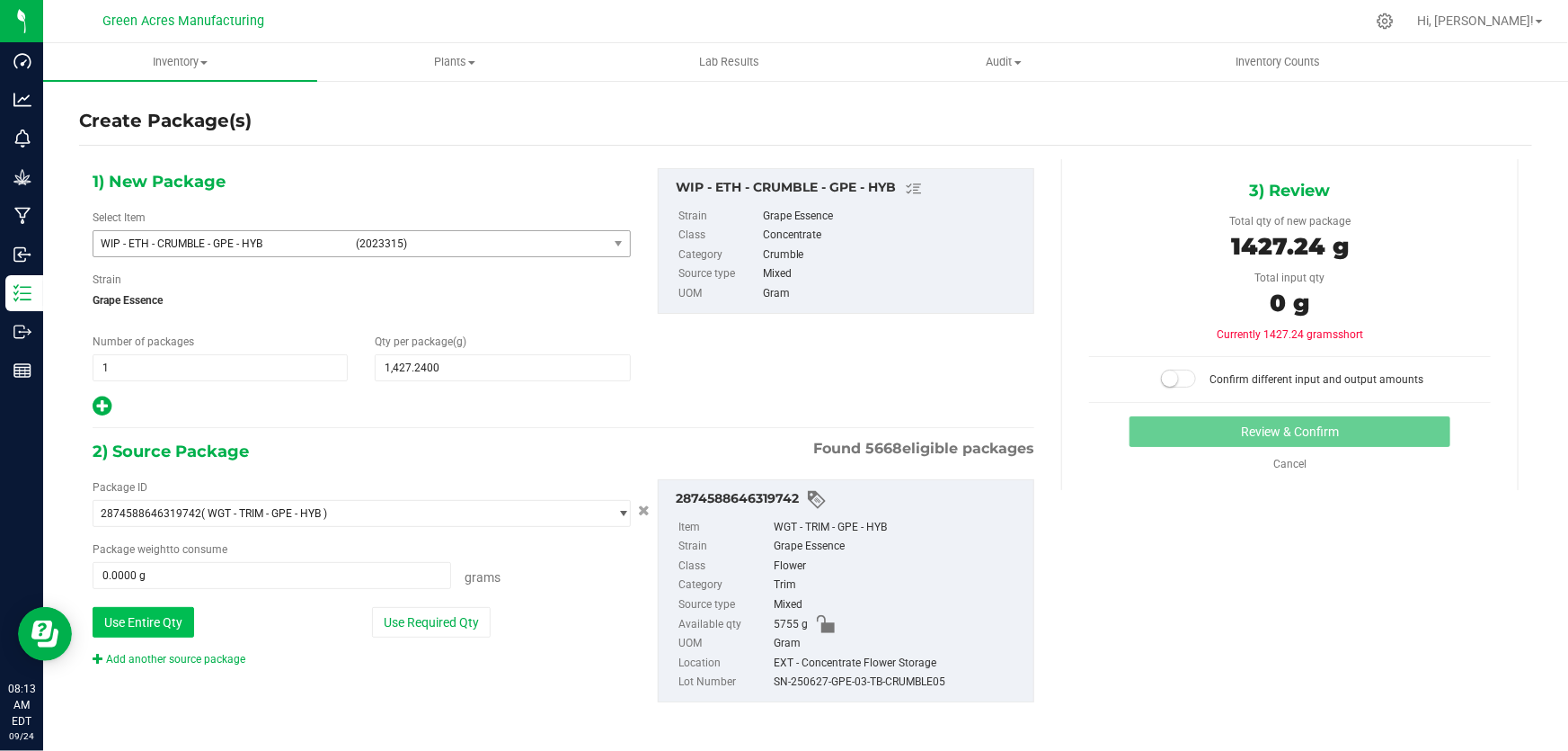
click at [172, 623] on button "Use Entire Qty" at bounding box center [143, 622] width 102 height 30
type input "5755.0000 g"
click at [1169, 384] on span at bounding box center [1179, 378] width 36 height 18
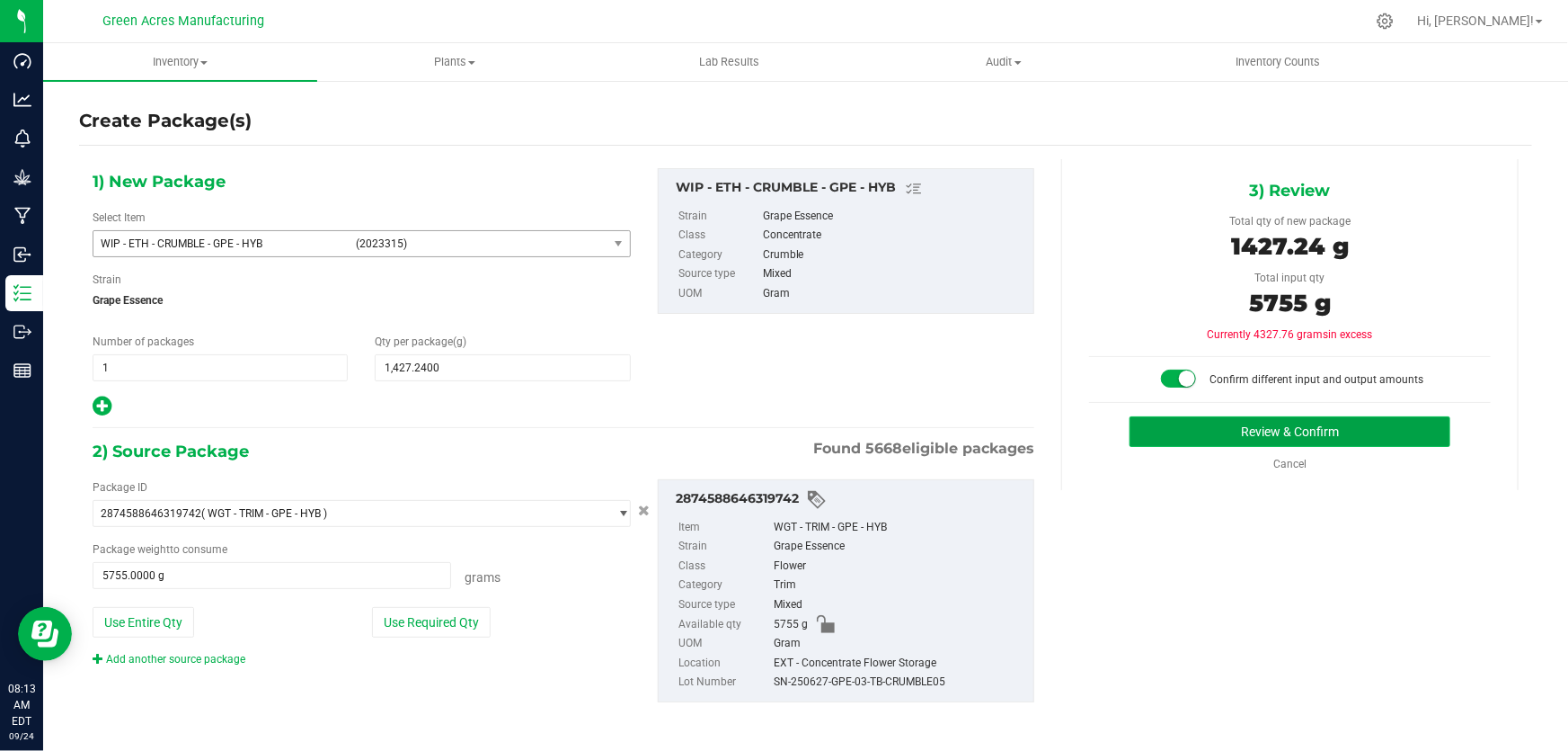
click at [1188, 422] on button "Review & Confirm" at bounding box center [1290, 430] width 321 height 30
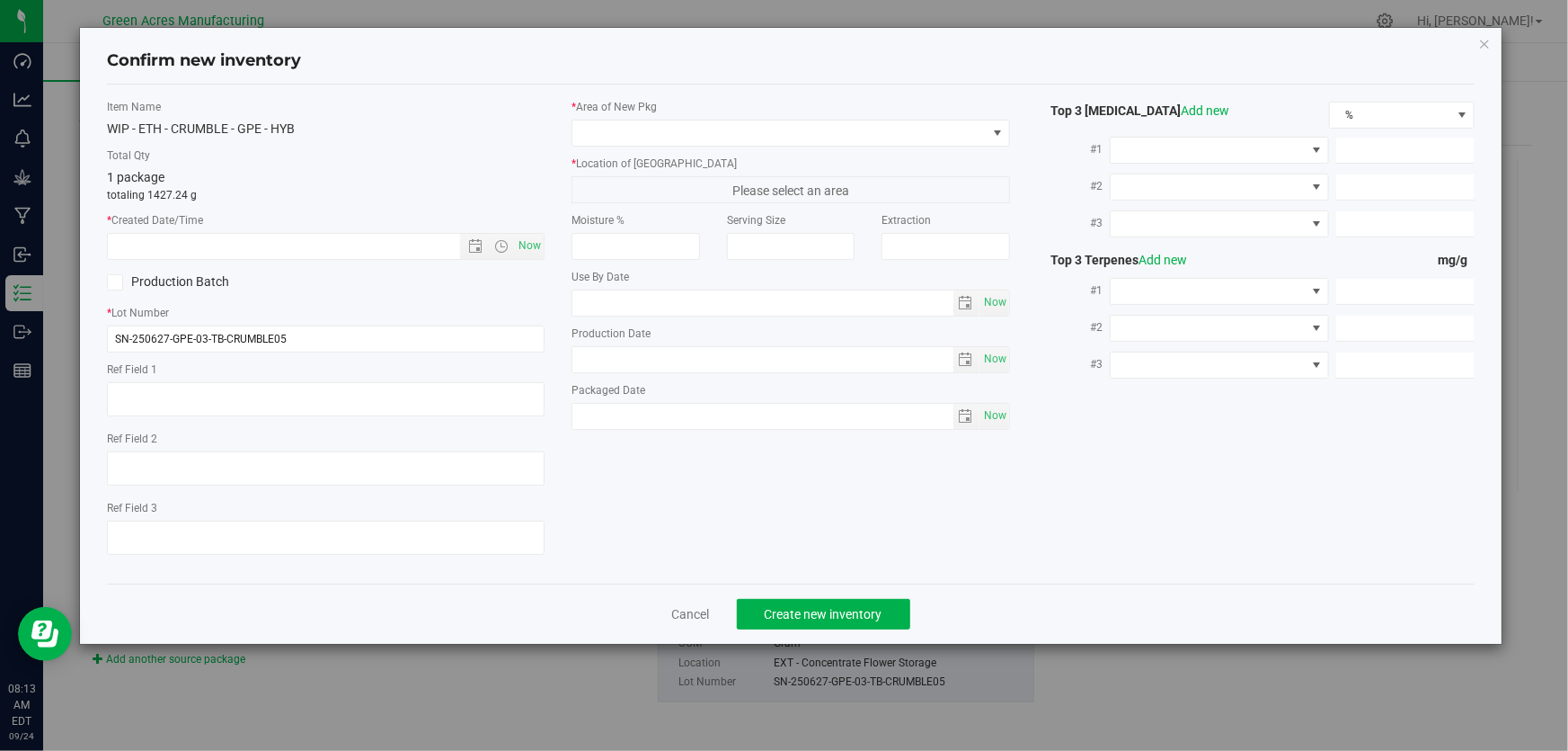
type textarea "ND PBO"
click at [538, 250] on span "Now" at bounding box center [529, 245] width 30 height 26
type input "[DATE] 8:13 AM"
click at [858, 130] on span at bounding box center [779, 133] width 414 height 25
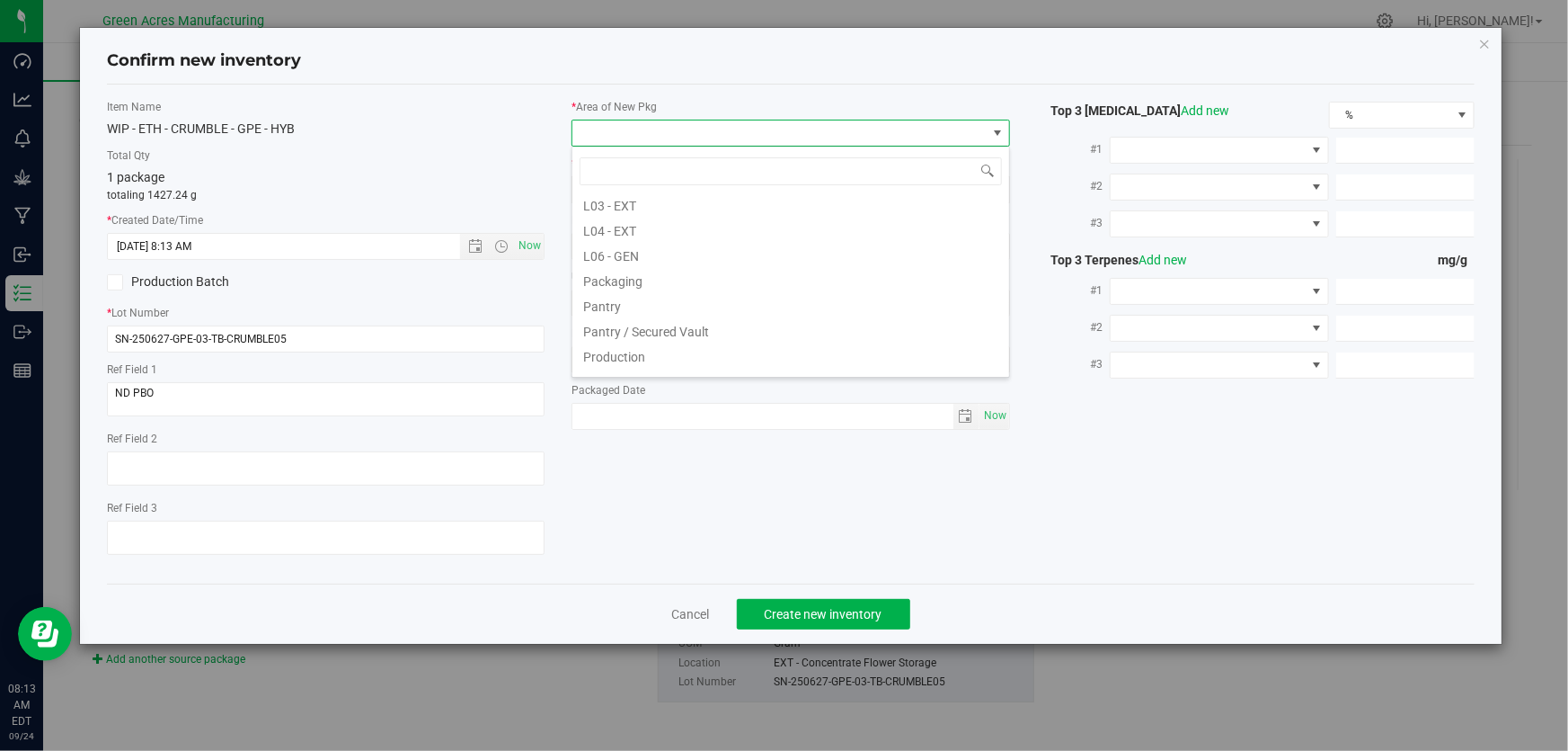
scroll to position [408, 0]
click at [643, 229] on li "L04 - EXT" at bounding box center [791, 226] width 437 height 25
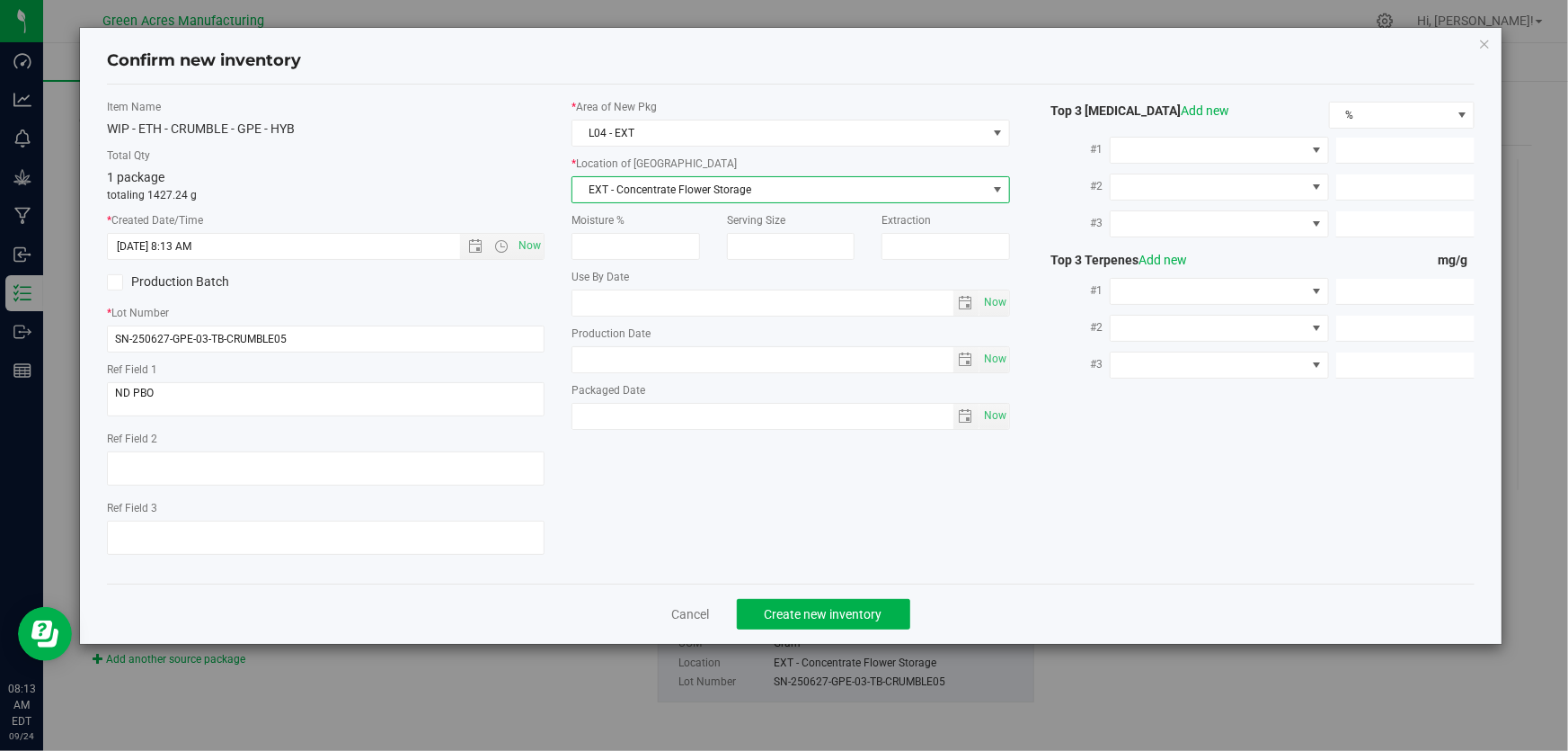
click at [697, 193] on span "EXT - Concentrate Flower Storage" at bounding box center [779, 190] width 414 height 25
click at [675, 133] on span "L04 - EXT" at bounding box center [779, 133] width 414 height 25
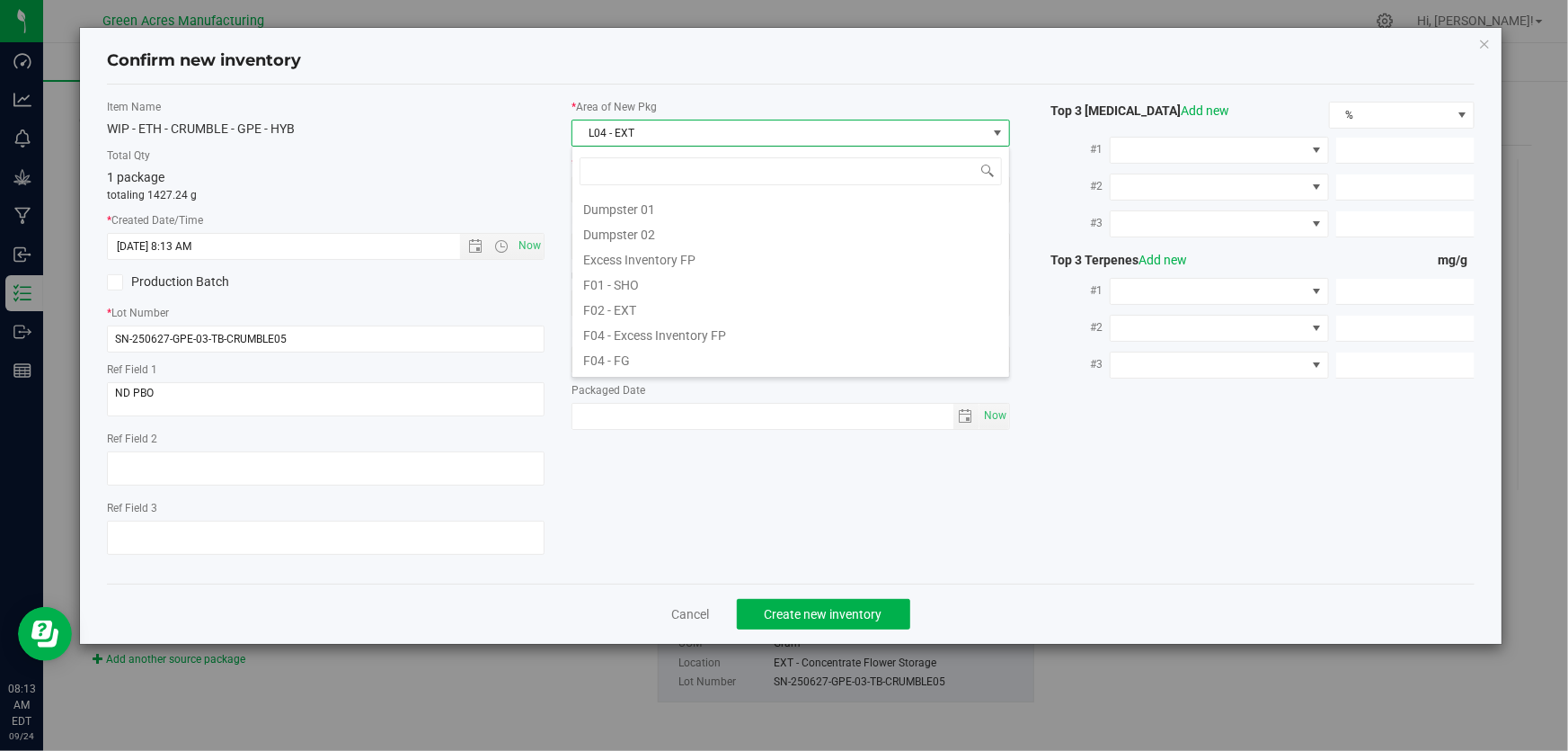
scroll to position [27, 438]
click at [675, 133] on span "L04 - EXT" at bounding box center [779, 133] width 414 height 25
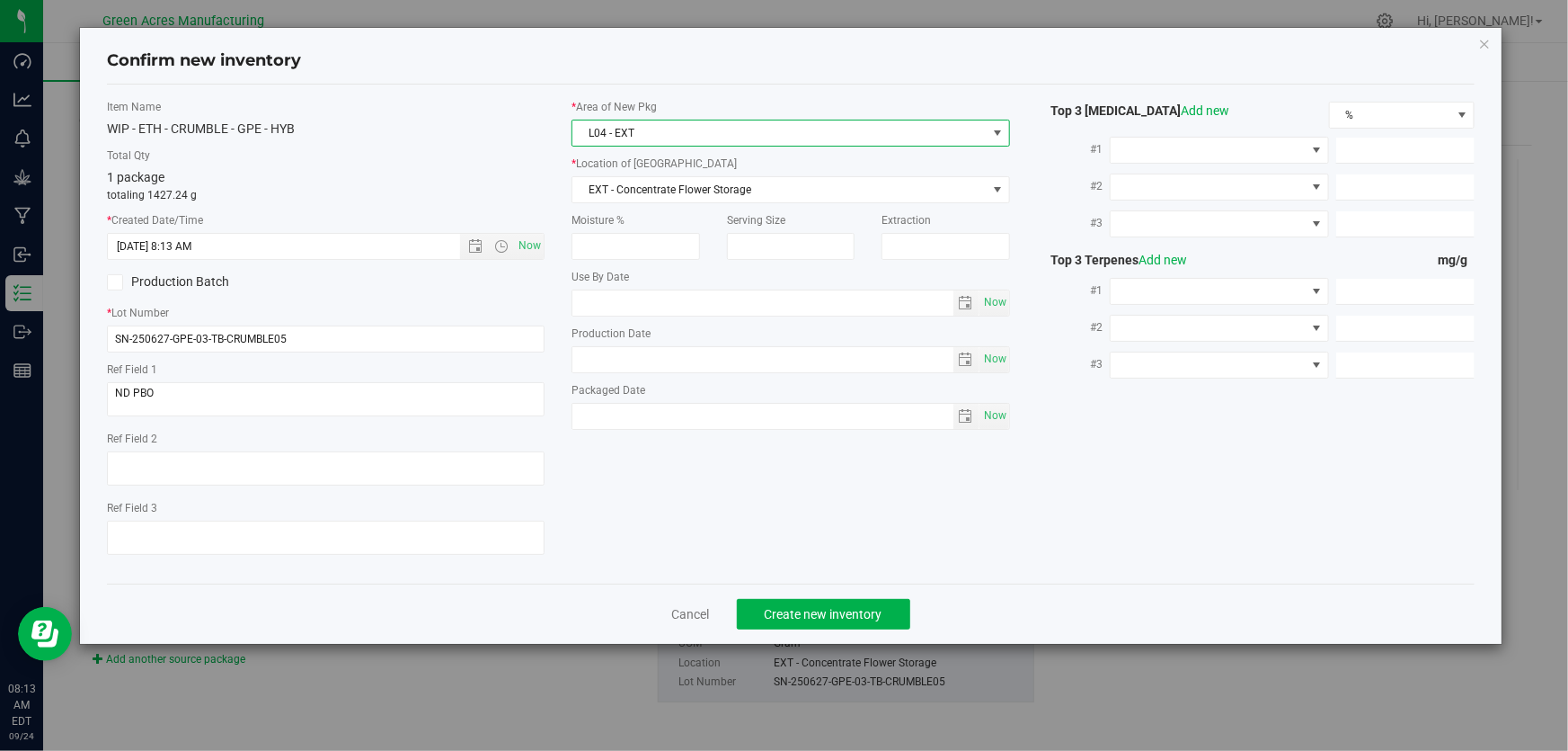
click at [674, 133] on span "L04 - EXT" at bounding box center [779, 133] width 414 height 25
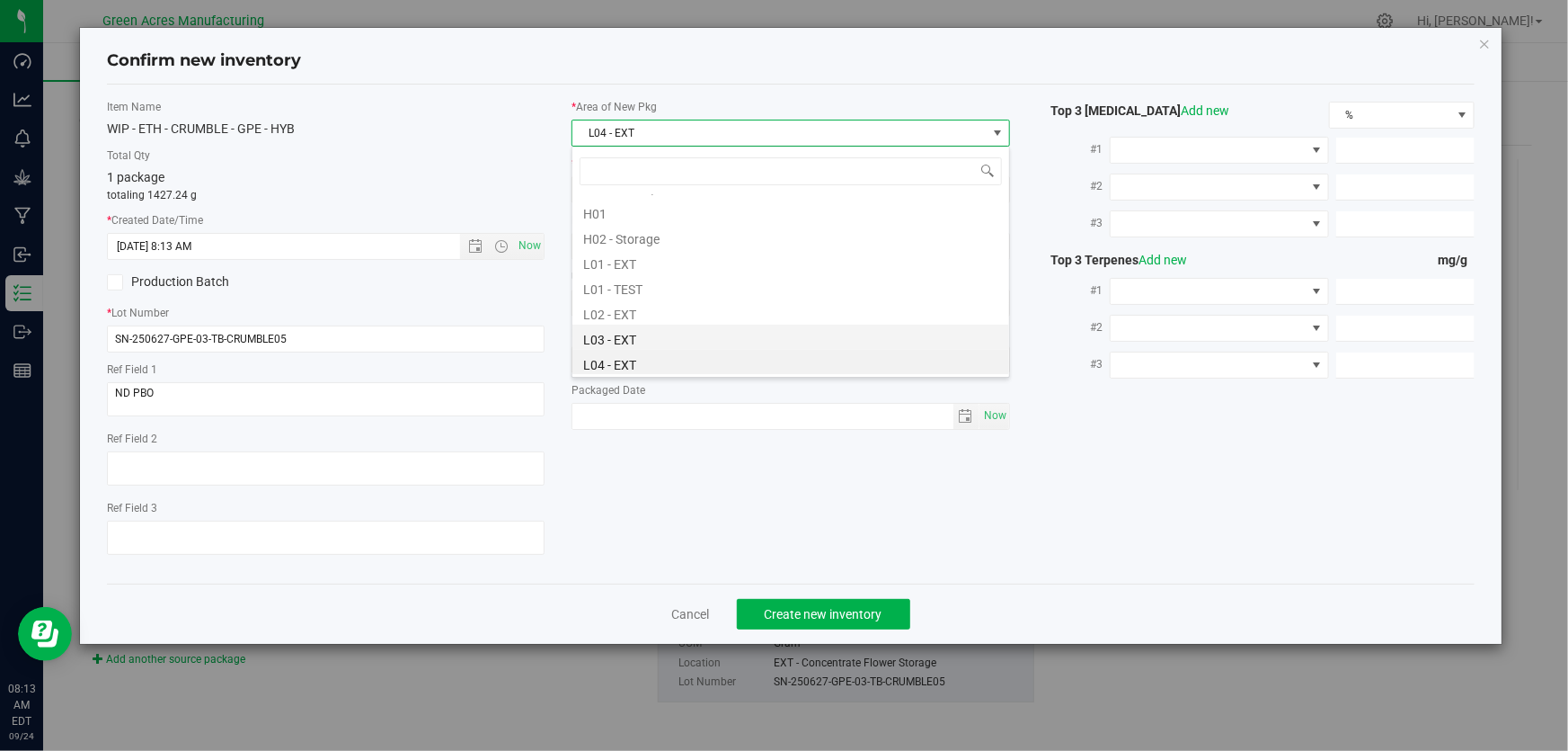
click at [601, 340] on li "L03 - EXT" at bounding box center [791, 337] width 437 height 25
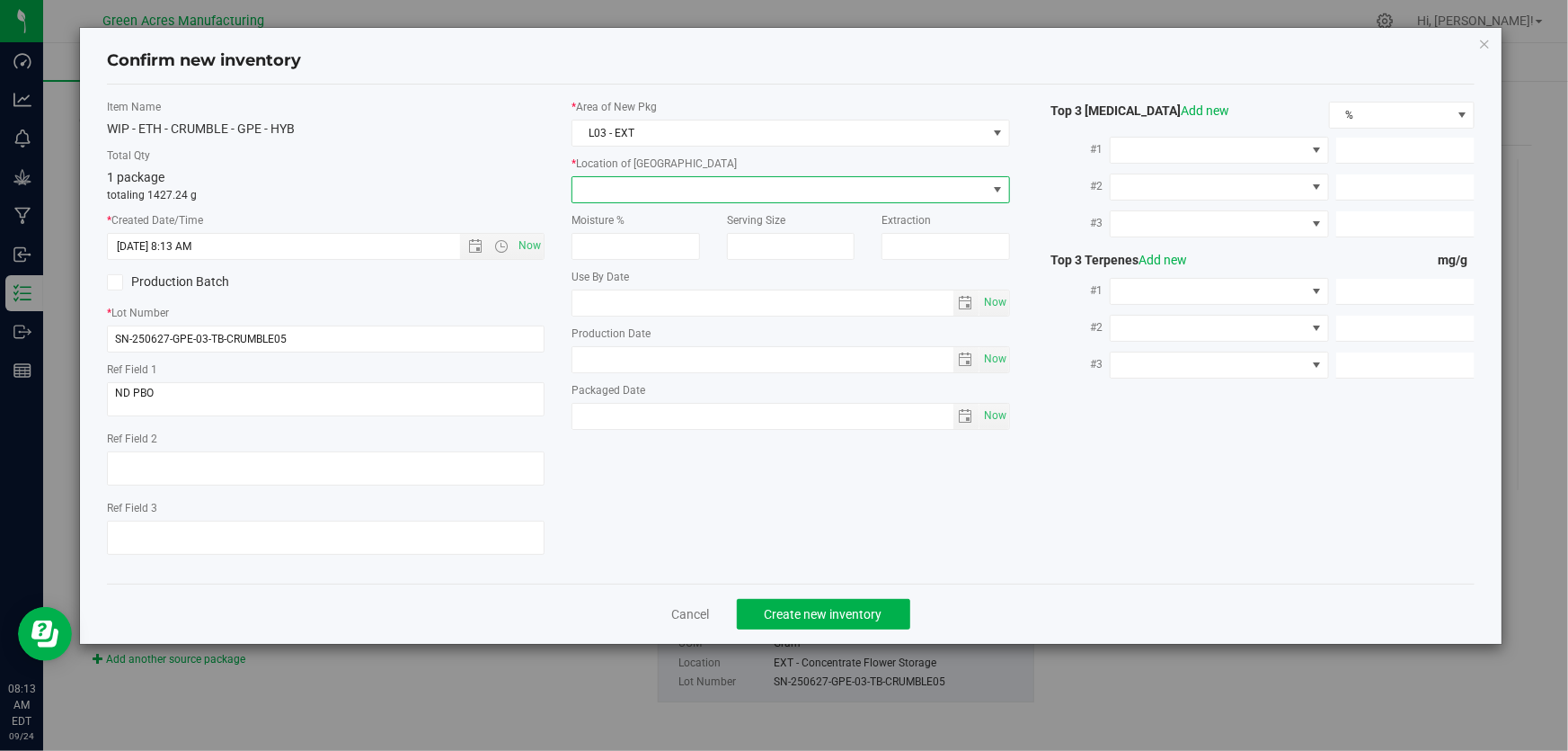
click at [662, 180] on span at bounding box center [779, 190] width 414 height 25
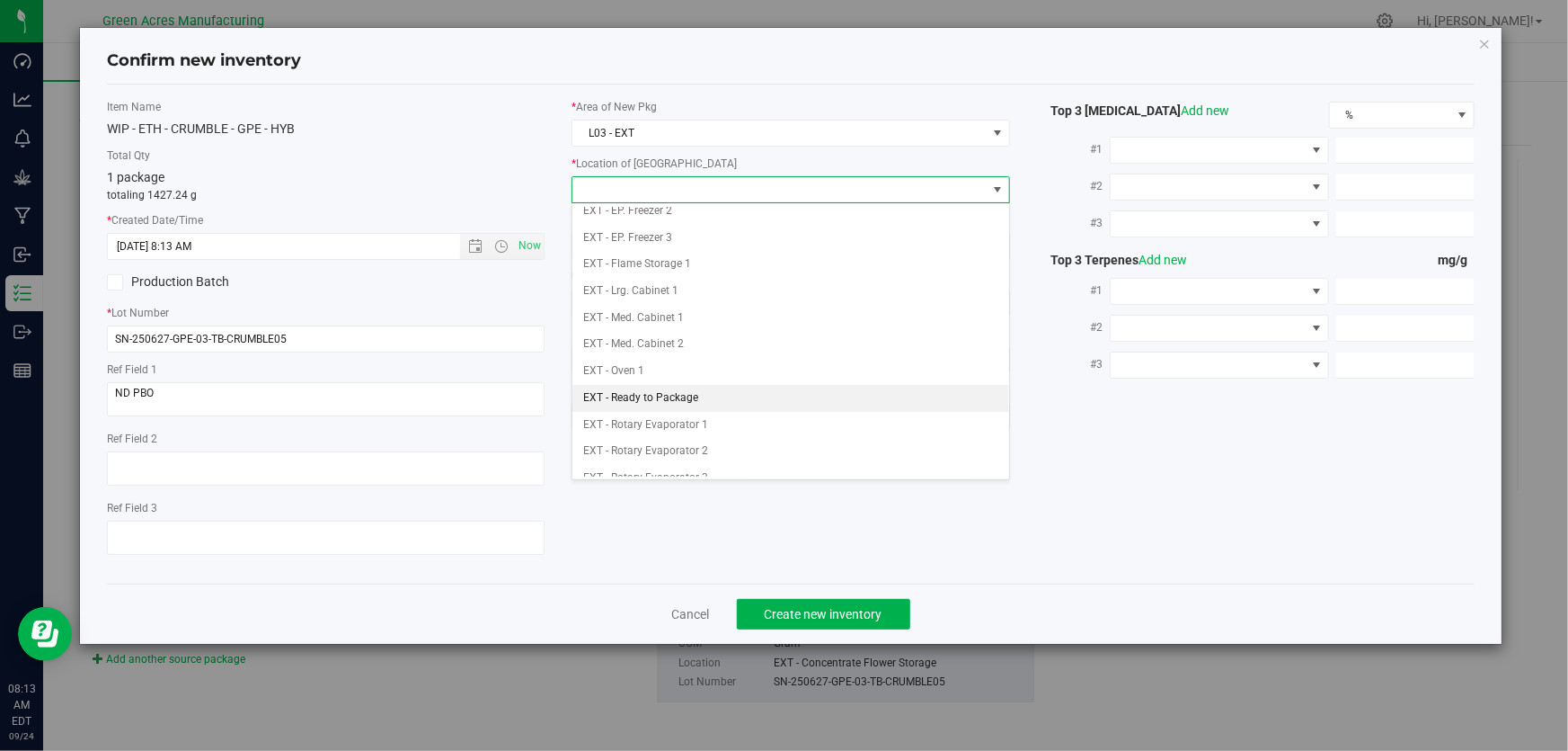
scroll to position [81, 0]
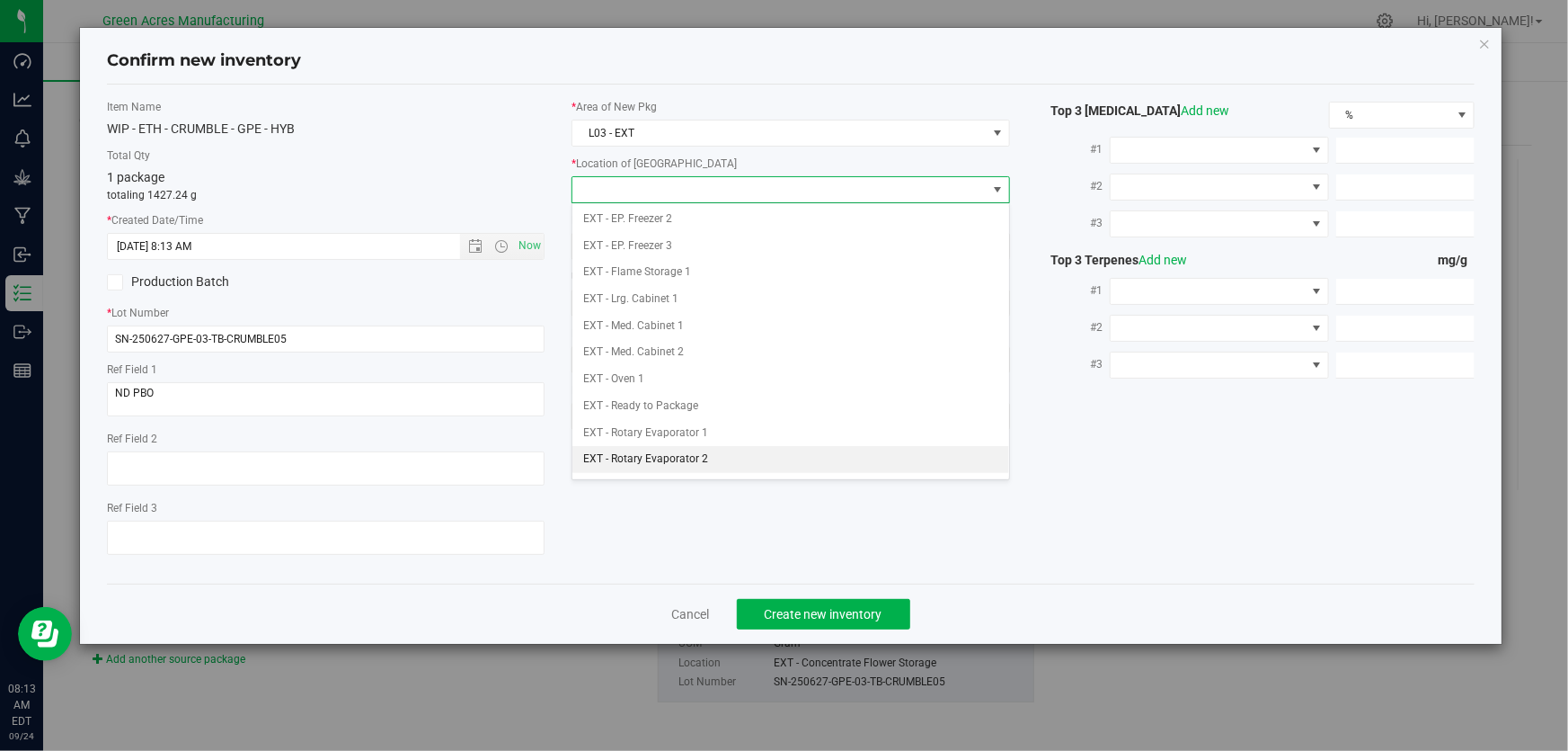
click at [650, 448] on li "EXT - Rotary Evaporator 2" at bounding box center [791, 460] width 437 height 27
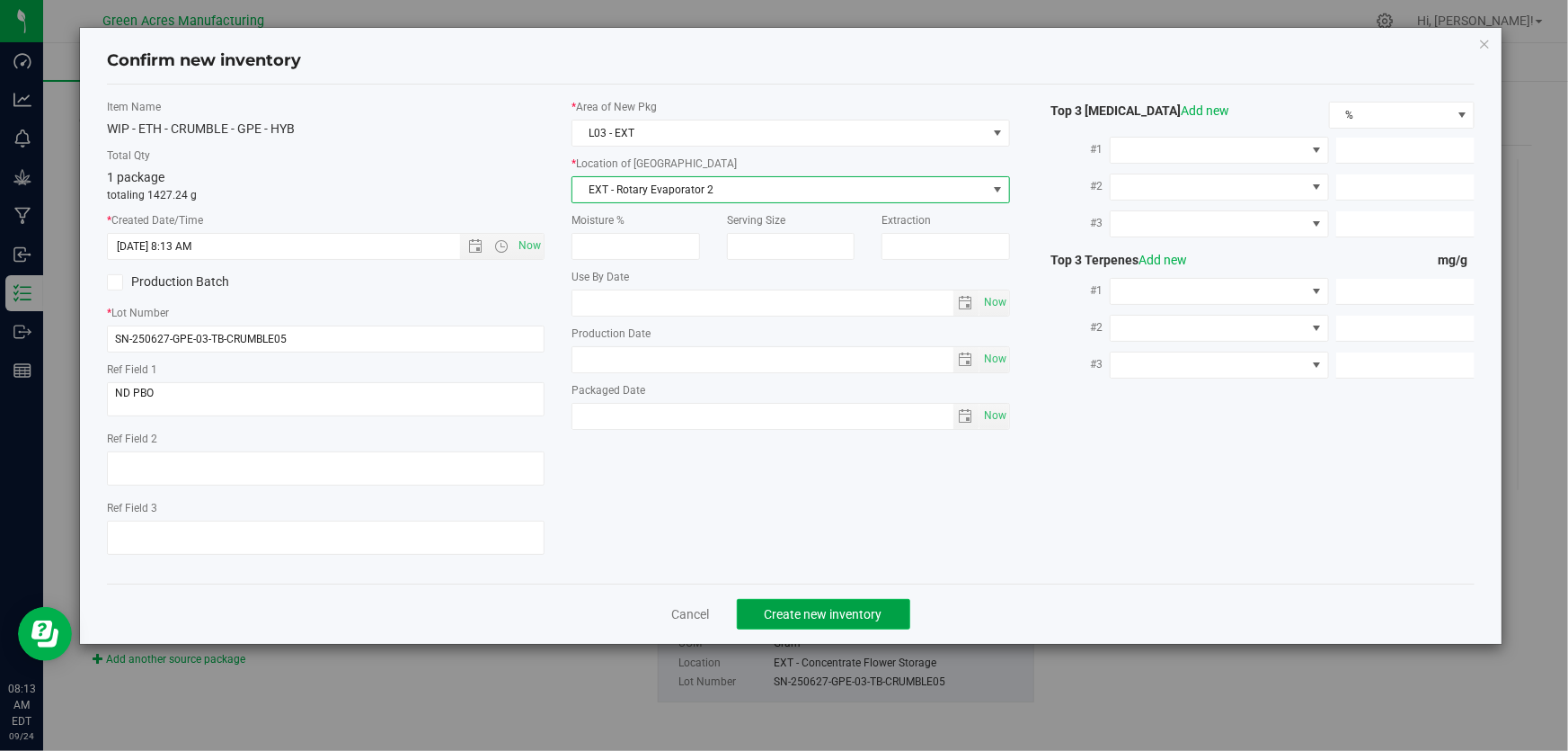
click at [853, 601] on button "Create new inventory" at bounding box center [823, 614] width 173 height 30
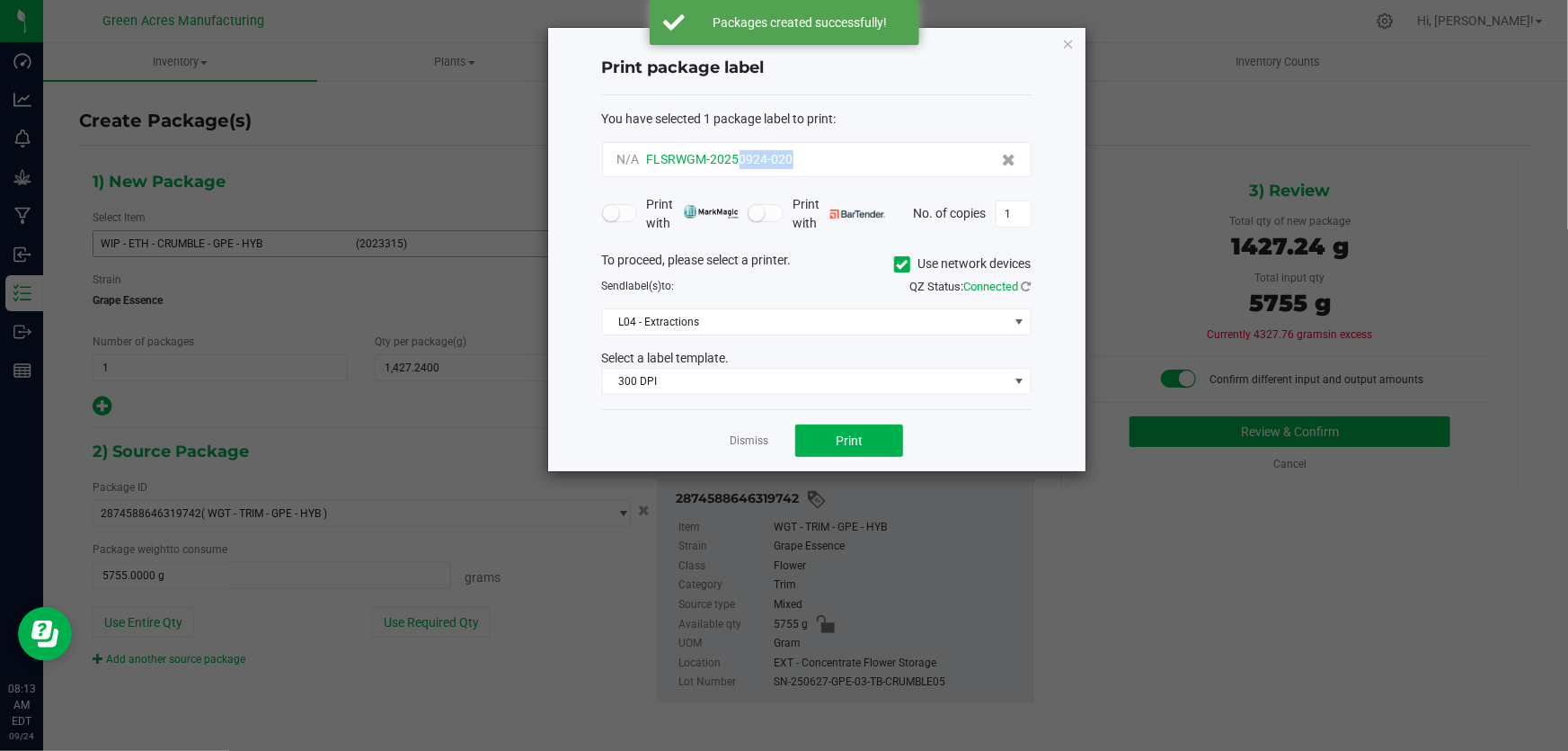
drag, startPoint x: 740, startPoint y: 162, endPoint x: 772, endPoint y: 156, distance: 32.6
click at [790, 162] on span "FLSRWGM-20250924-020" at bounding box center [719, 159] width 146 height 15
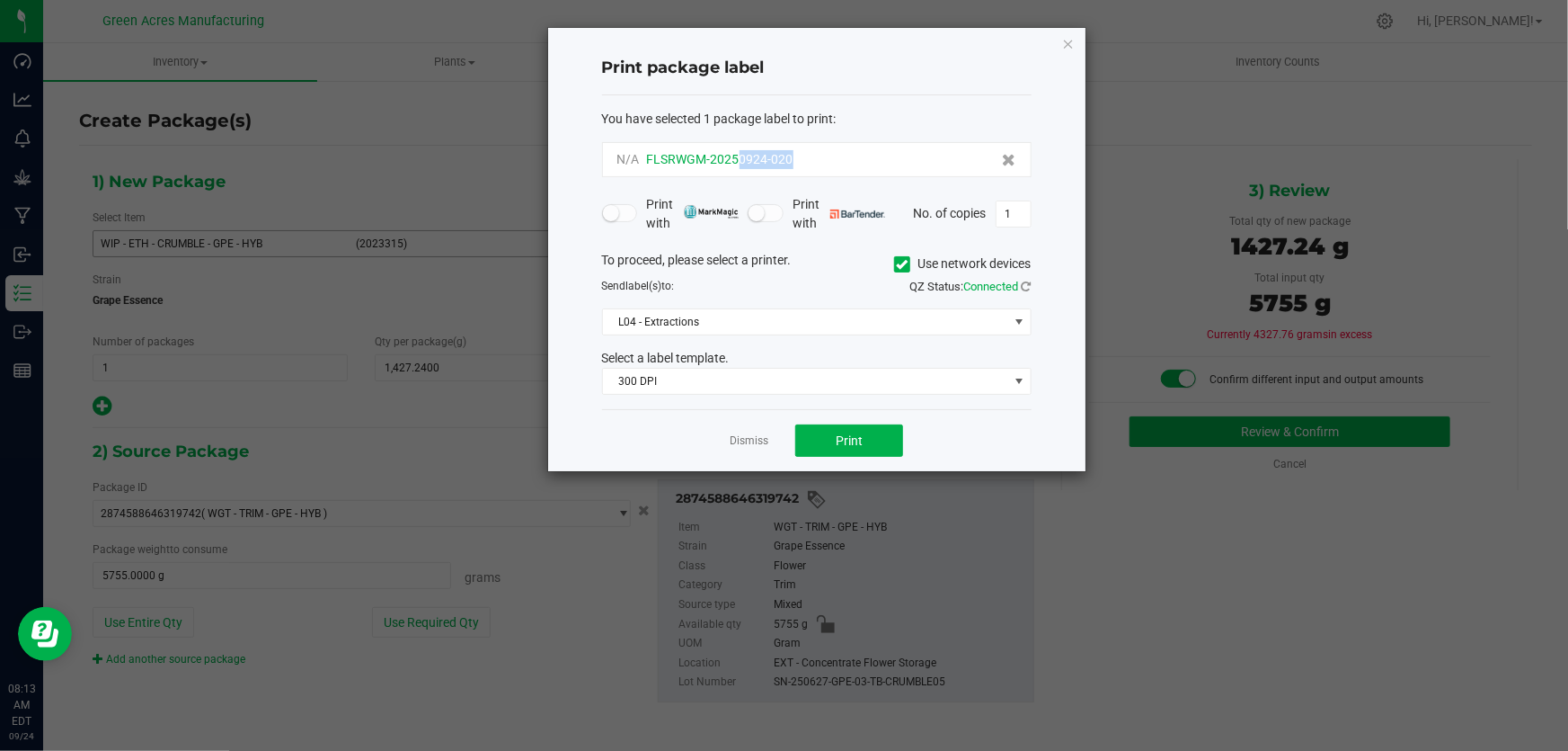
copy span "0924-020"
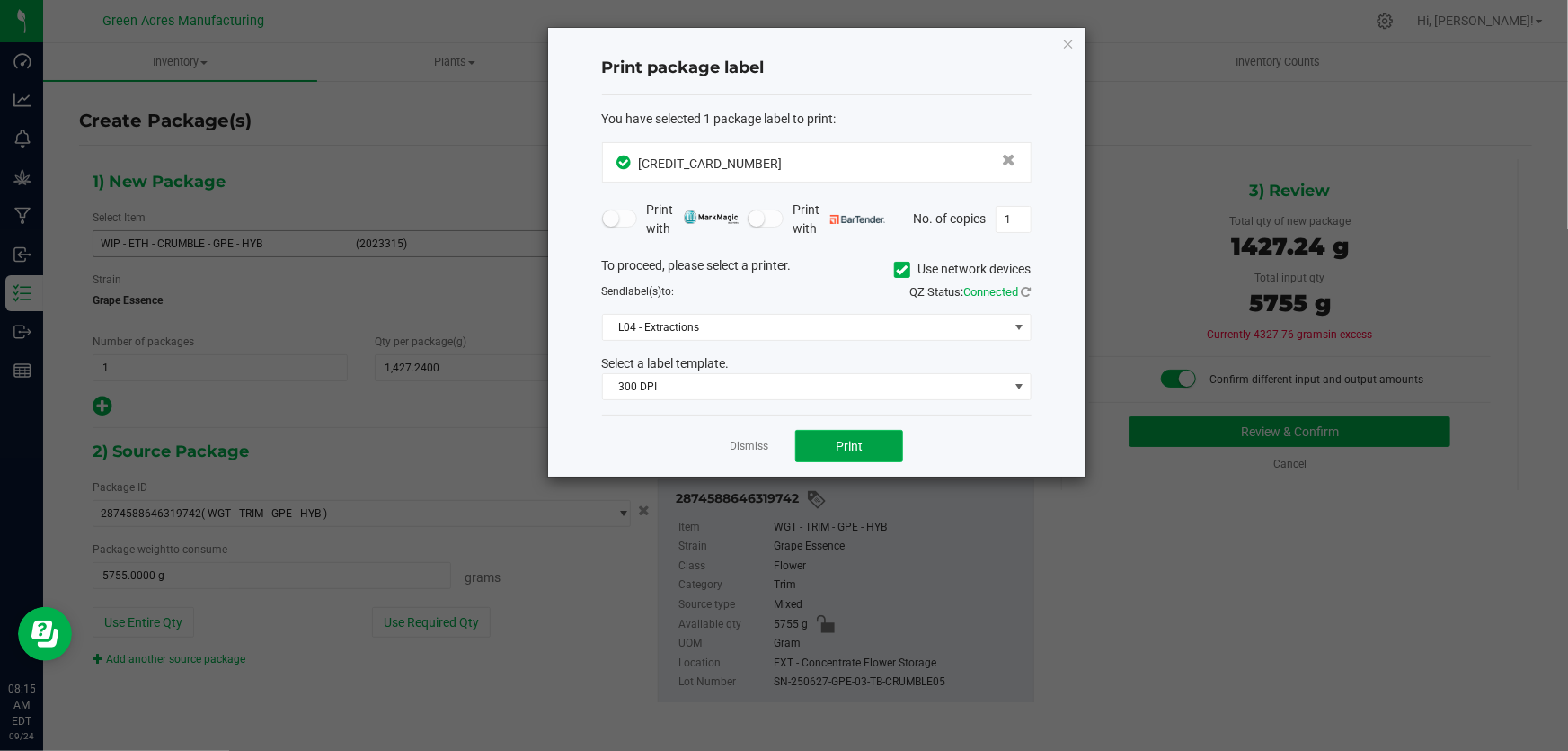
click at [888, 448] on button "Print" at bounding box center [849, 445] width 108 height 32
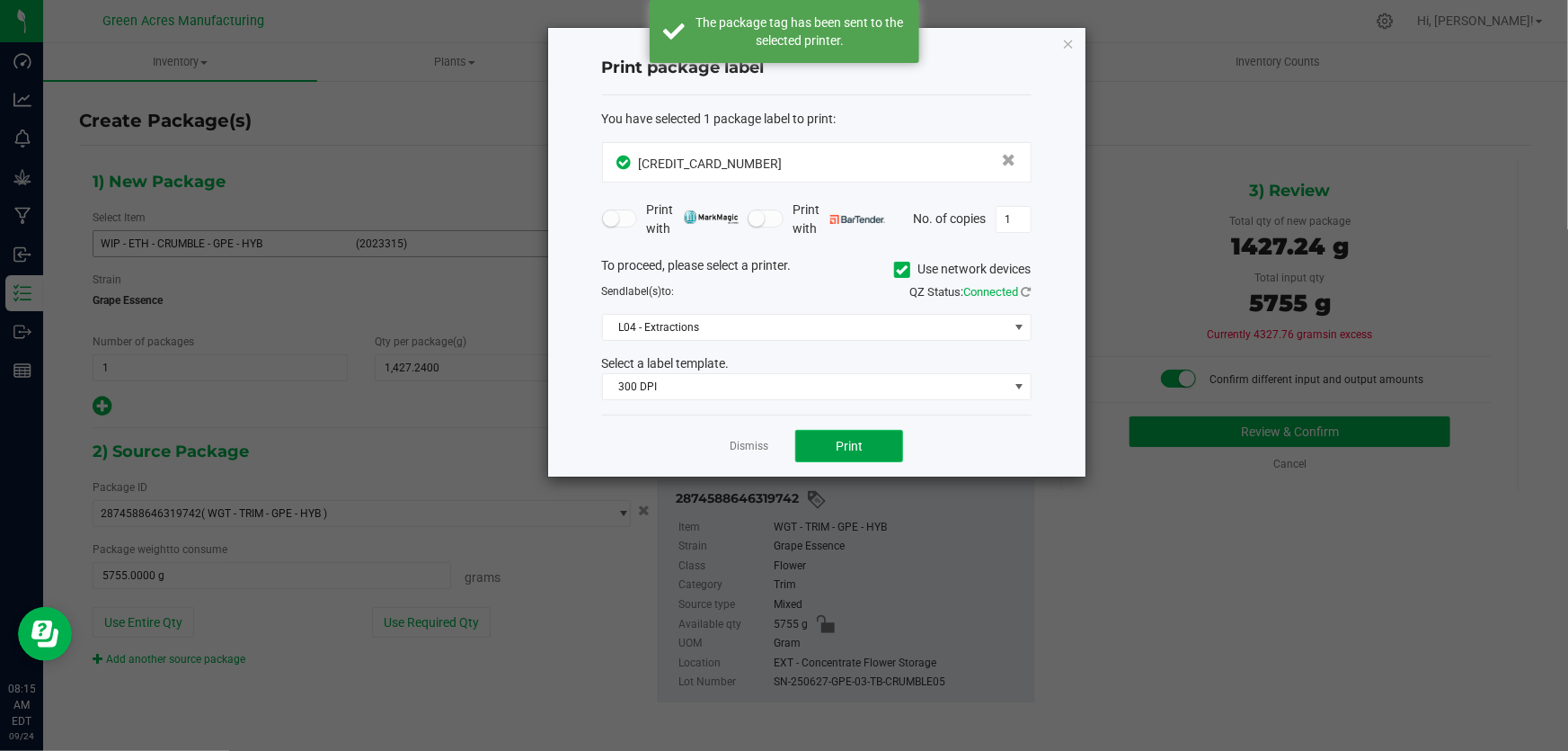
click at [888, 448] on button "Print" at bounding box center [849, 445] width 108 height 32
click at [888, 448] on div at bounding box center [816, 252] width 537 height 449
click at [876, 448] on button "Print" at bounding box center [849, 445] width 108 height 32
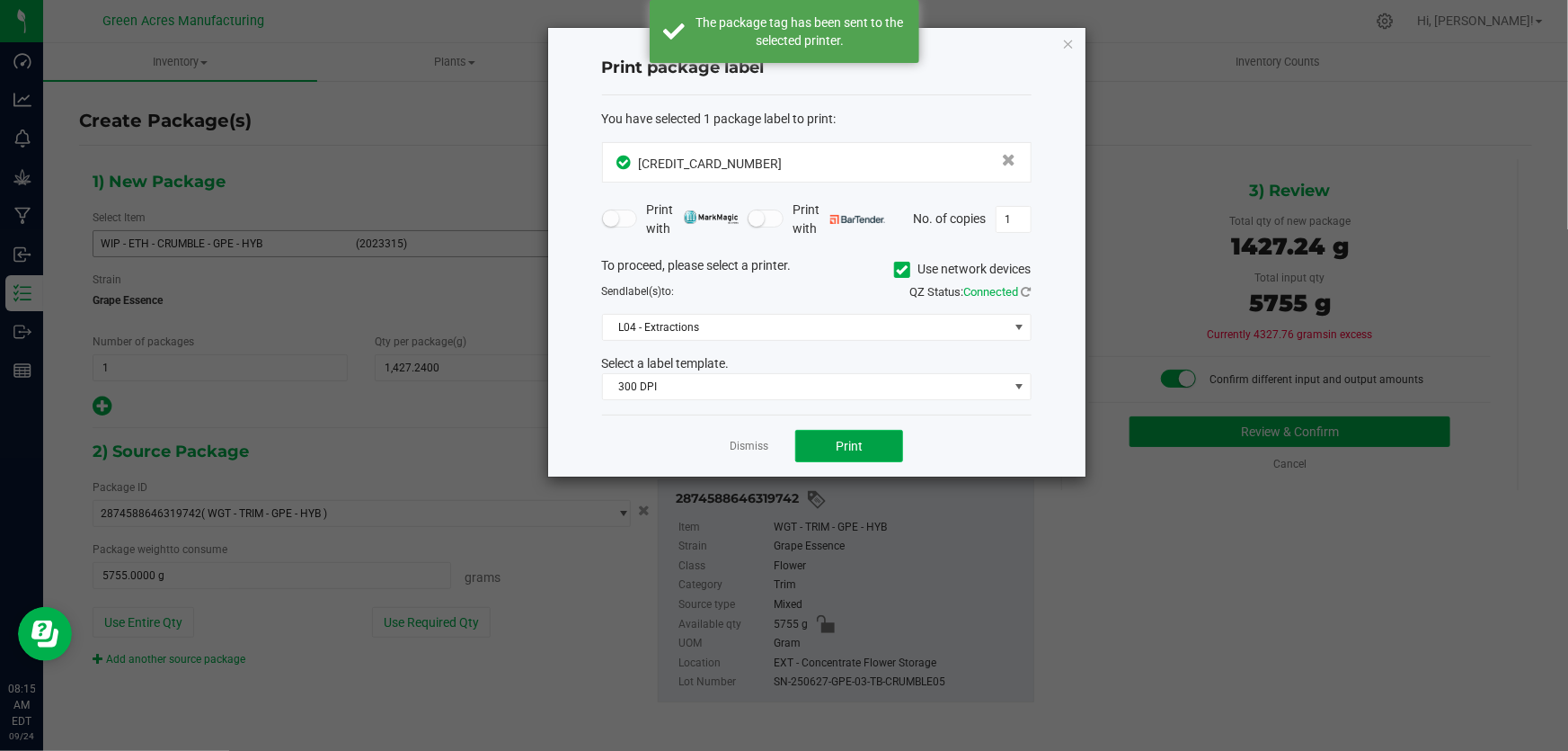
click at [876, 448] on button "Print" at bounding box center [849, 445] width 108 height 32
click at [876, 448] on div at bounding box center [816, 252] width 537 height 449
click at [876, 448] on button "Print" at bounding box center [849, 445] width 108 height 32
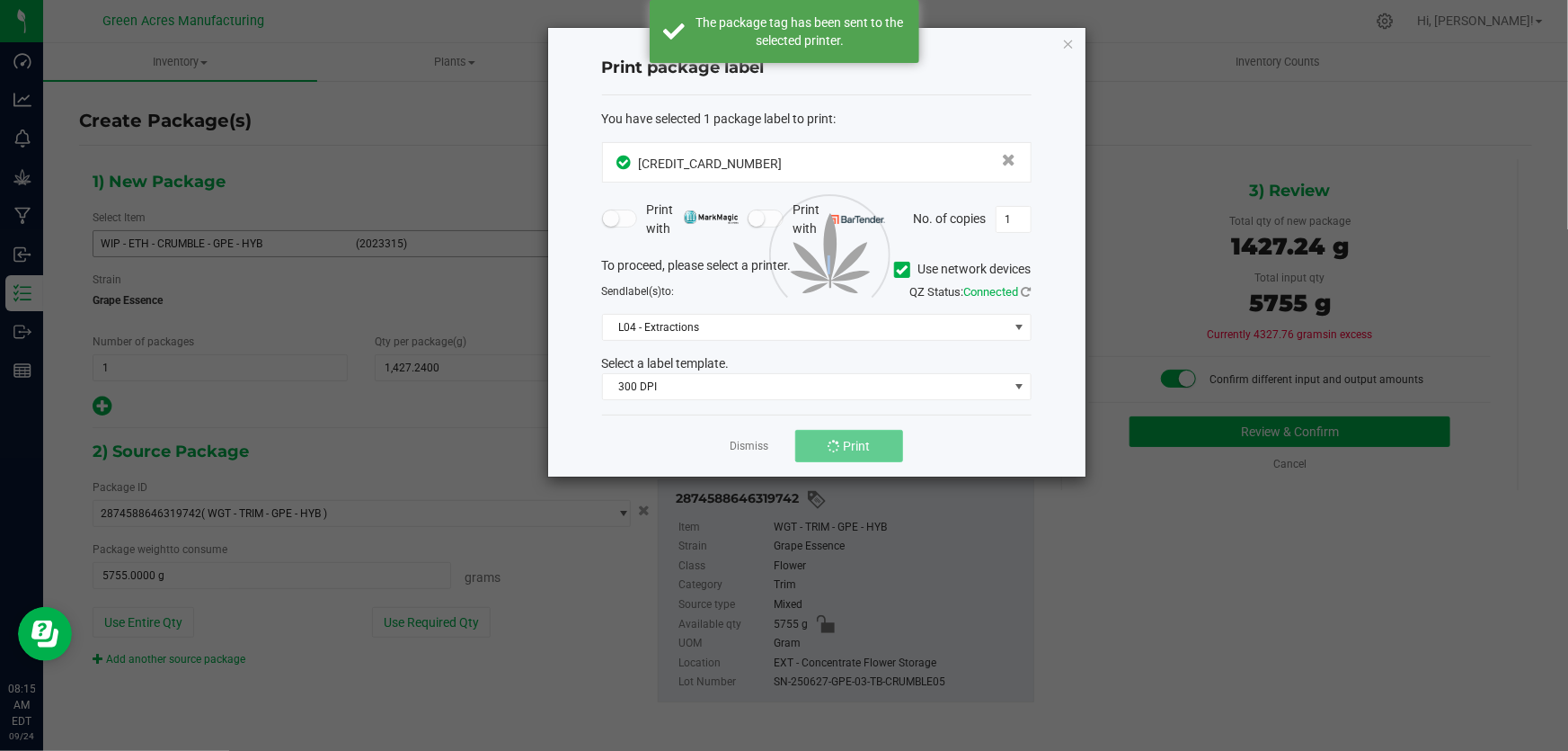
click at [876, 448] on div at bounding box center [816, 252] width 537 height 449
click at [876, 448] on button "Print" at bounding box center [849, 445] width 108 height 32
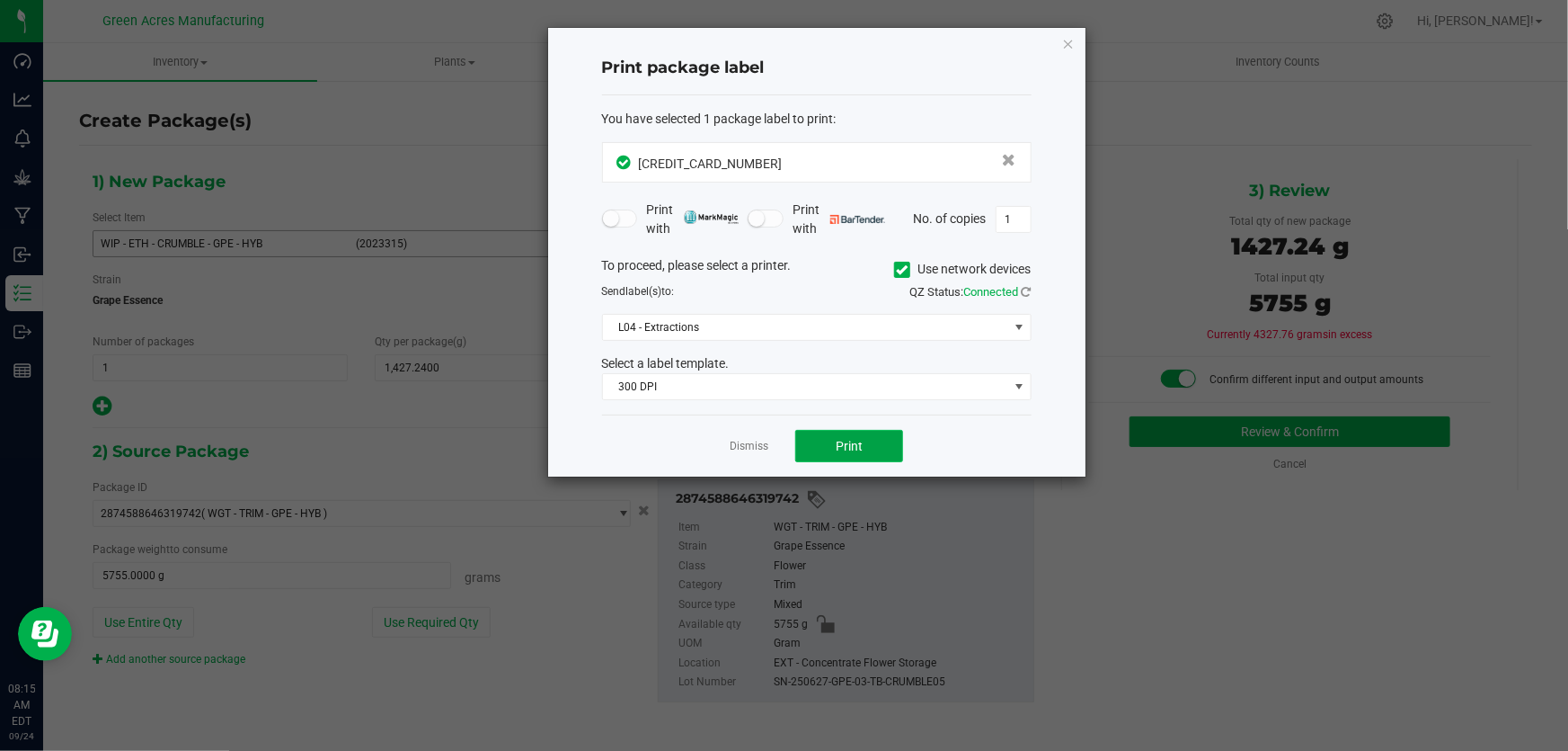
click at [853, 451] on span "Print" at bounding box center [850, 445] width 27 height 15
click at [853, 451] on div at bounding box center [816, 252] width 537 height 449
click at [853, 451] on span "Print" at bounding box center [858, 445] width 27 height 15
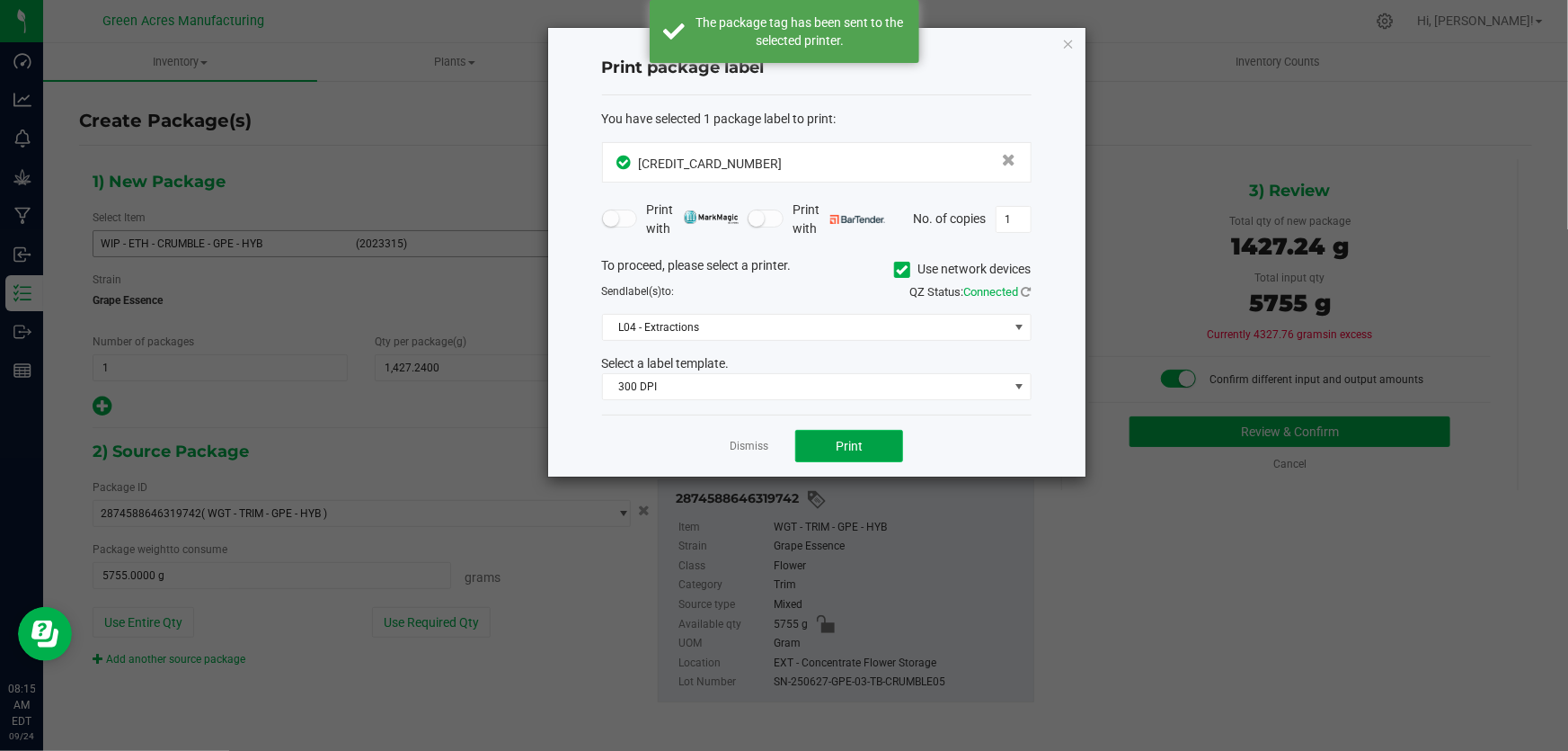
click at [853, 451] on span "Print" at bounding box center [850, 445] width 27 height 15
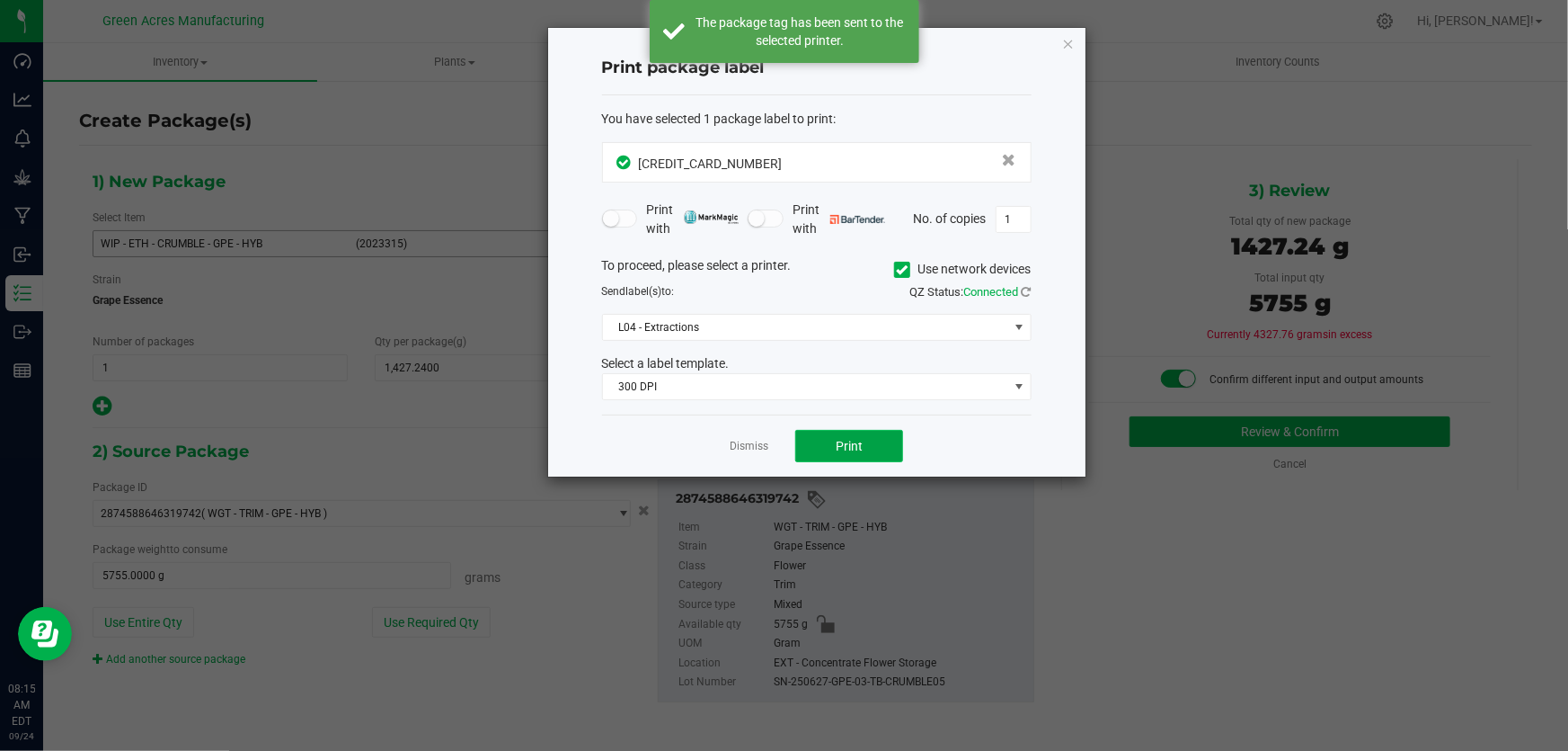
click at [853, 451] on span "Print" at bounding box center [850, 445] width 27 height 15
click at [853, 451] on div at bounding box center [816, 252] width 537 height 449
click at [853, 451] on span "Print" at bounding box center [850, 445] width 27 height 15
click at [853, 451] on span "Print" at bounding box center [858, 445] width 27 height 15
click at [853, 451] on div at bounding box center [816, 252] width 537 height 449
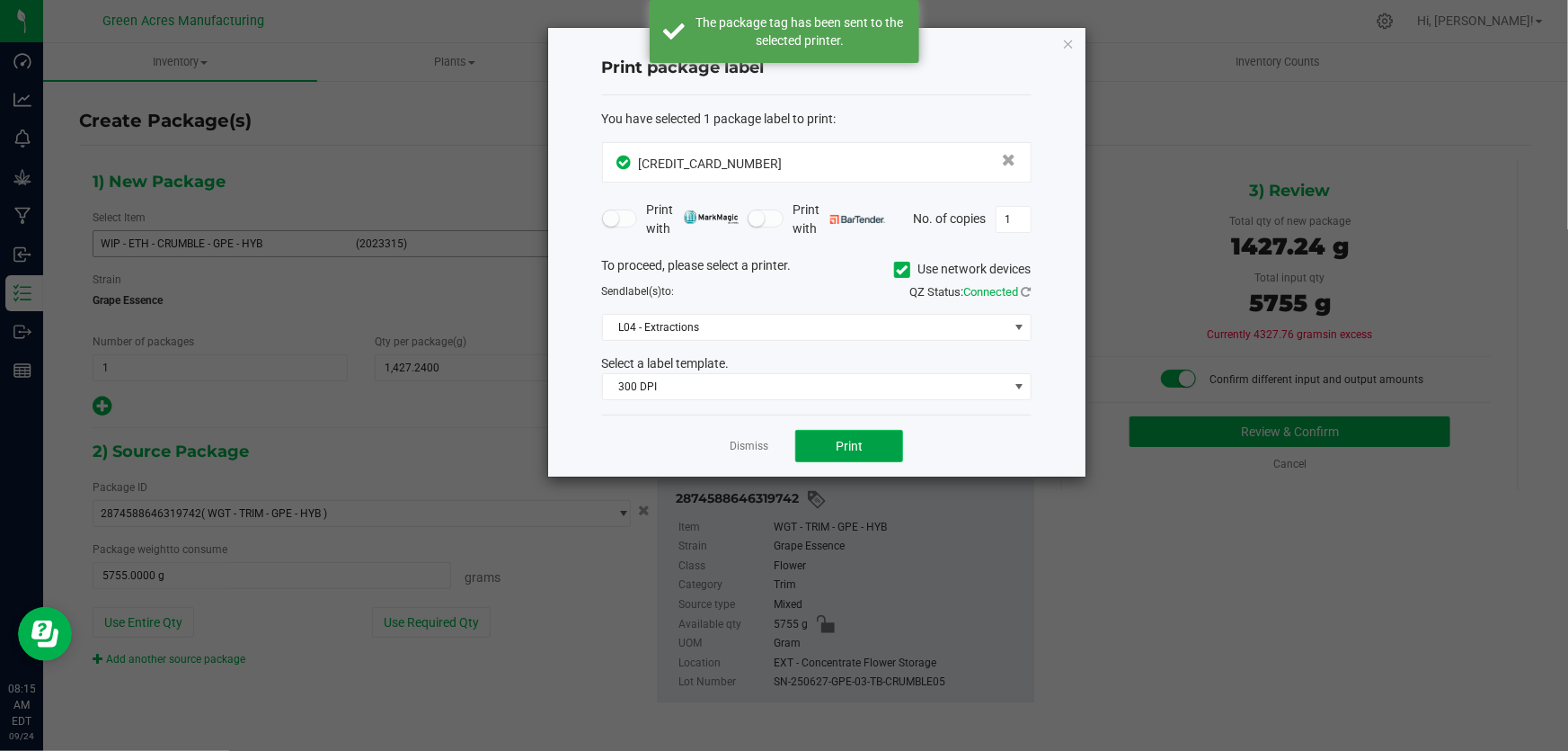
click at [853, 451] on span "Print" at bounding box center [850, 445] width 27 height 15
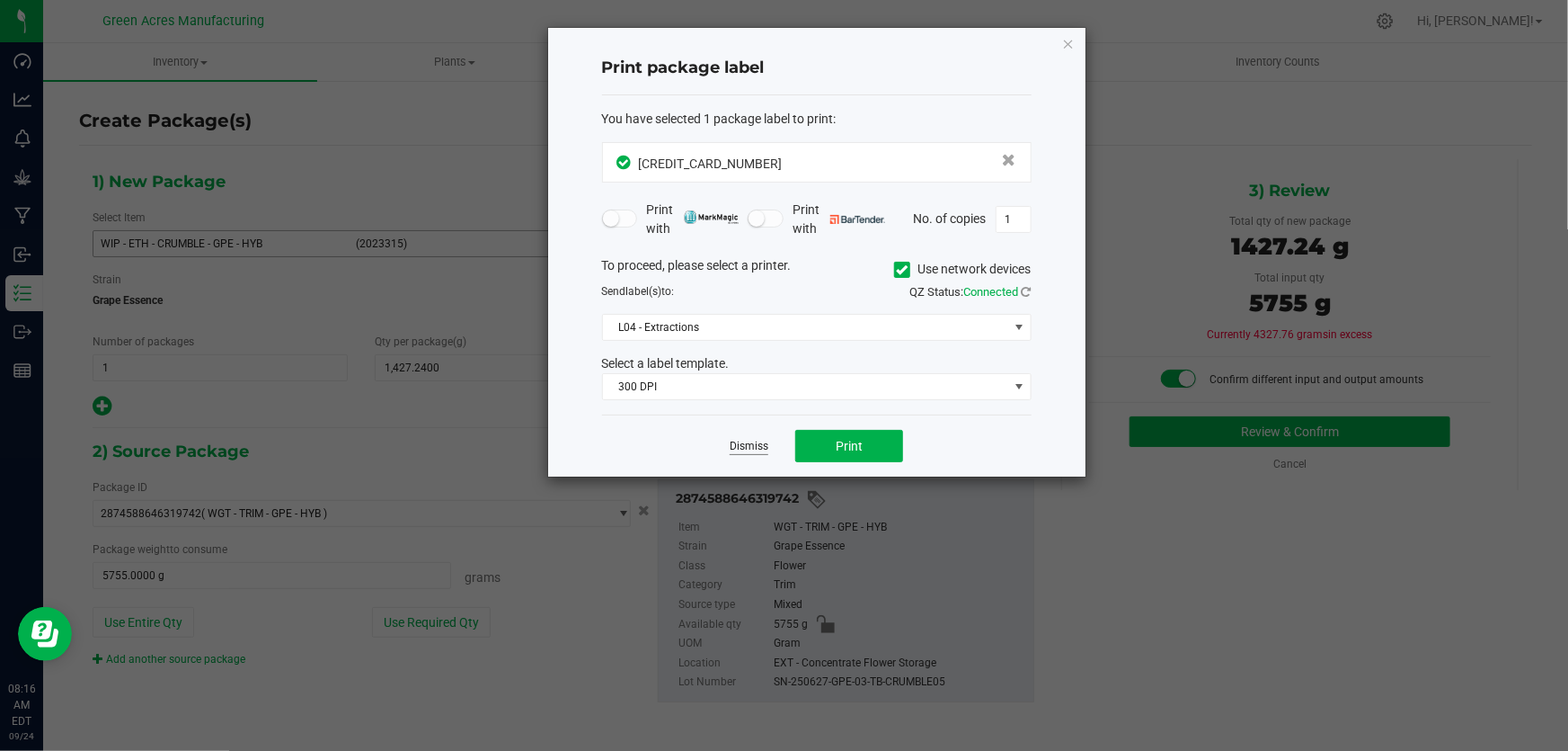
click at [729, 445] on link "Dismiss" at bounding box center [748, 446] width 38 height 16
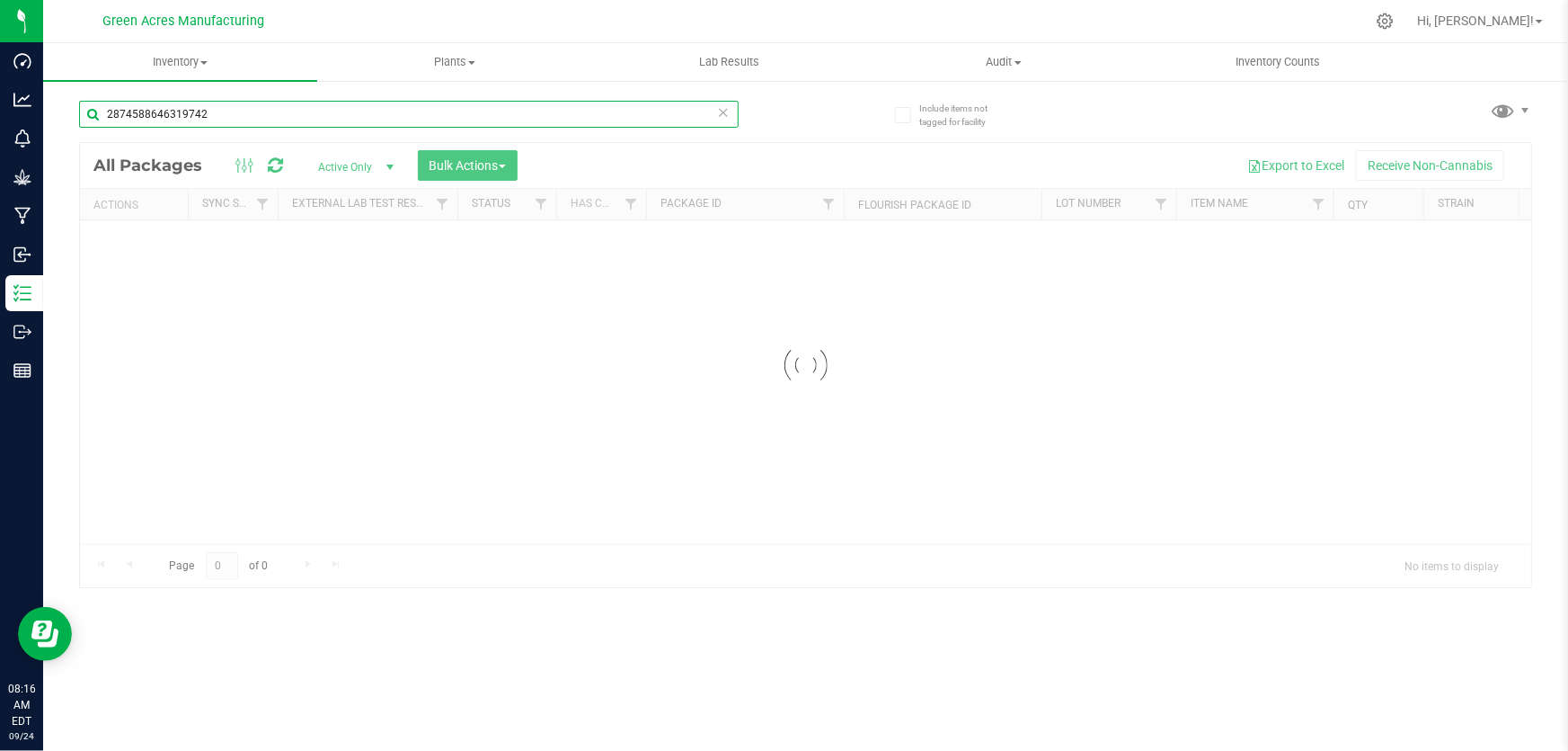
click at [251, 111] on input "2874588646319742" at bounding box center [409, 115] width 660 height 27
type input "2"
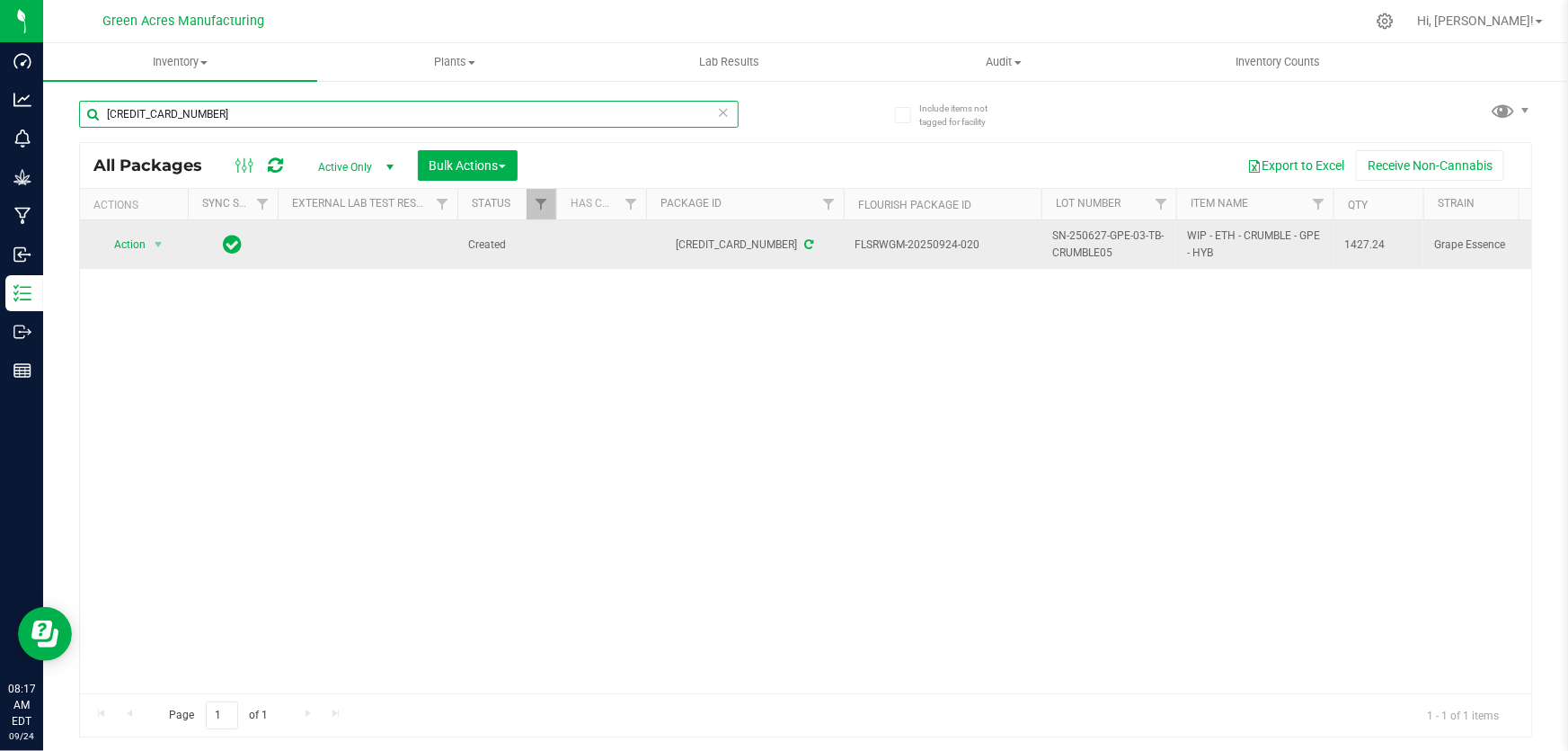
type input "[CREDIT_CARD_NUMBER]"
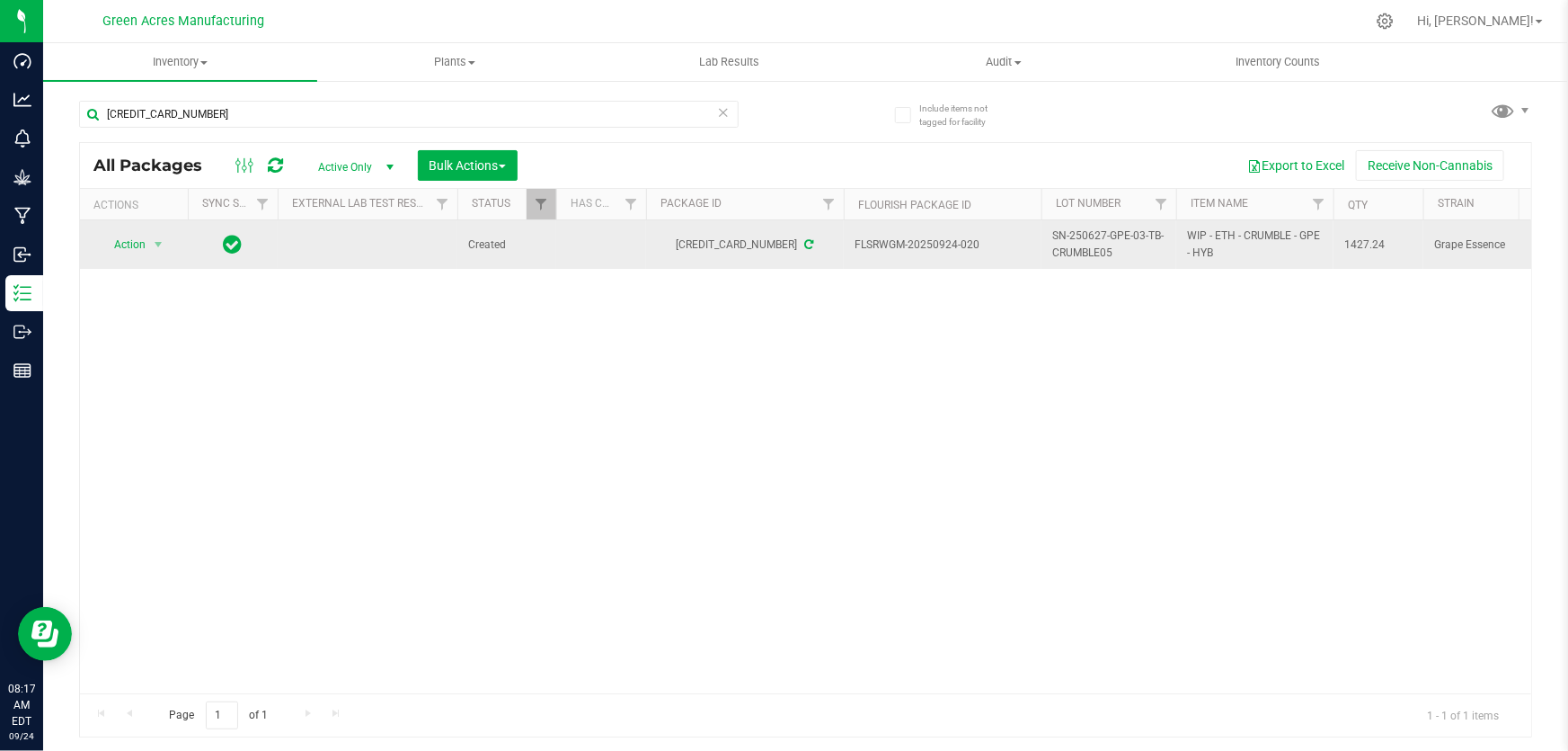
click at [1107, 240] on span "SN-250627-GPE-03-TB-CRUMBLE05" at bounding box center [1109, 244] width 114 height 34
click at [1107, 240] on input "SN-250627-GPE-03-TB-CRUMBLE05" at bounding box center [1104, 245] width 128 height 27
